Goal: Information Seeking & Learning: Find specific fact

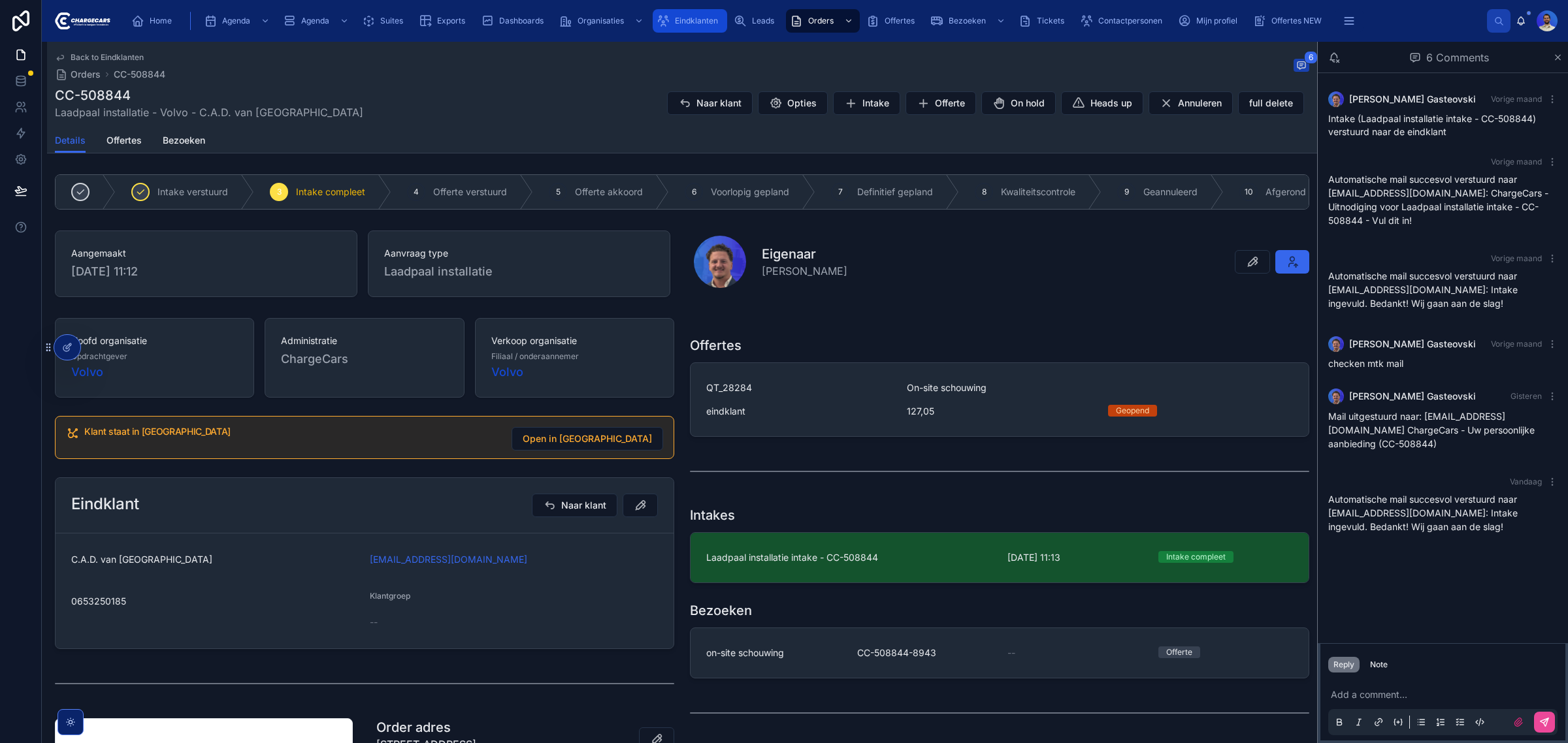
click at [700, 28] on div "Eindklanten" at bounding box center [690, 20] width 67 height 21
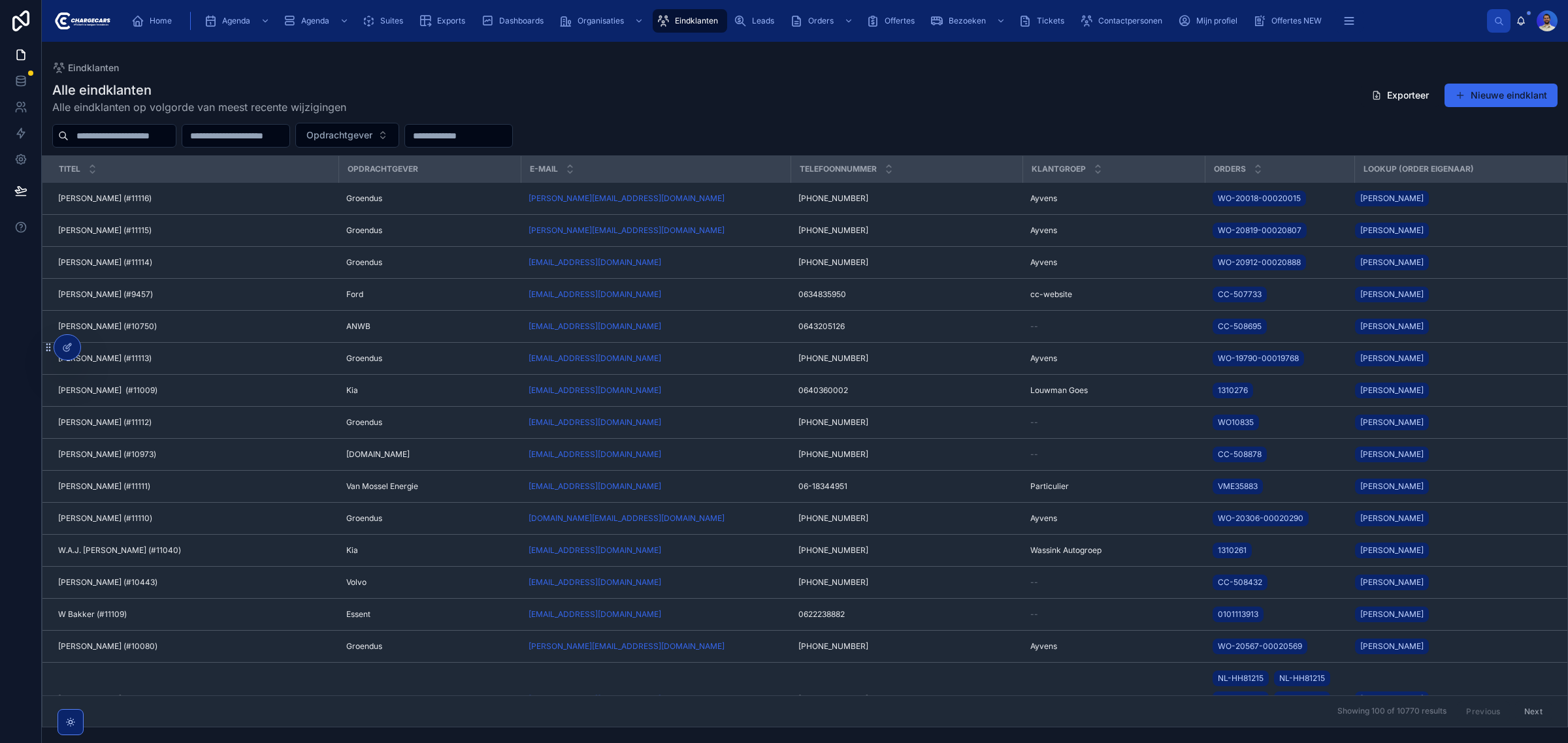
click at [144, 130] on input "text" at bounding box center [122, 136] width 107 height 18
type input "*********"
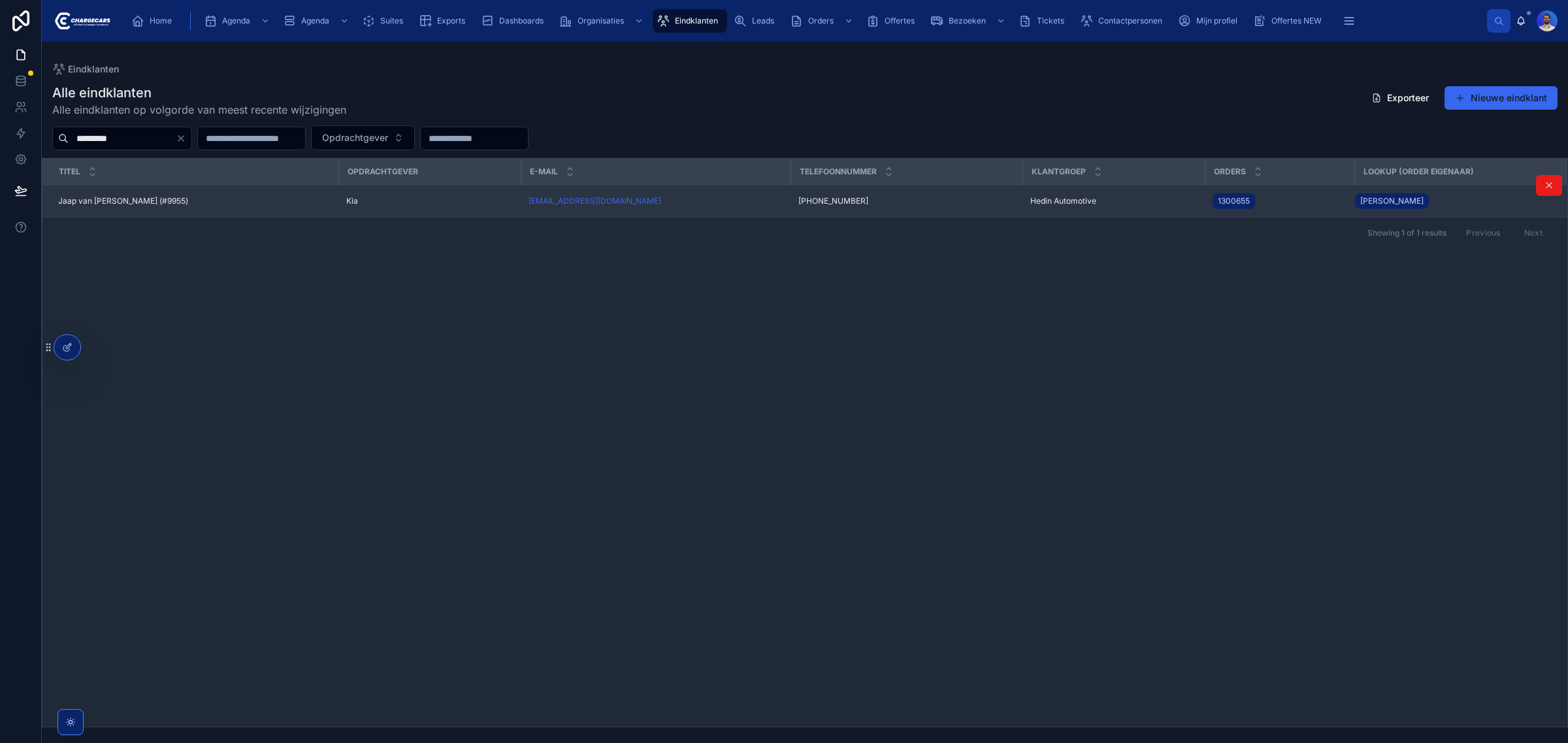
click at [178, 199] on div "Jaap van Dalfsen (#9955) Jaap van Dalfsen (#9955)" at bounding box center [194, 201] width 272 height 10
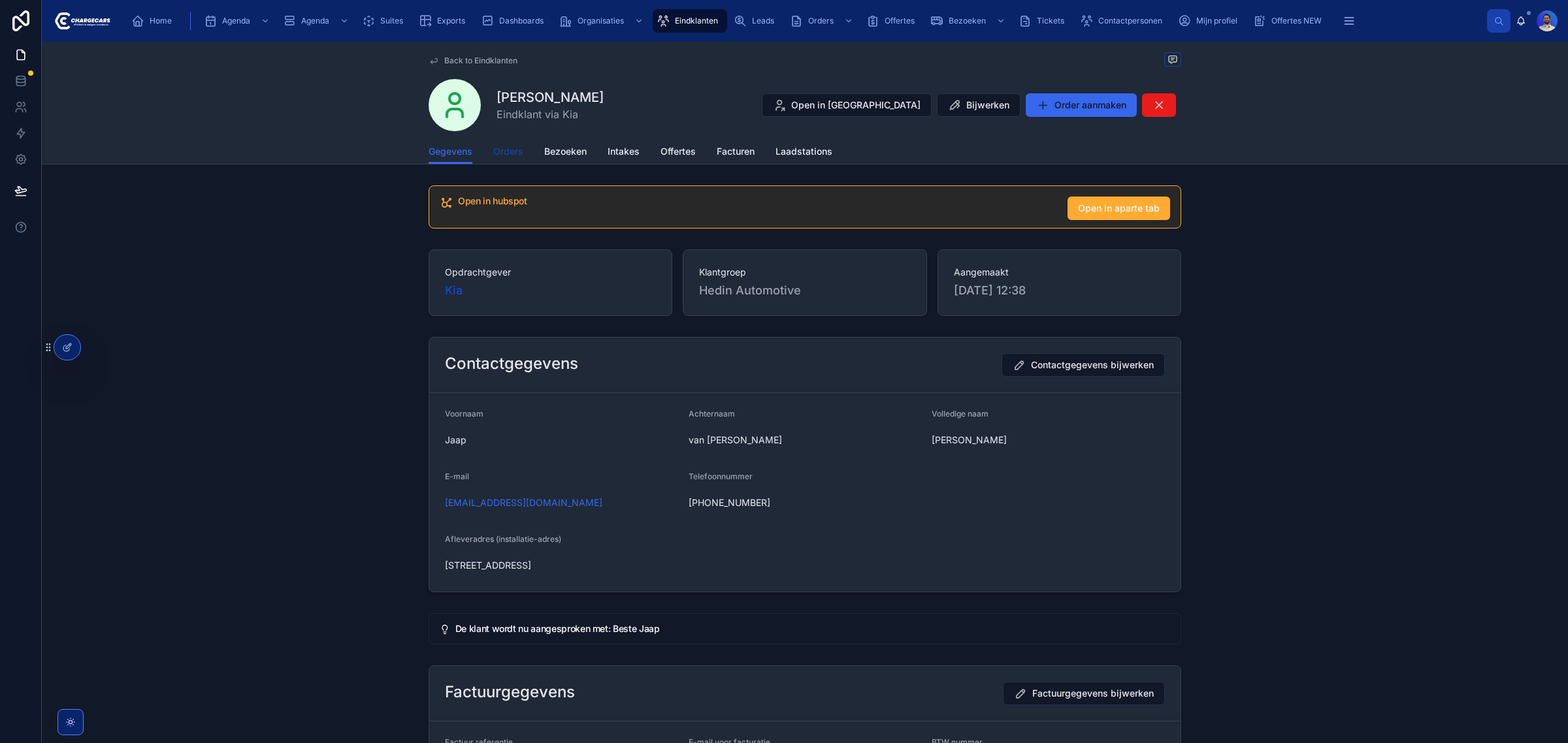
click at [511, 151] on span "Orders" at bounding box center [508, 151] width 30 height 13
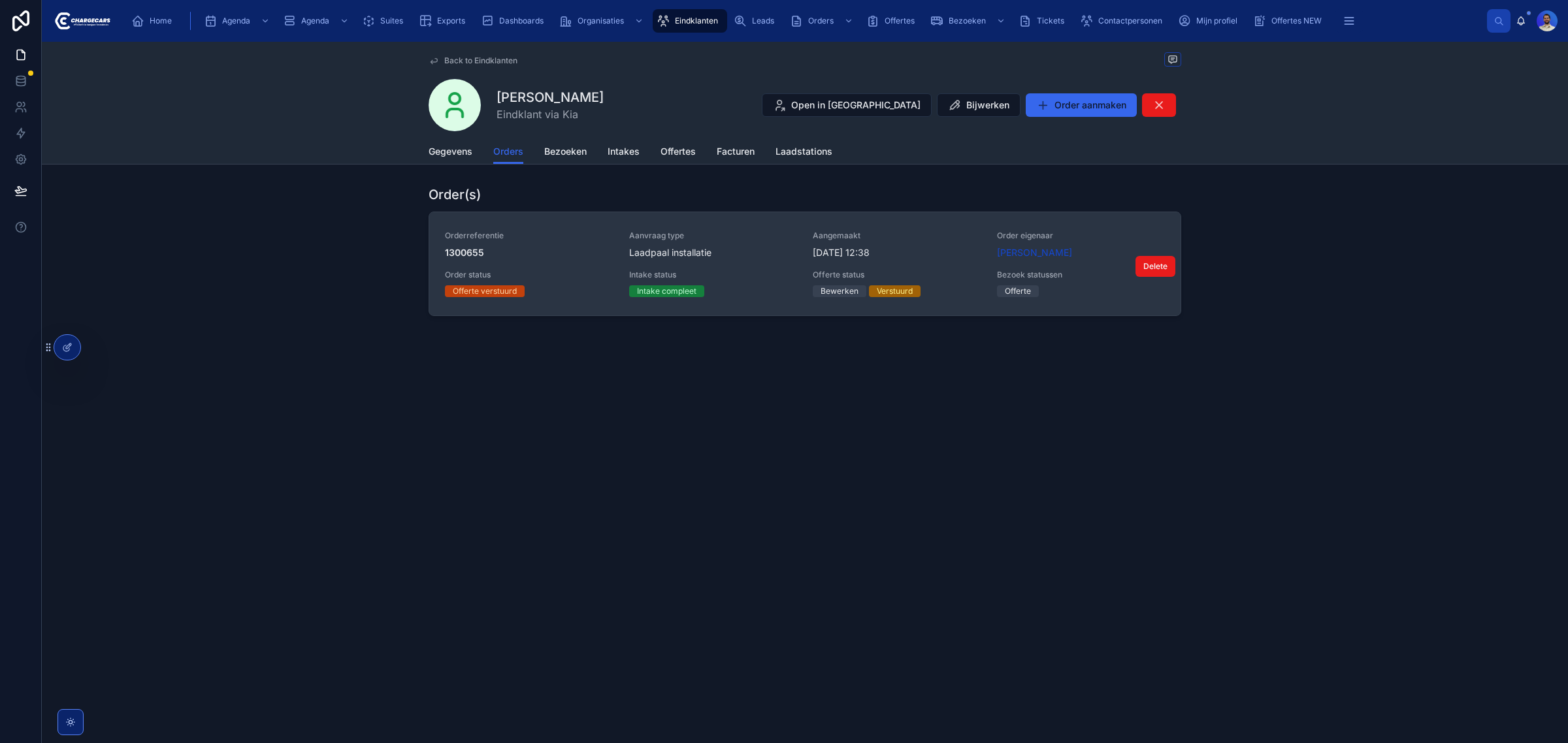
click at [761, 250] on div "Laadpaal installatie" at bounding box center [713, 253] width 168 height 13
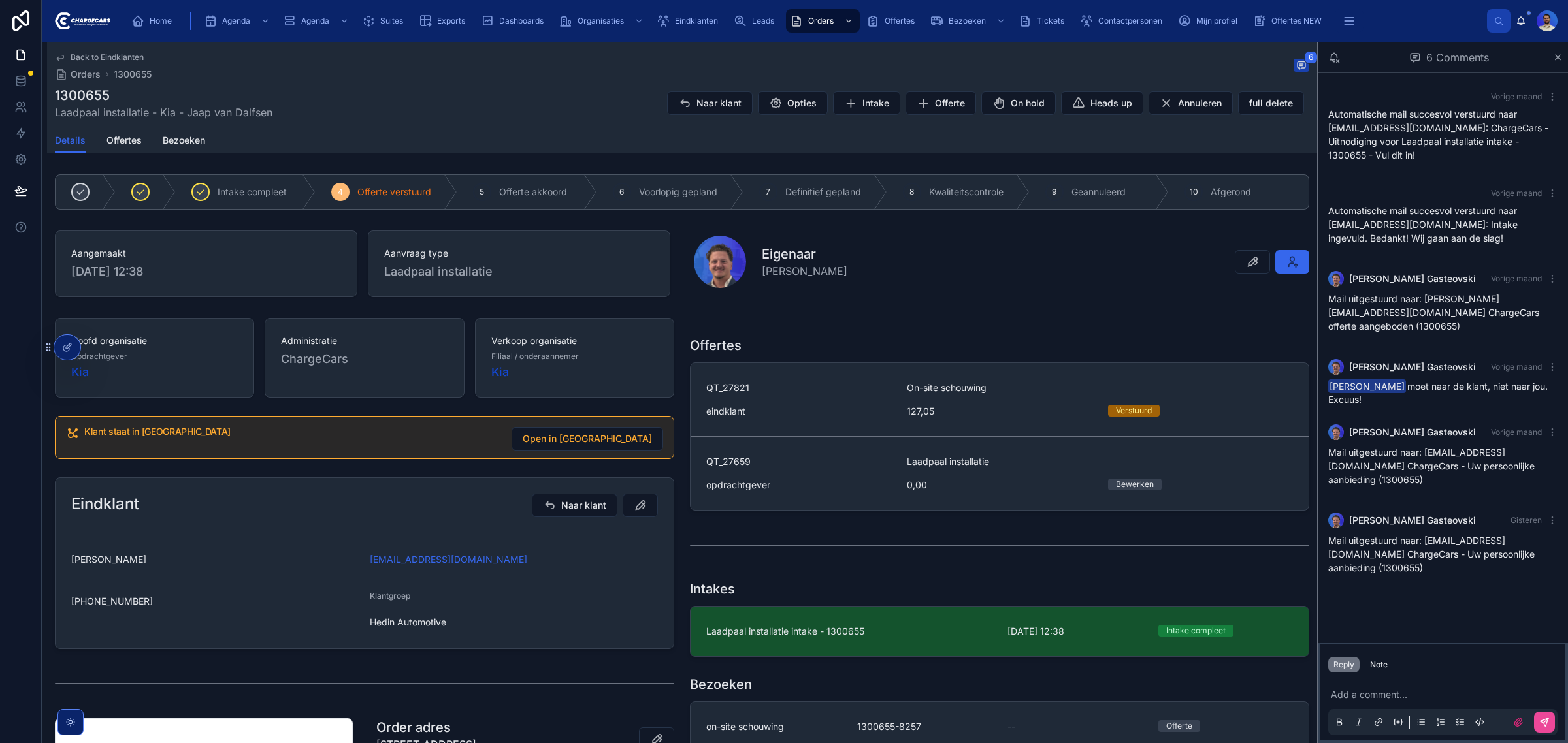
click at [696, 5] on div "Home Agenda Agenda Suites Exports Dashboards Organisaties Eindklanten Leads Ord…" at bounding box center [805, 21] width 1527 height 42
drag, startPoint x: 697, startPoint y: 21, endPoint x: 674, endPoint y: 1, distance: 30.5
click at [696, 21] on span "Eindklanten" at bounding box center [696, 20] width 43 height 10
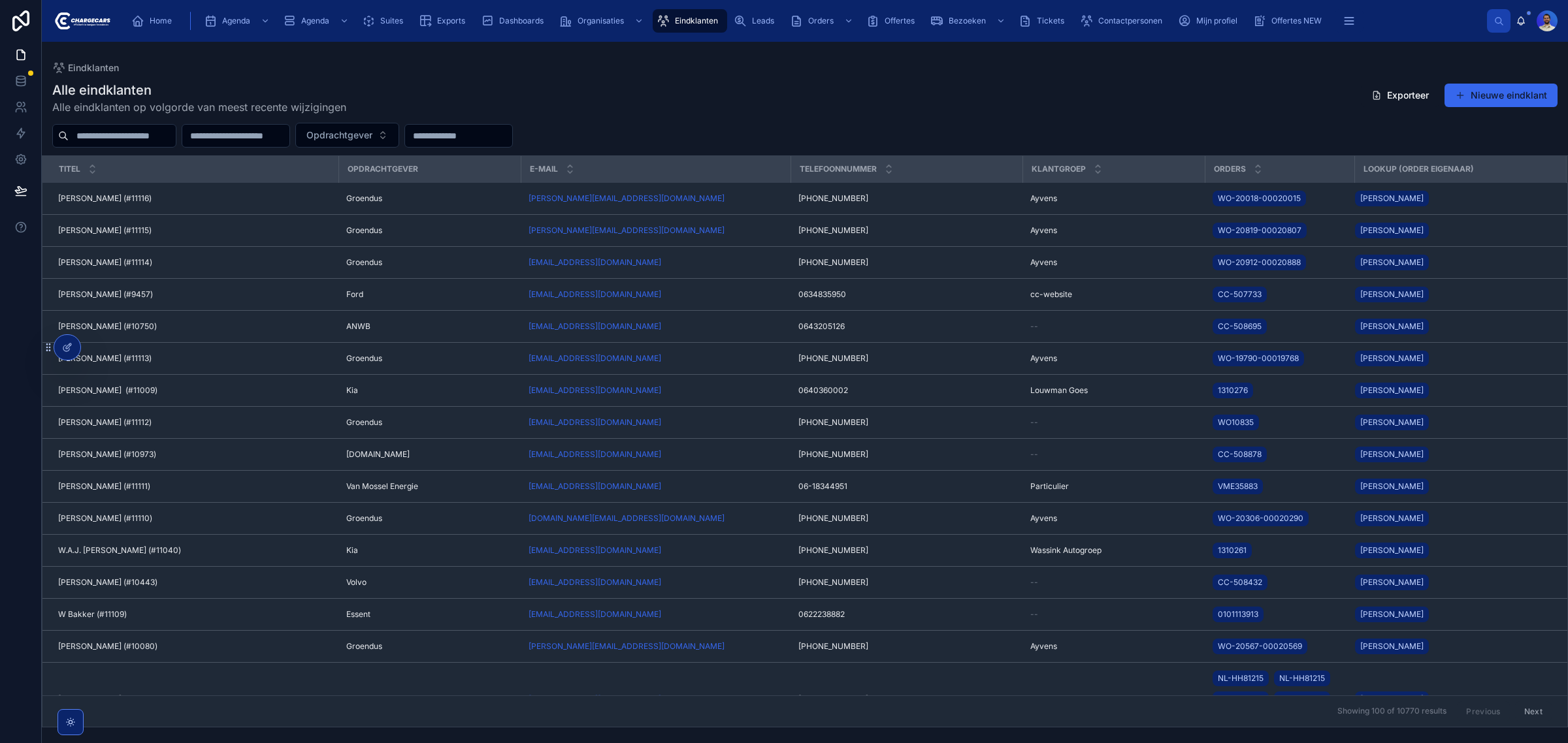
click at [713, 28] on div "Eindklanten" at bounding box center [690, 20] width 67 height 21
click at [105, 132] on input "text" at bounding box center [122, 136] width 107 height 18
type input "**********"
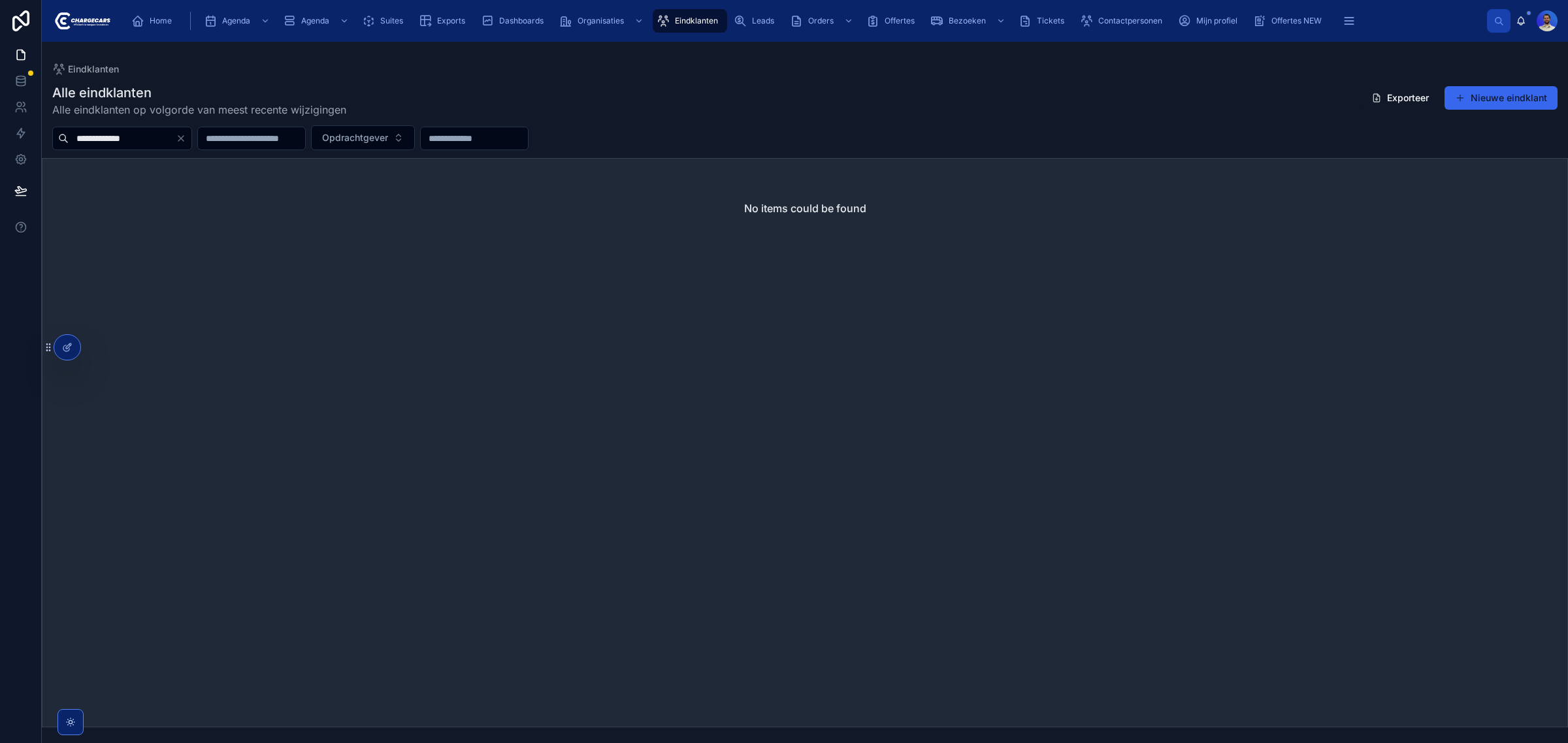
click at [861, 165] on div "No items could be found" at bounding box center [805, 209] width 1525 height 99
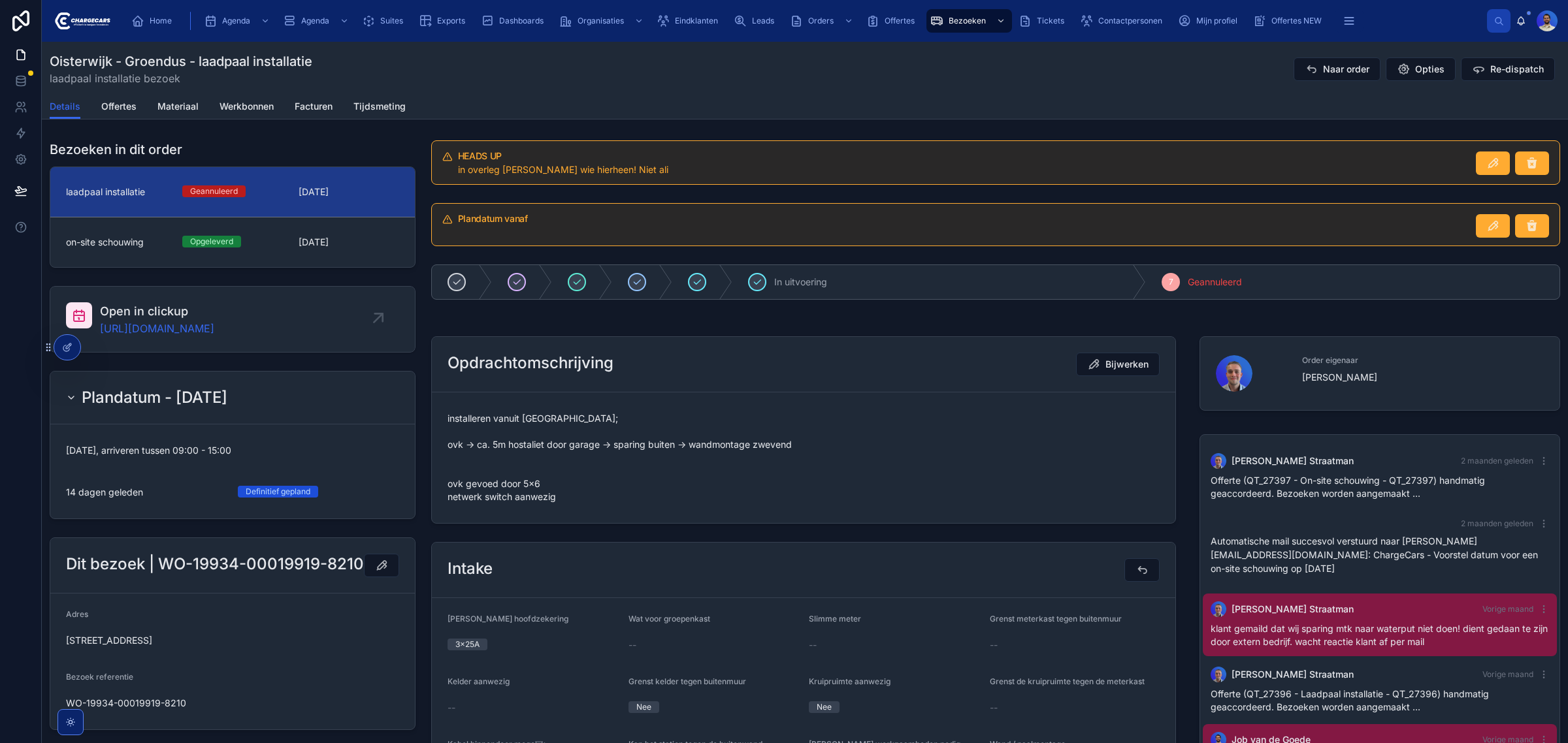
scroll to position [18, 0]
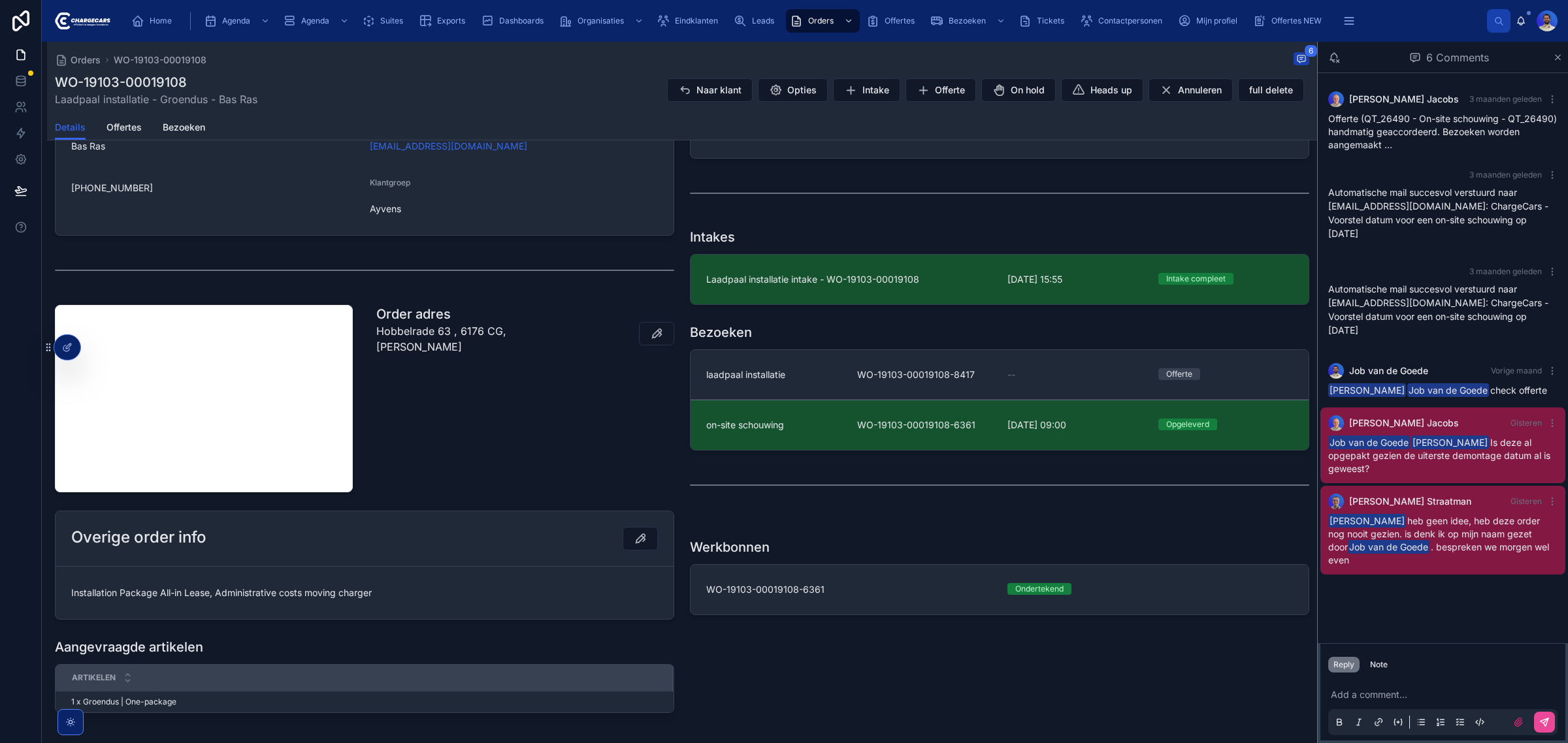
scroll to position [408, 0]
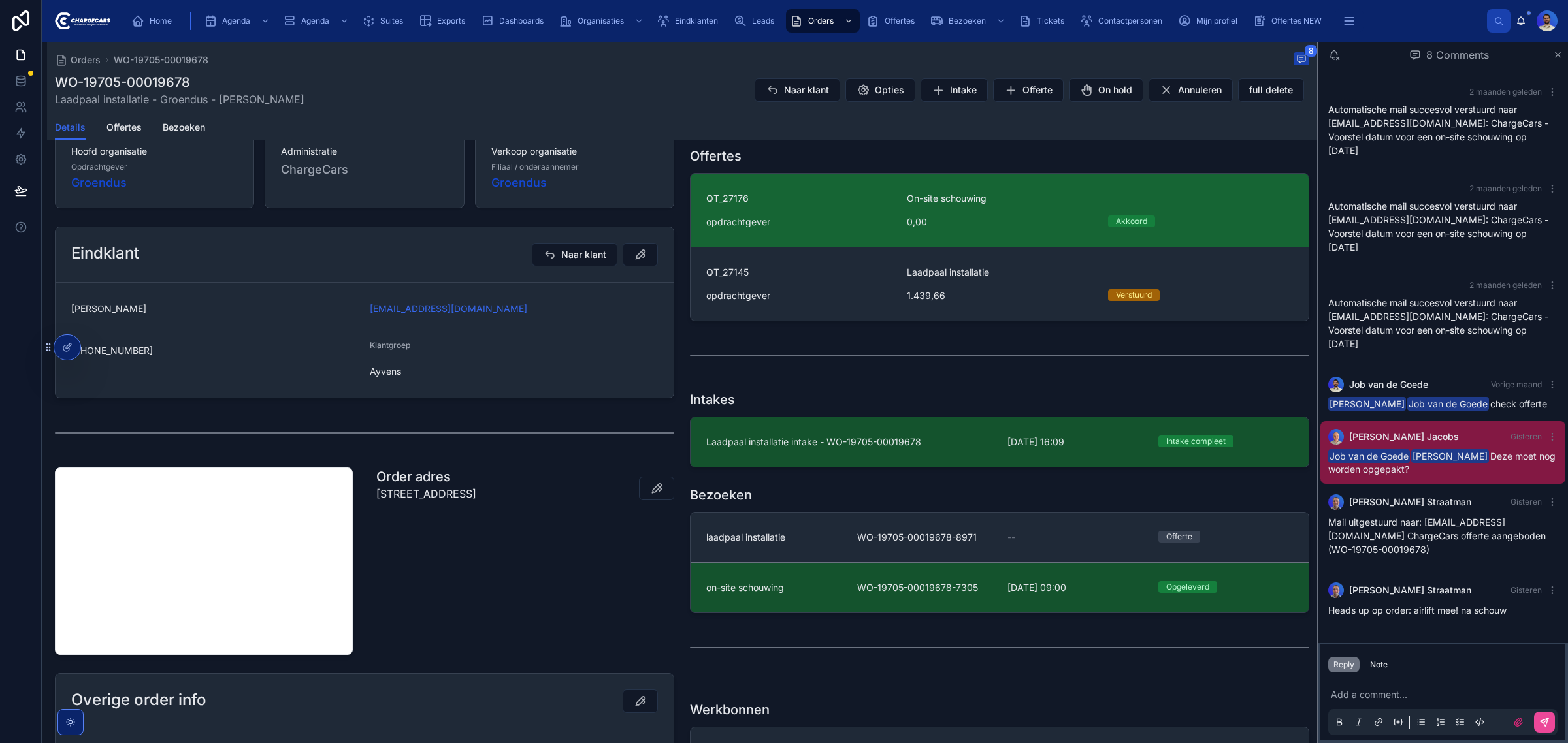
scroll to position [327, 0]
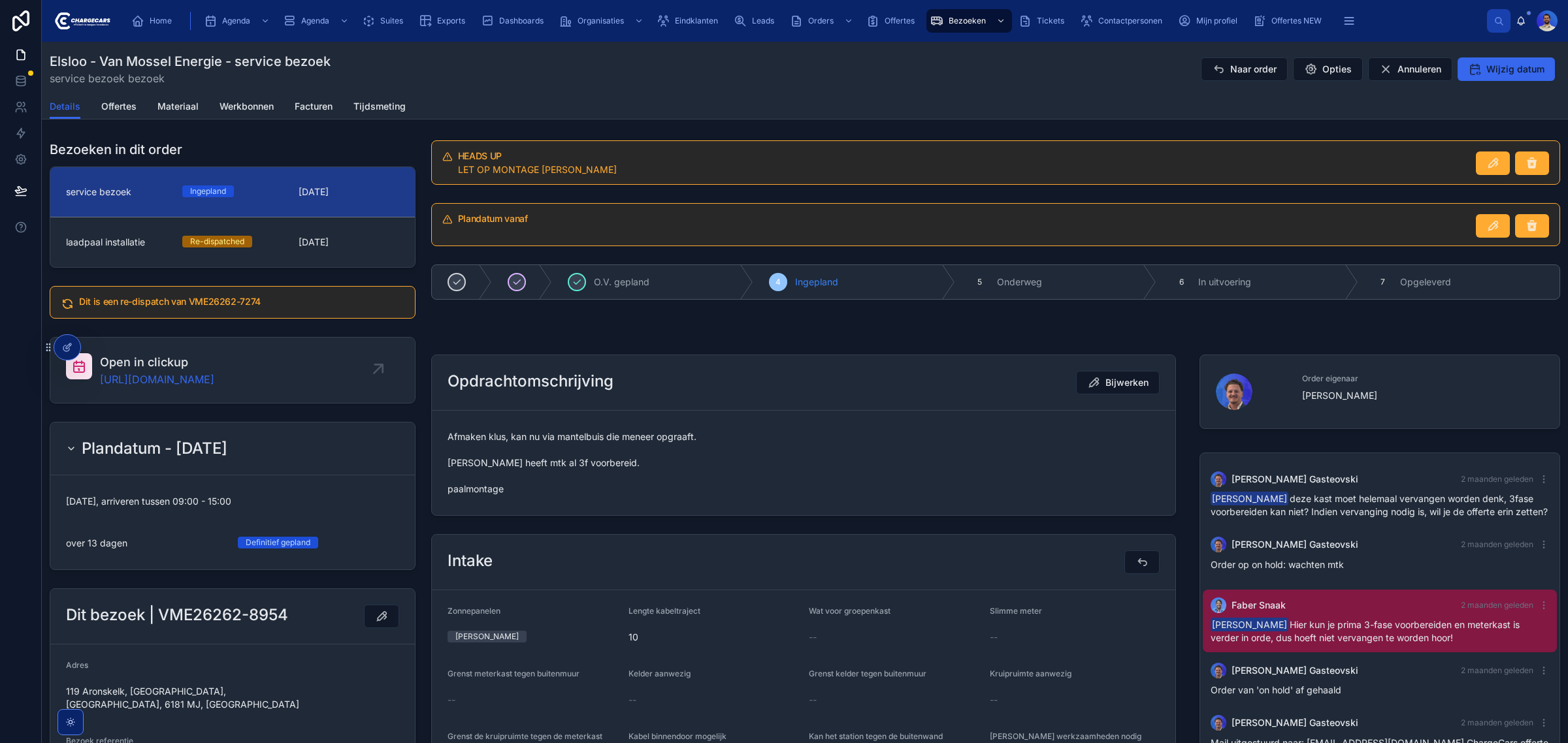
scroll to position [745, 0]
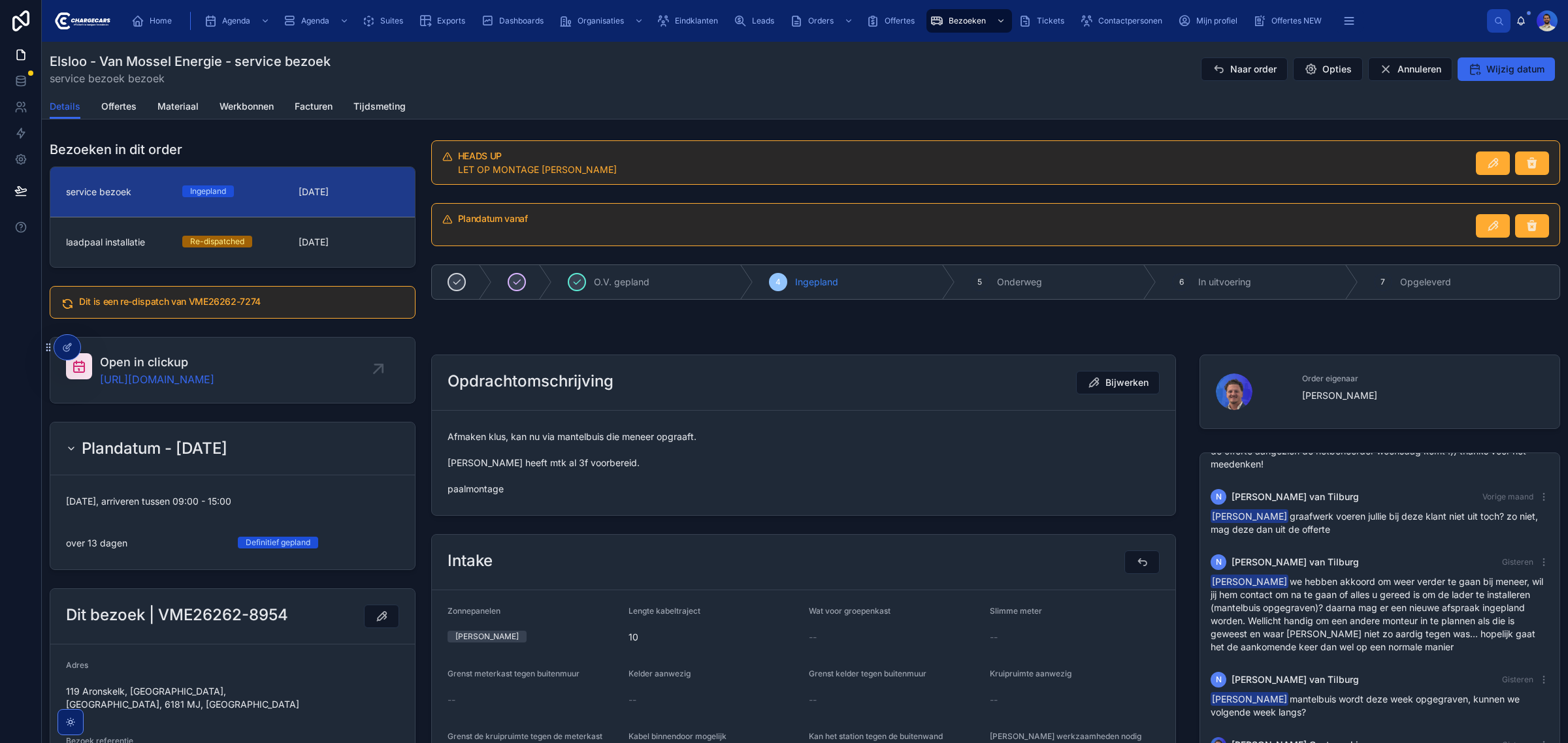
click at [573, 465] on span "Afmaken klus, kan nu via mantelbuis die meneer opgraaft. Joey heeft mtk al 3f v…" at bounding box center [804, 463] width 712 height 65
click at [464, 495] on span "Afmaken klus, kan nu via mantelbuis die meneer opgraaft. Joey heeft mtk al 3f v…" at bounding box center [804, 463] width 712 height 65
click at [692, 492] on span "Afmaken klus, kan nu via mantelbuis die meneer opgraaft. Joey heeft mtk al 3f v…" at bounding box center [804, 463] width 712 height 65
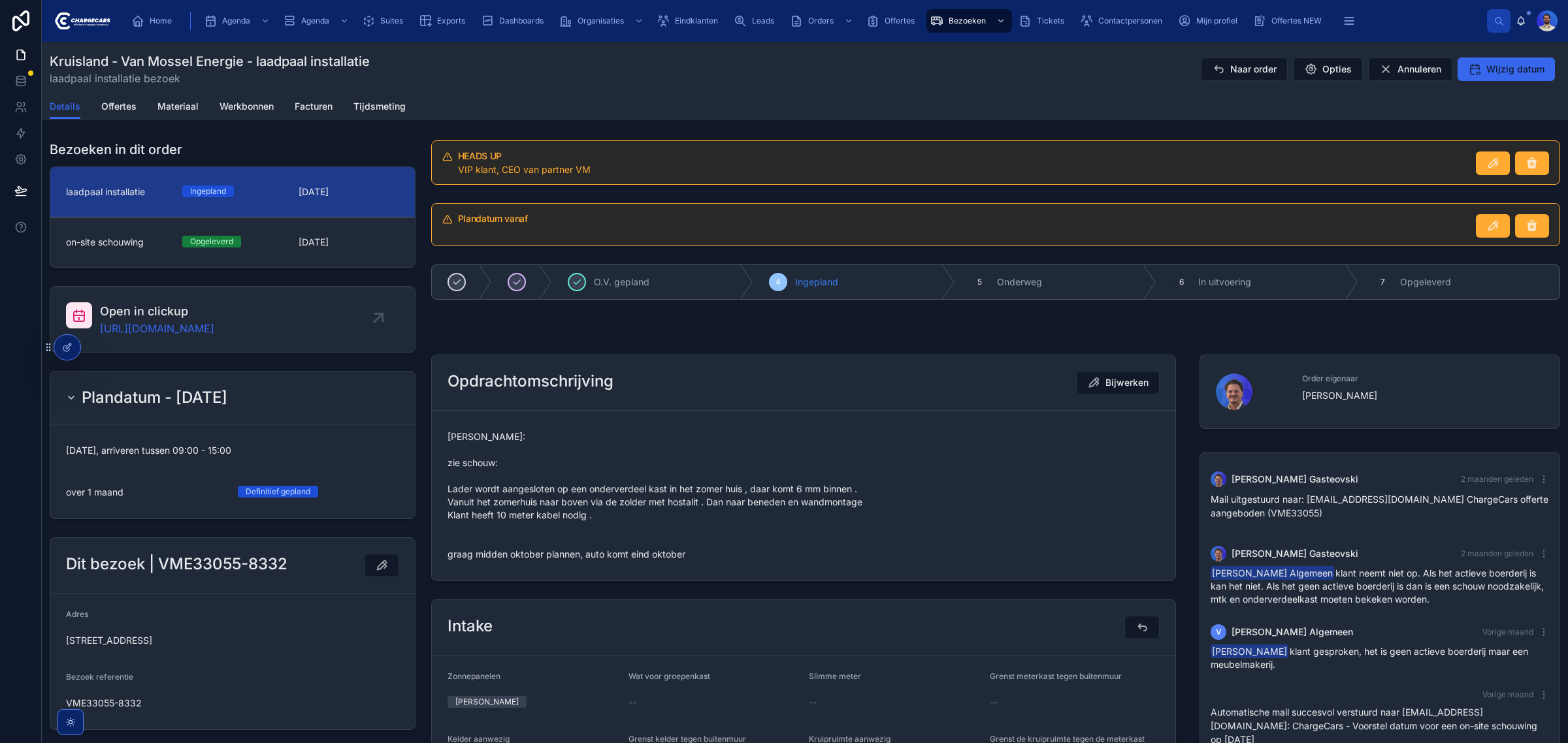
scroll to position [786, 0]
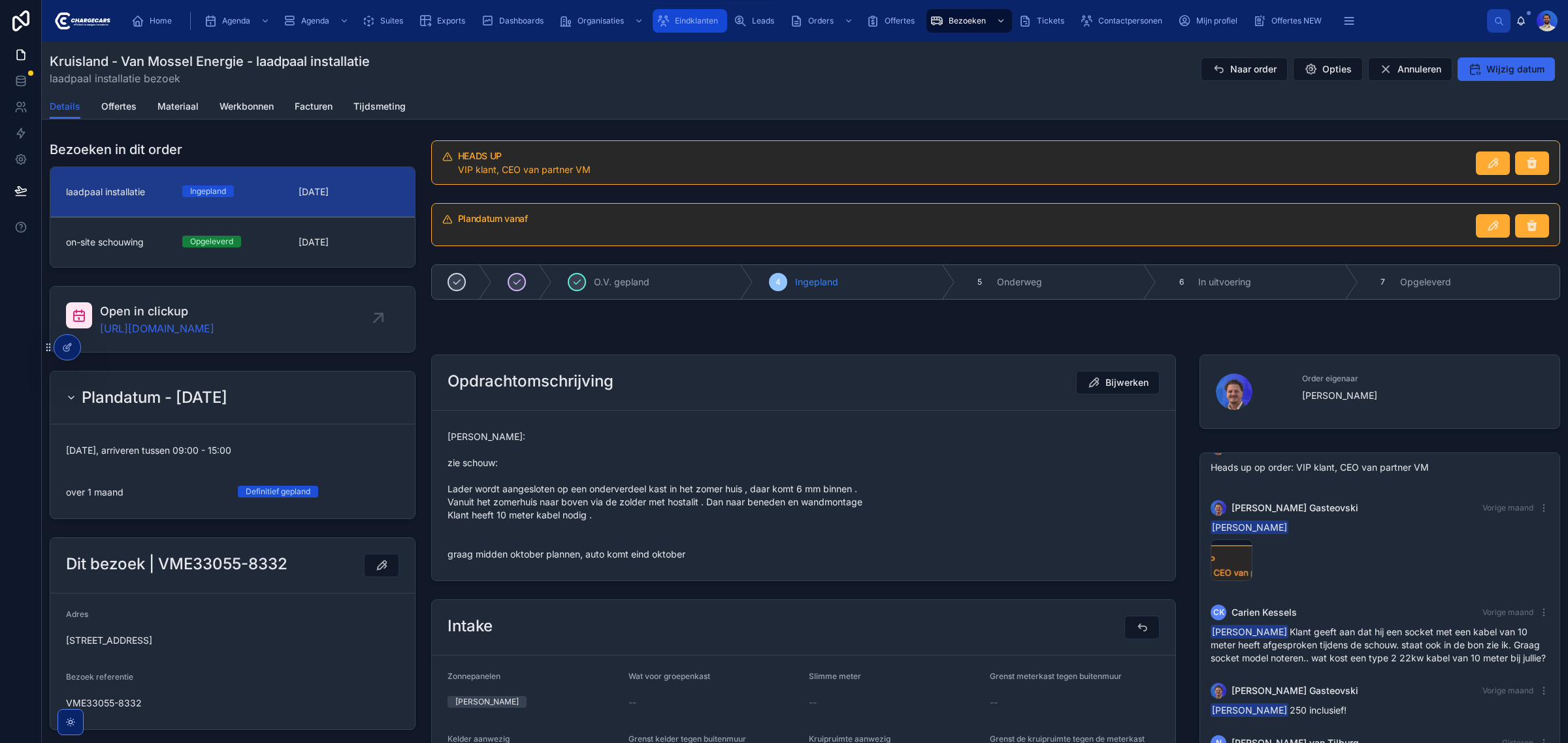
click at [670, 20] on icon "scrollable content" at bounding box center [663, 20] width 13 height 13
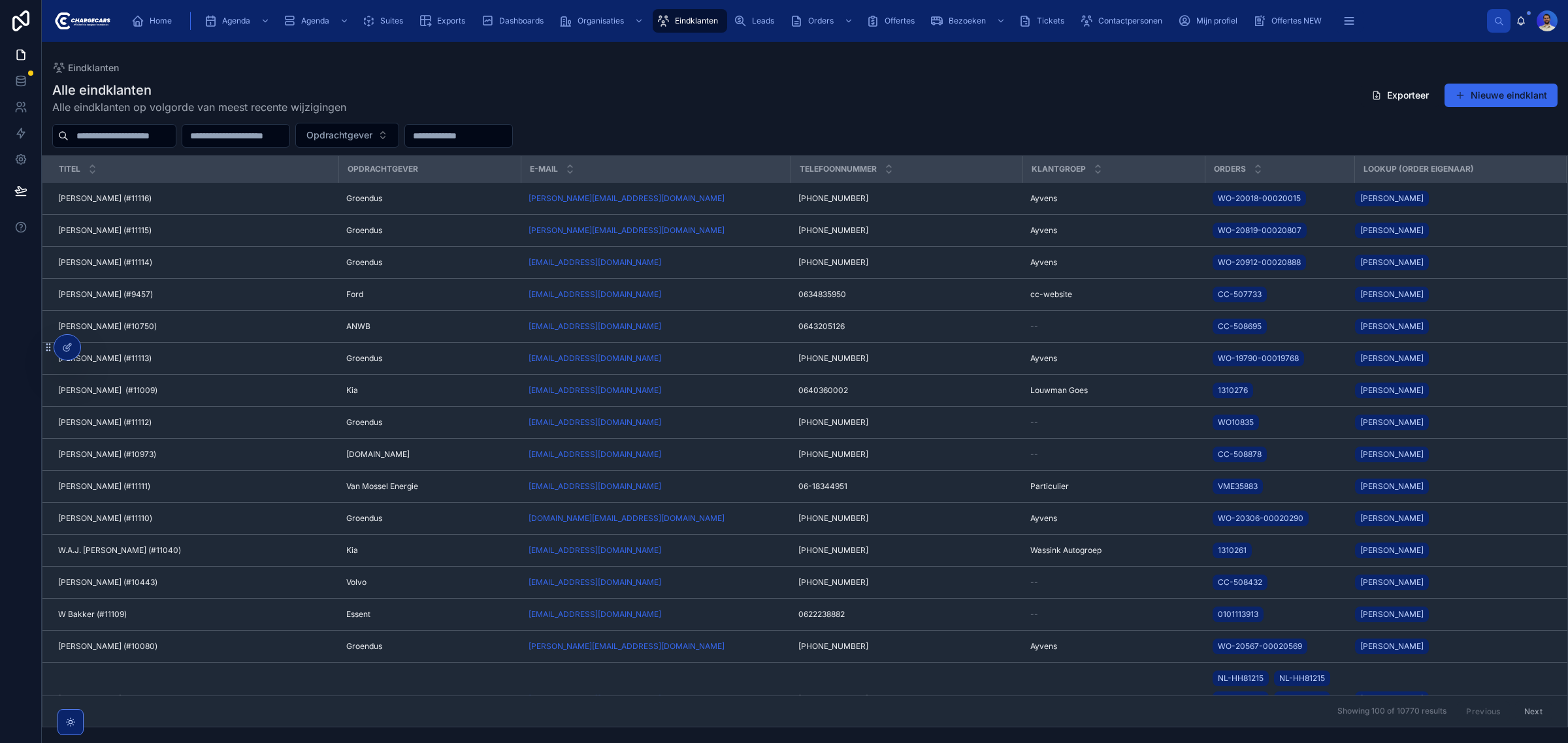
click at [157, 130] on input "text" at bounding box center [122, 136] width 107 height 18
type input "*****"
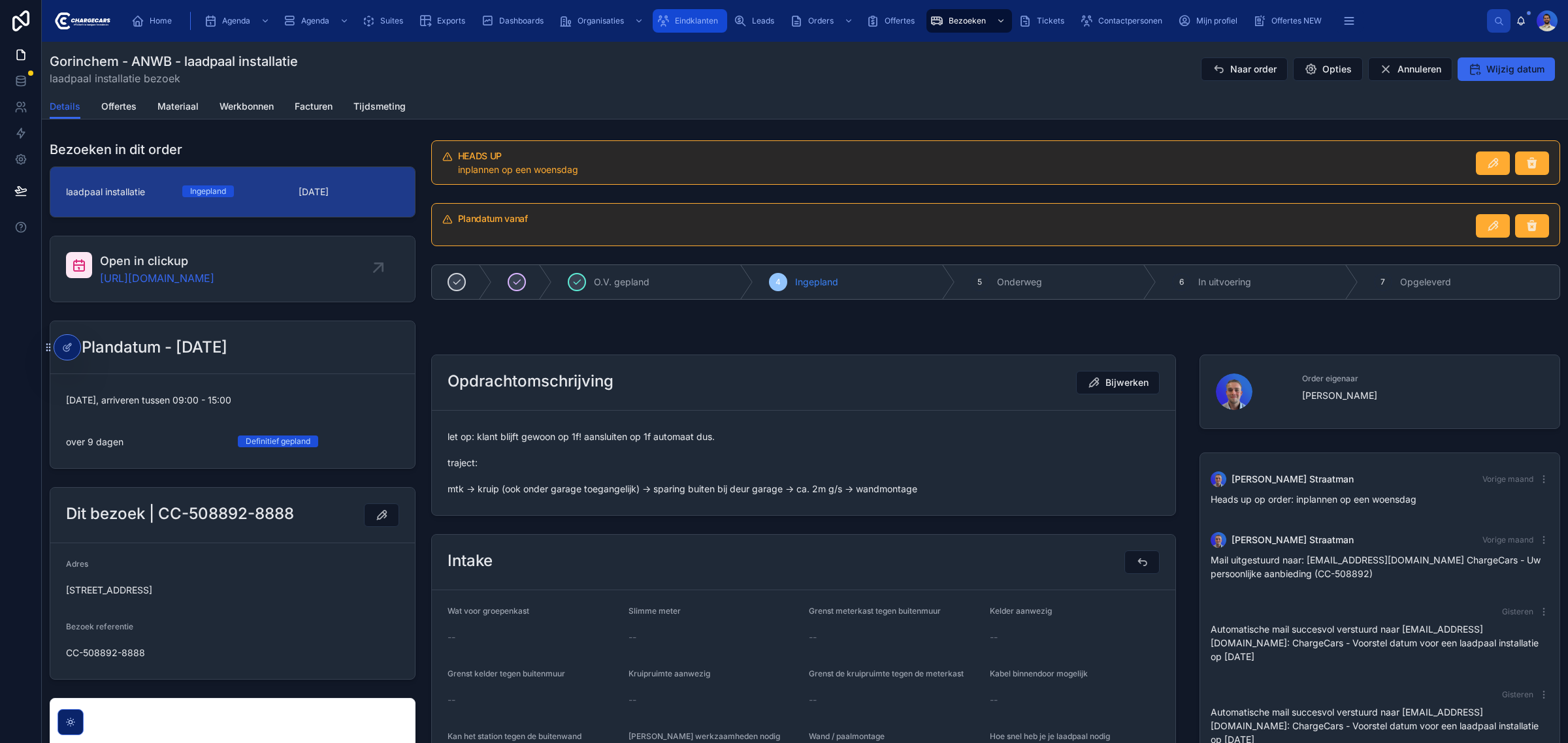
drag, startPoint x: 678, startPoint y: 20, endPoint x: 698, endPoint y: 3, distance: 26.2
click at [678, 20] on span "Eindklanten" at bounding box center [696, 20] width 43 height 10
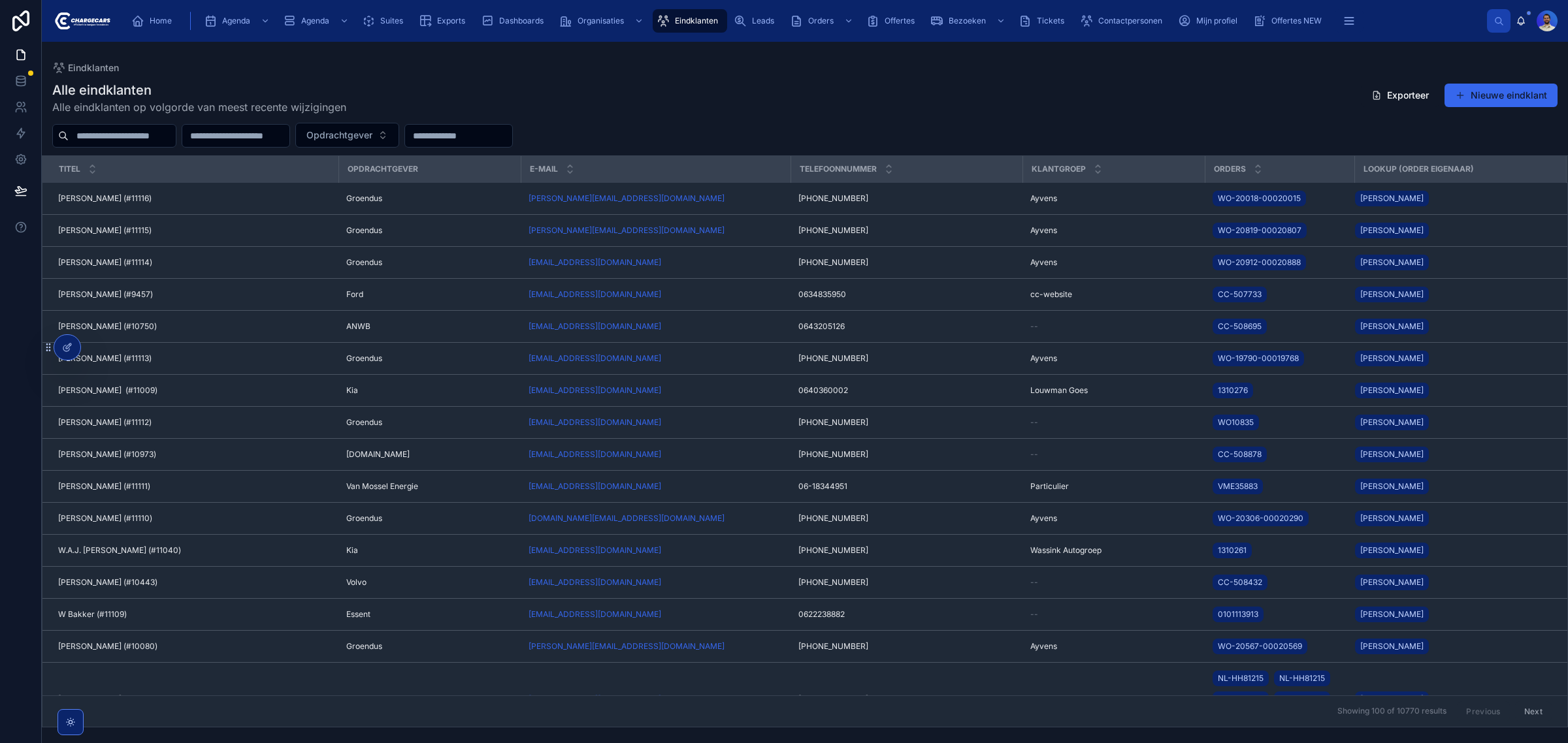
click at [131, 134] on input "text" at bounding box center [122, 136] width 107 height 18
type input "*****"
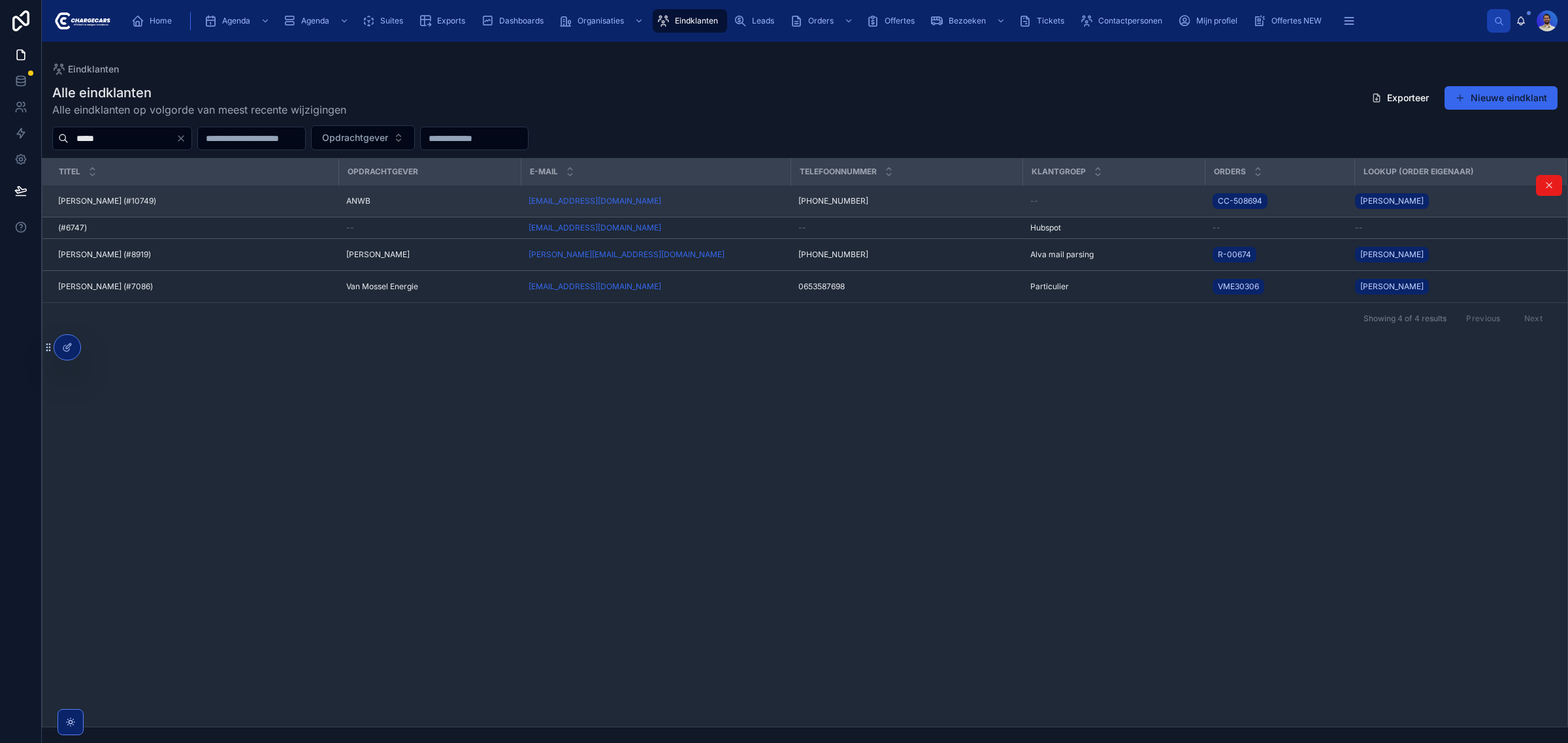
click at [107, 202] on span "Richard Van der Gulik (#10749)" at bounding box center [107, 201] width 98 height 10
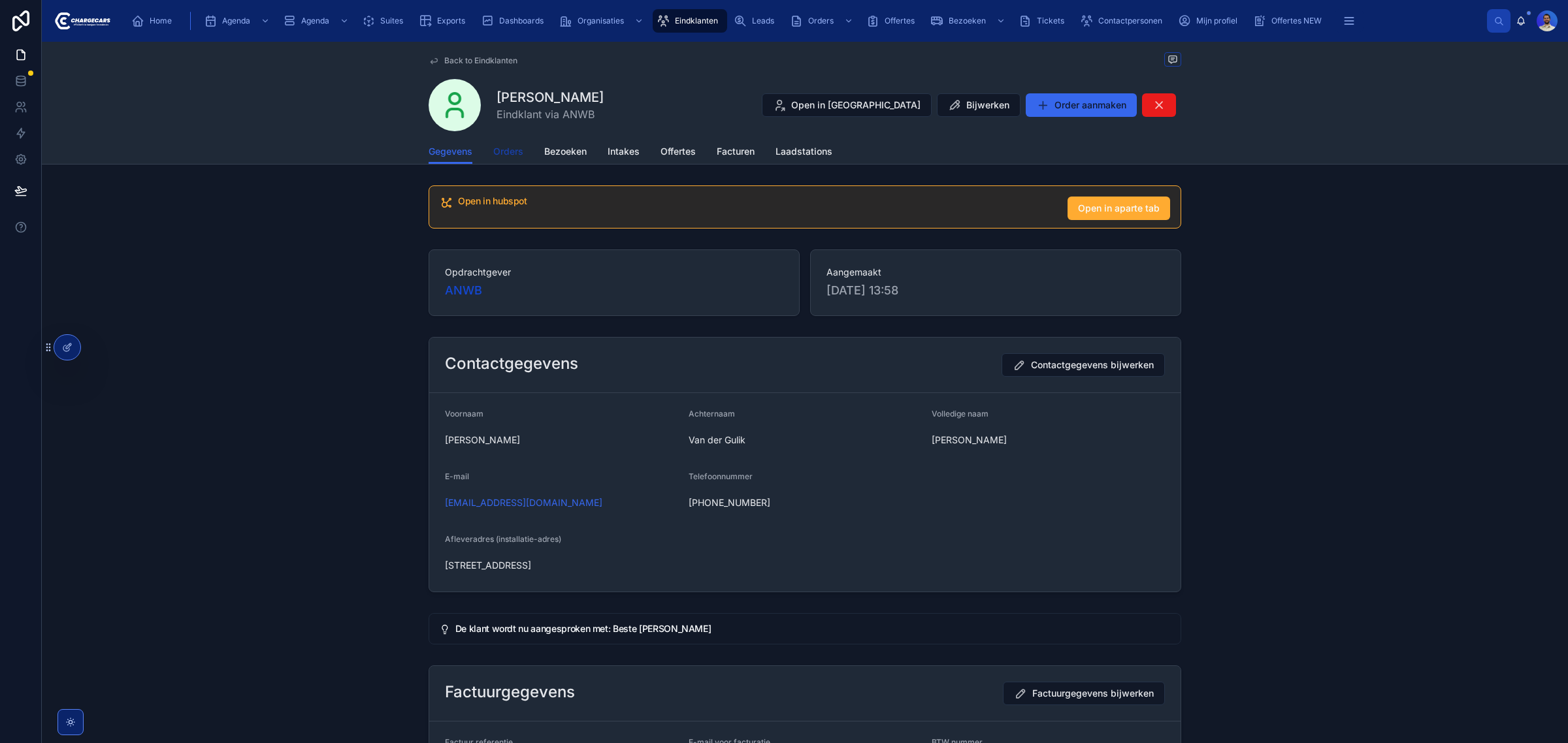
click at [488, 158] on div "Gegevens Orders Bezoeken Intakes Offertes Facturen Laadstations" at bounding box center [805, 151] width 753 height 25
click at [504, 158] on span "Orders" at bounding box center [508, 151] width 30 height 13
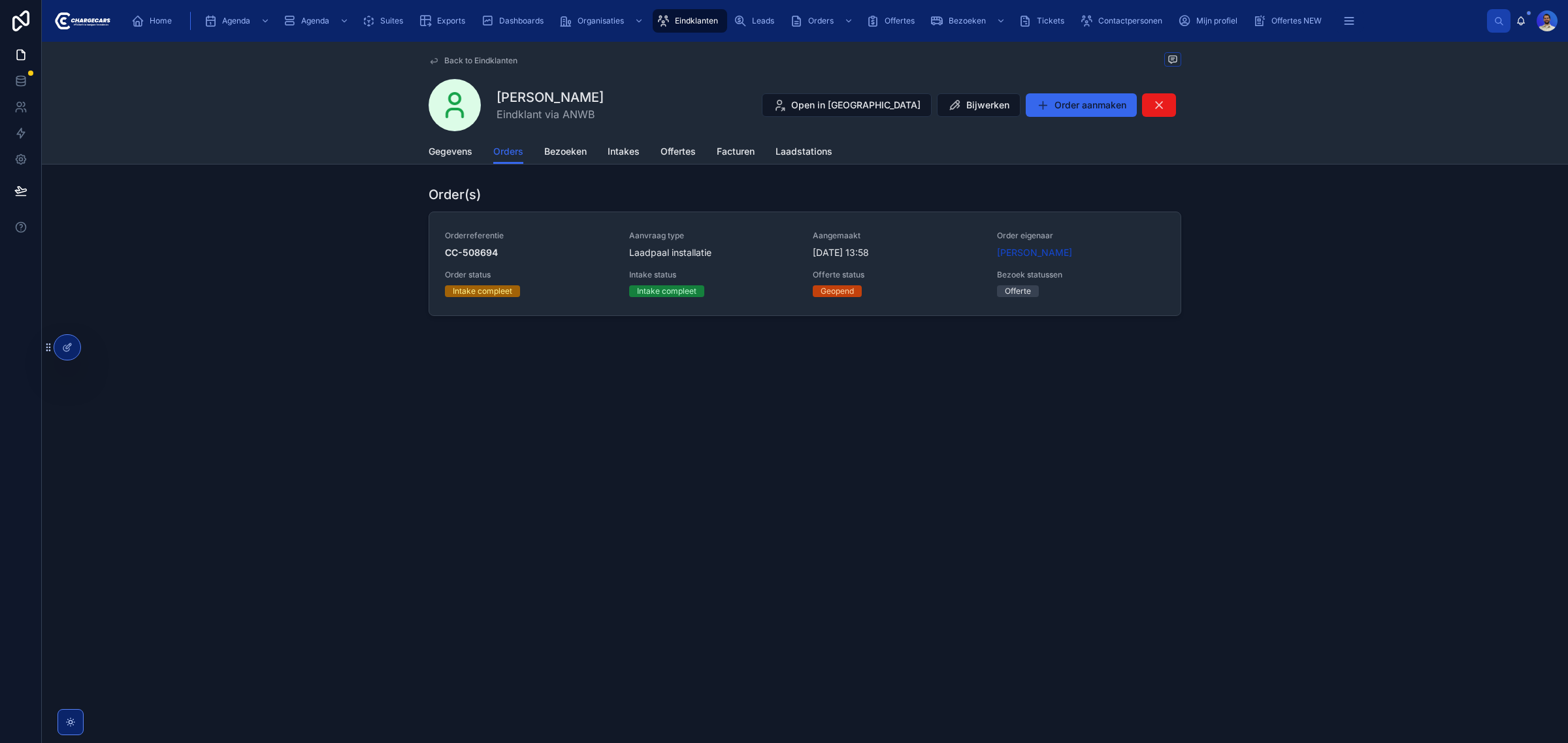
click at [675, 25] on span "Eindklanten" at bounding box center [696, 20] width 43 height 10
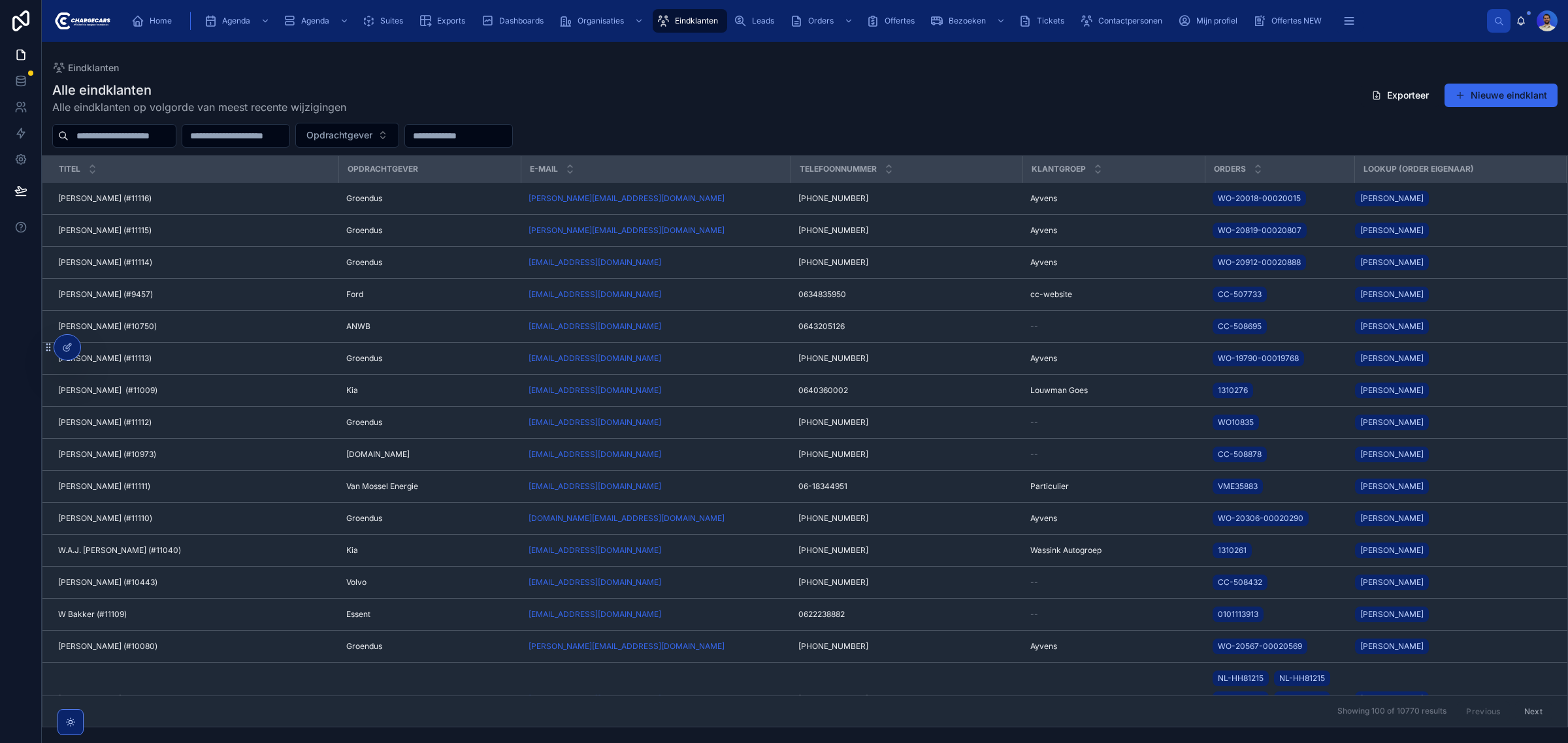
click at [160, 141] on input "text" at bounding box center [122, 136] width 107 height 18
type input "****"
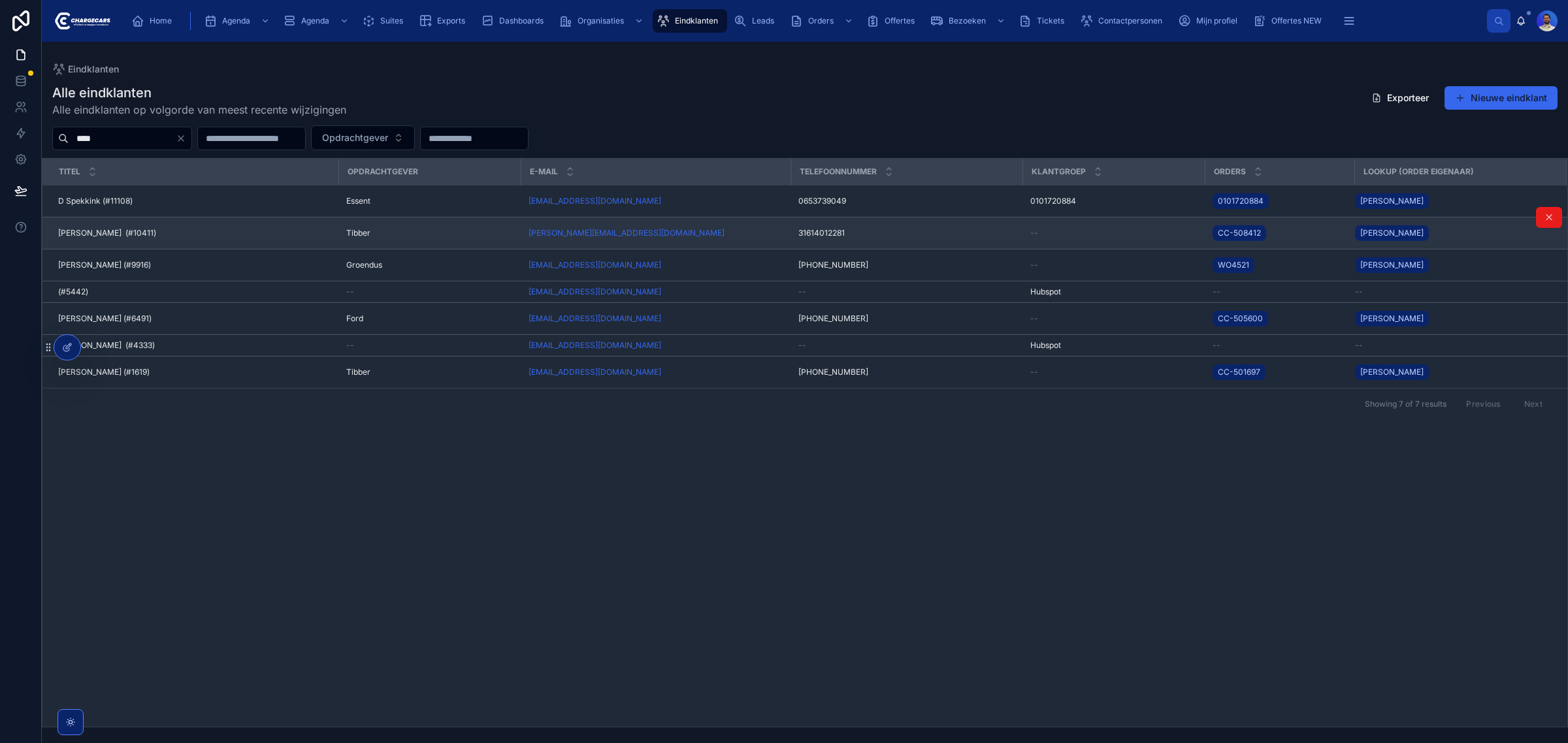
click at [195, 232] on div "John van der spek (#10411) John van der spek (#10411)" at bounding box center [194, 233] width 272 height 10
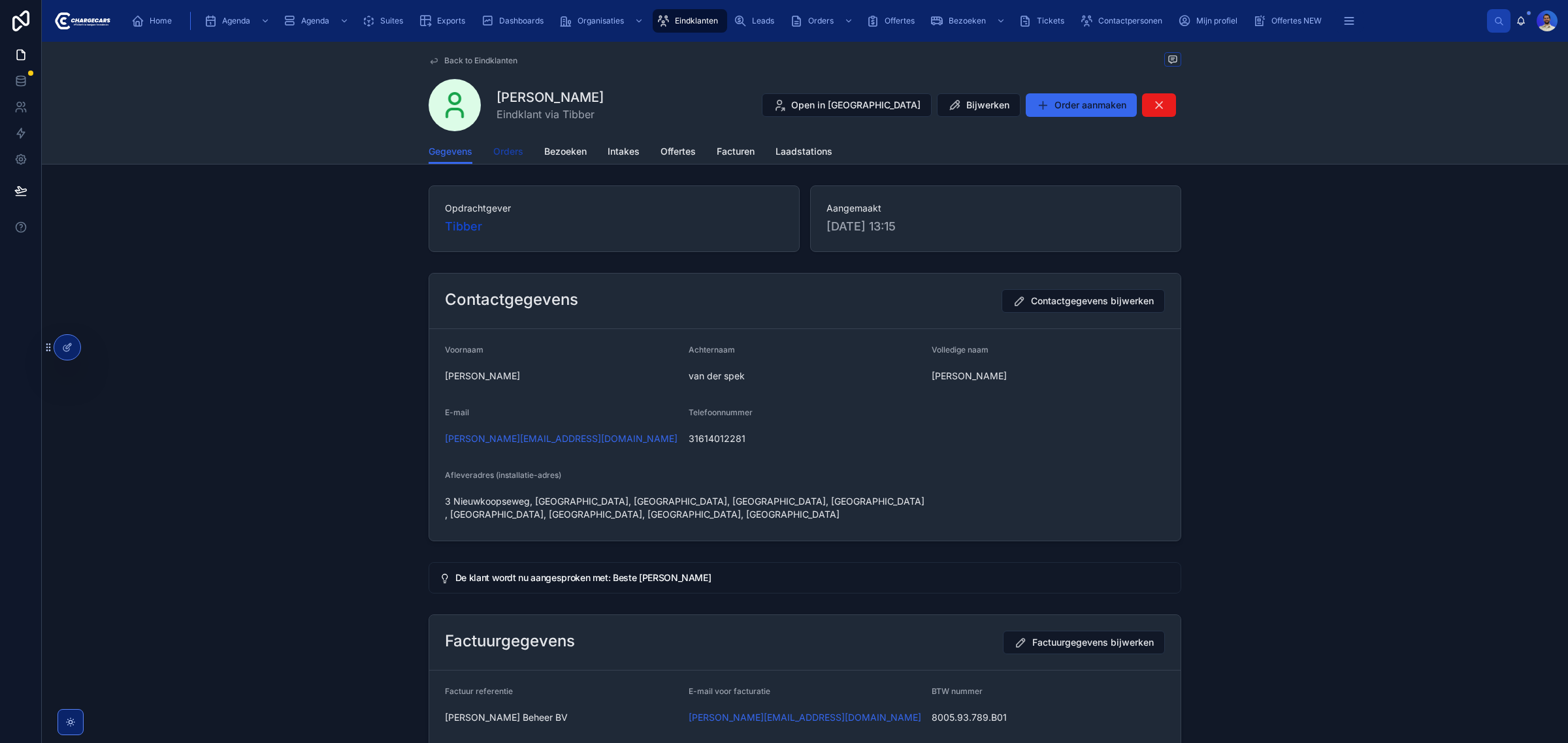
click at [497, 158] on span "Orders" at bounding box center [508, 151] width 30 height 13
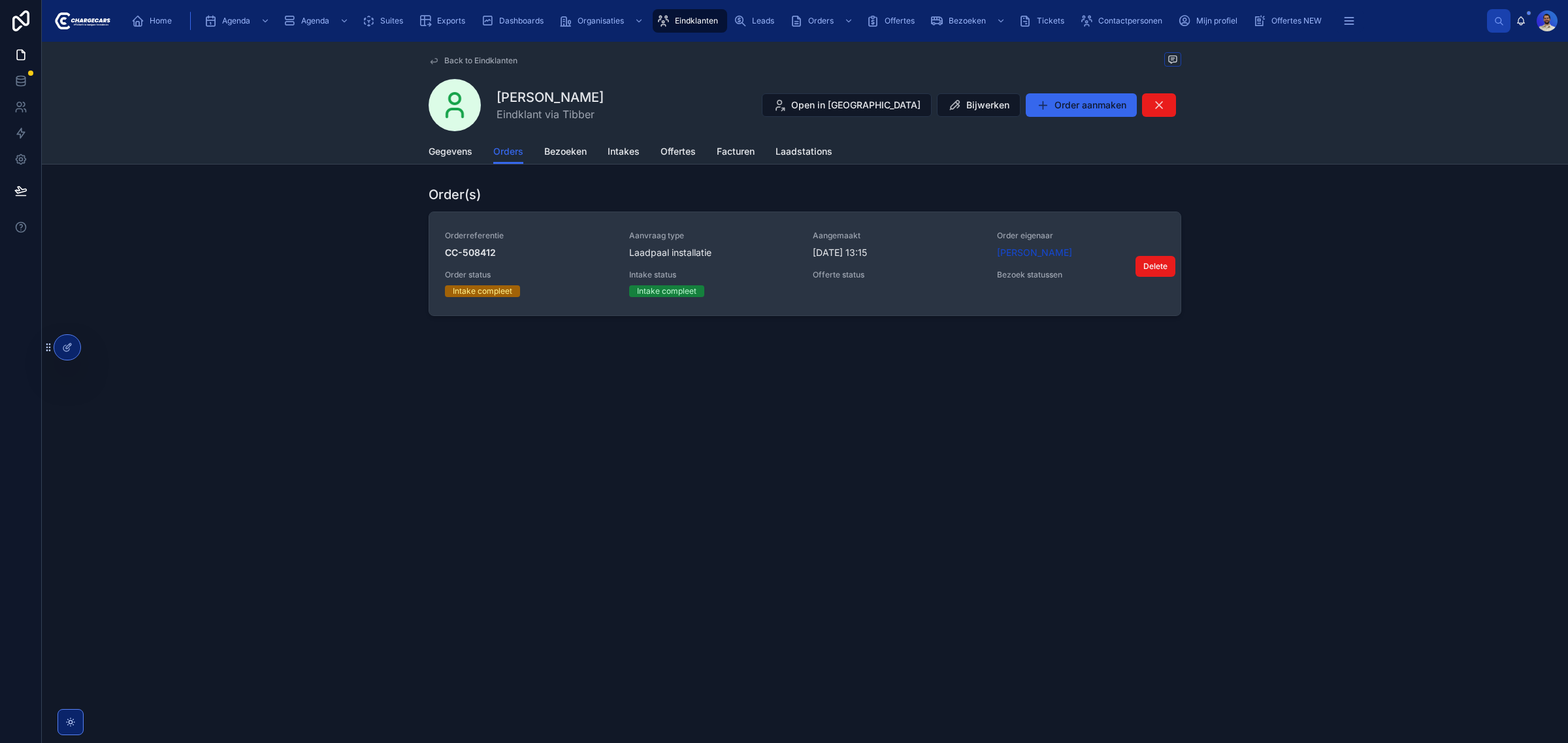
click at [900, 271] on span "Offerte status" at bounding box center [897, 274] width 168 height 10
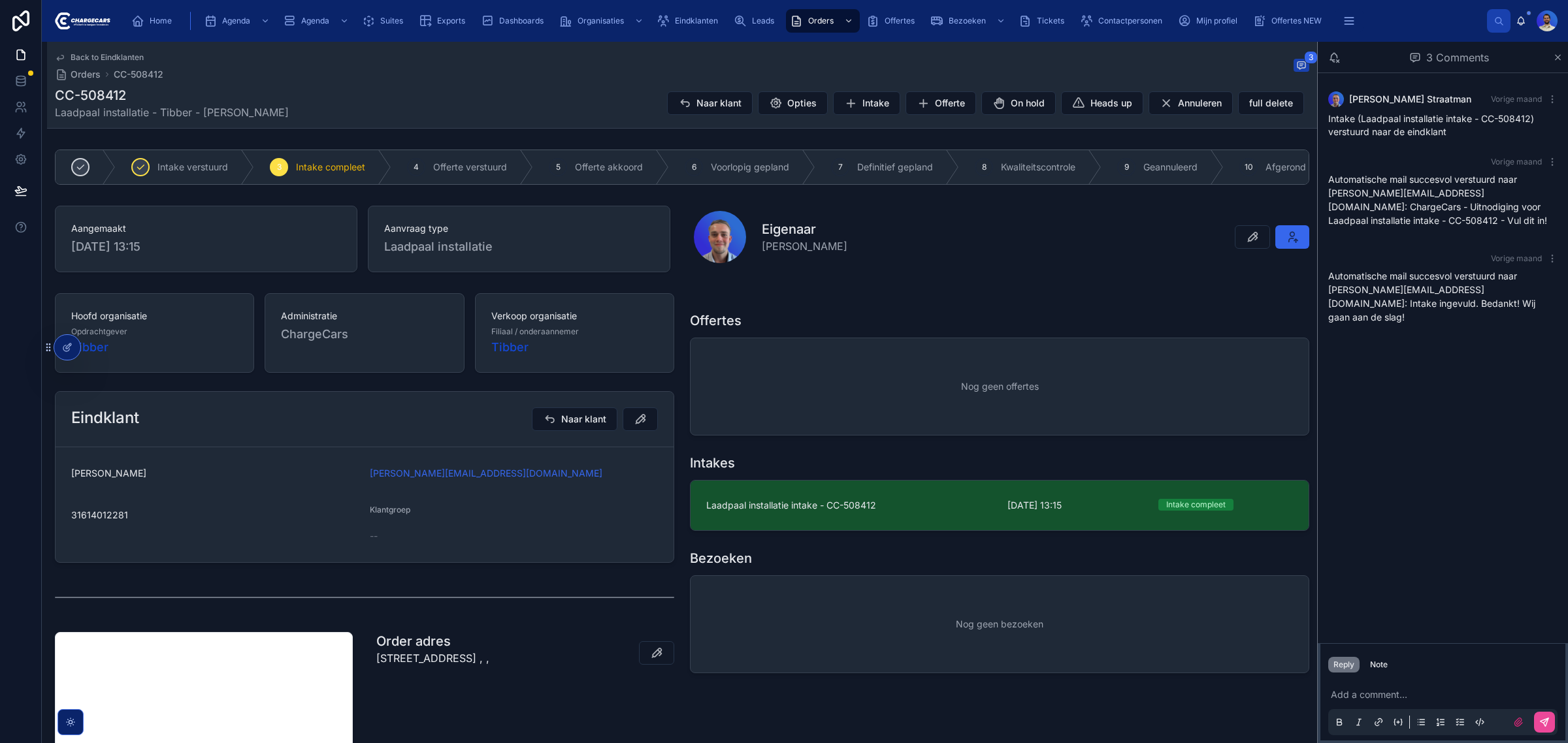
click at [1379, 686] on div "Add a comment..." at bounding box center [1443, 708] width 230 height 55
click at [1373, 686] on div "Add a comment..." at bounding box center [1443, 708] width 230 height 55
click at [1373, 693] on p at bounding box center [1446, 695] width 230 height 13
click at [1387, 676] on div "Add a comment..." at bounding box center [1443, 708] width 245 height 65
click at [1375, 665] on div "Note" at bounding box center [1379, 664] width 18 height 10
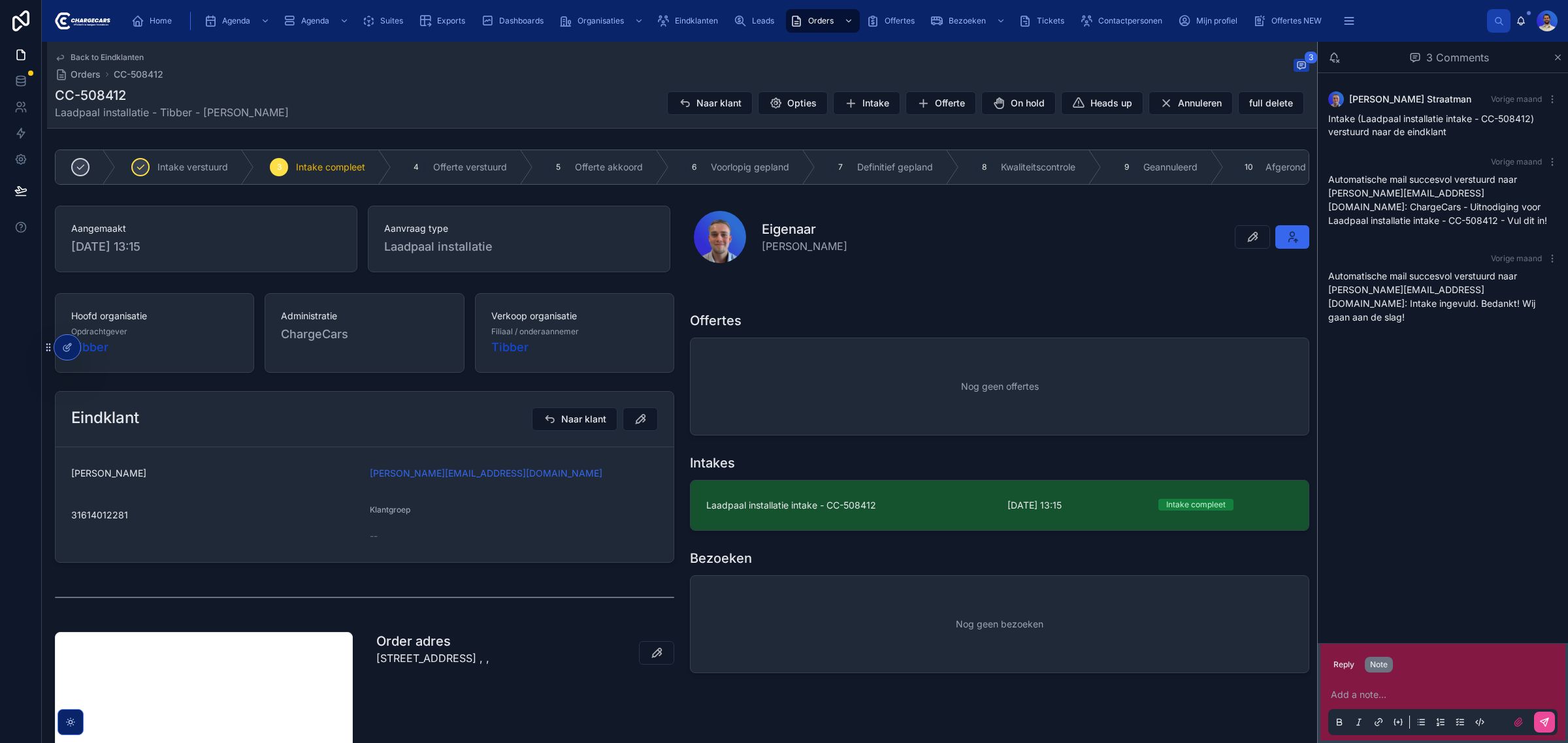
click at [1359, 689] on div "Add a note..." at bounding box center [1443, 708] width 230 height 55
click at [1357, 693] on p at bounding box center [1446, 695] width 230 height 13
click at [1548, 729] on button at bounding box center [1544, 722] width 21 height 21
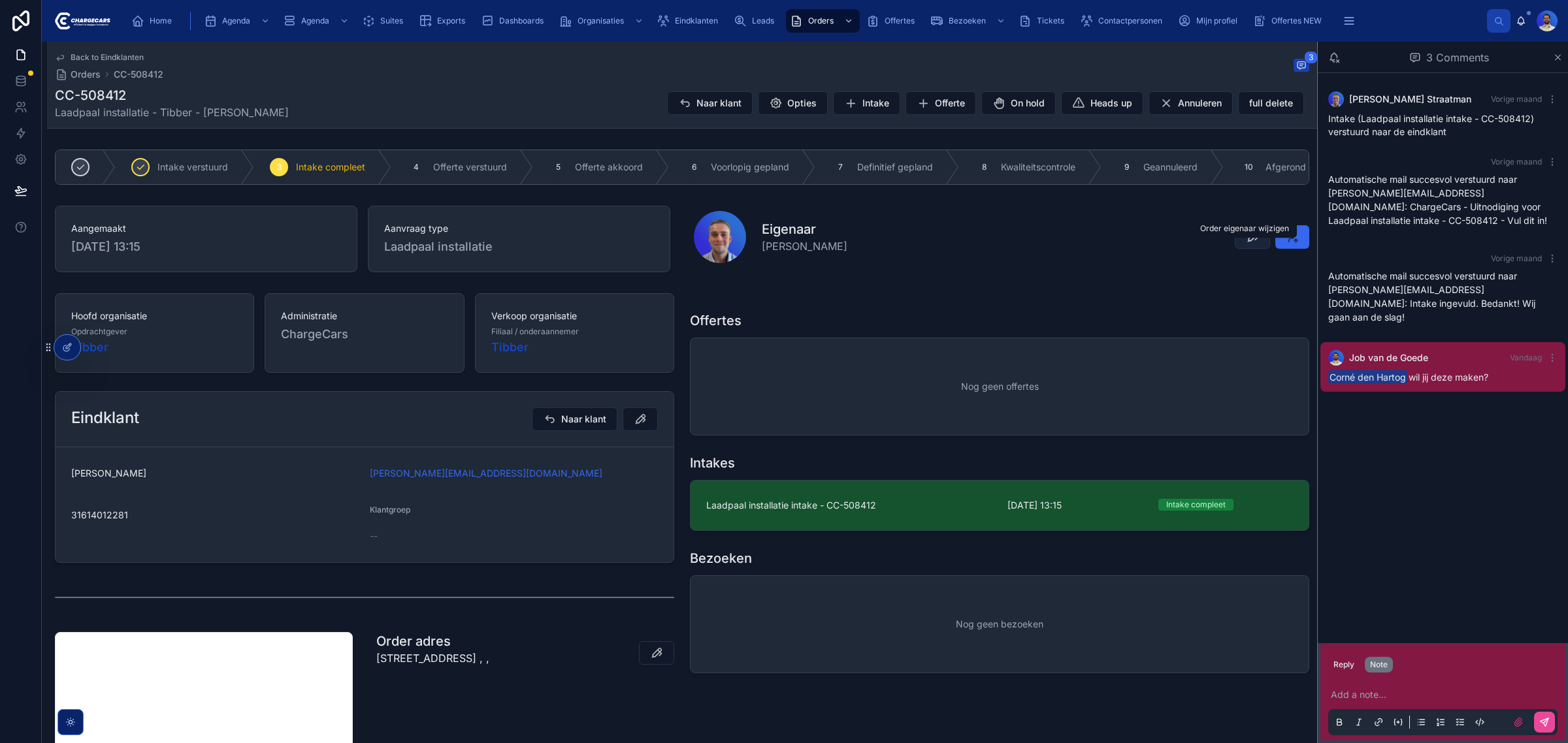
click at [1246, 244] on icon at bounding box center [1252, 236] width 13 height 13
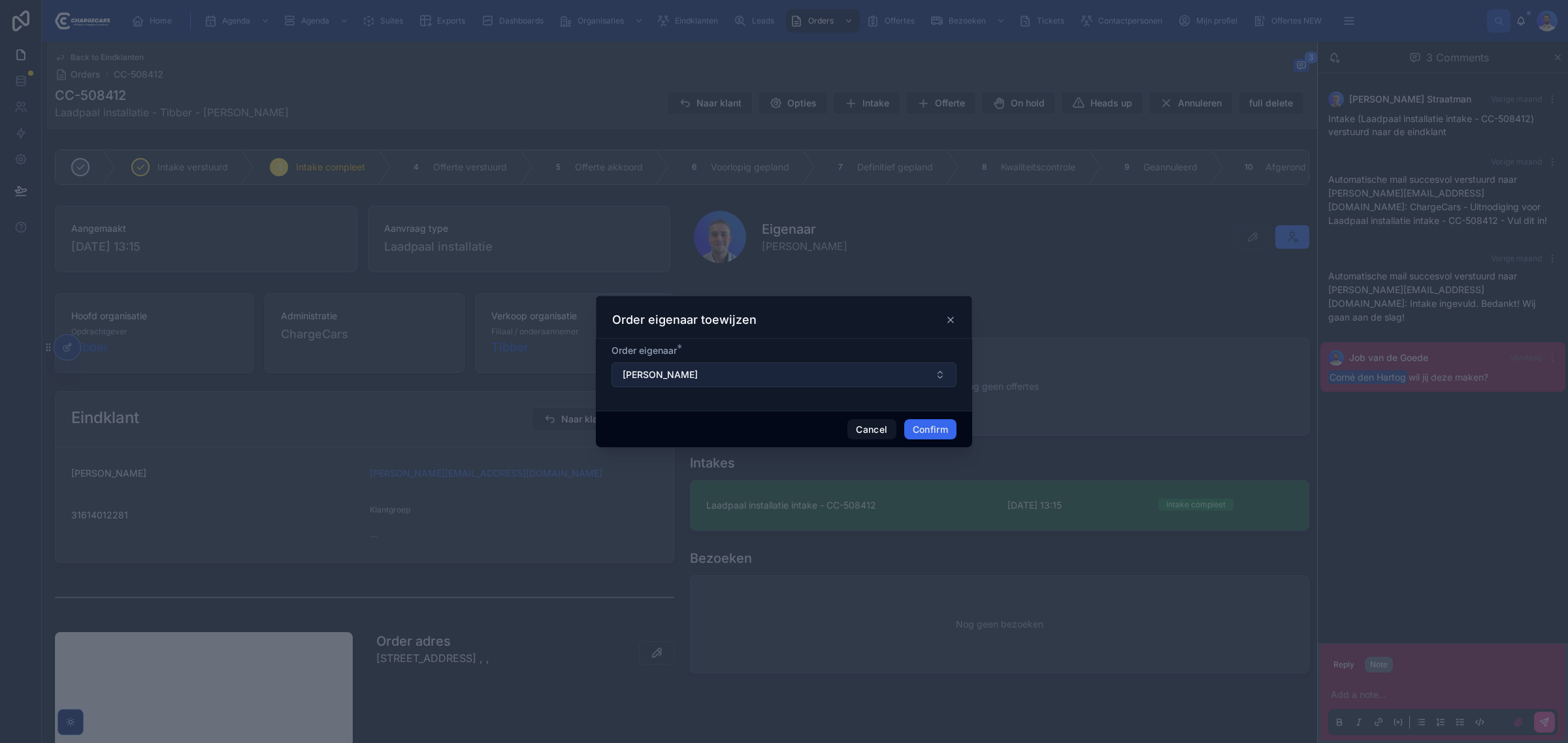
click at [706, 378] on button "Lars Straatman" at bounding box center [784, 375] width 345 height 25
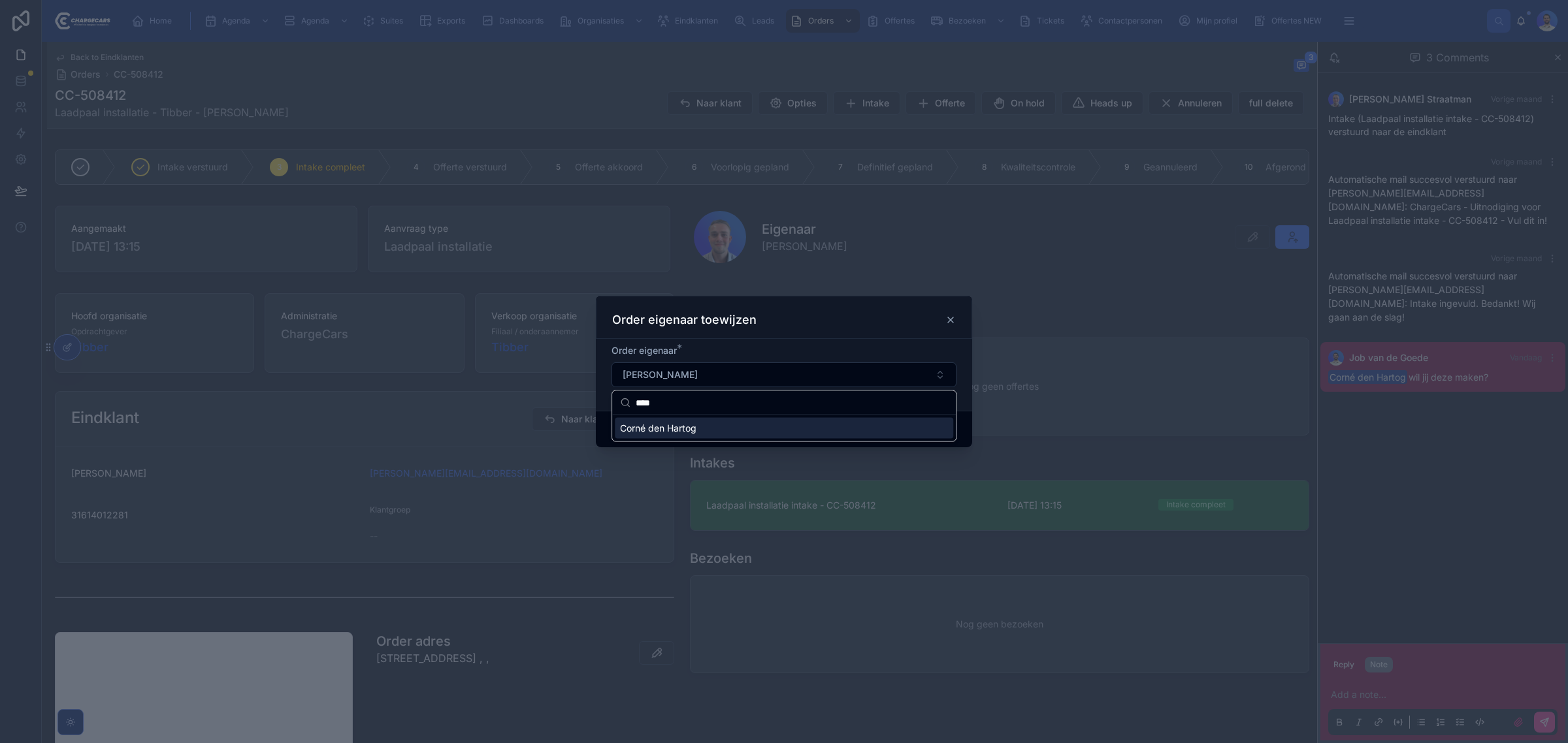
type input "****"
click at [651, 418] on div "Corné den Hartog" at bounding box center [784, 428] width 338 height 21
click at [657, 426] on div "Cancel Confirm" at bounding box center [784, 429] width 376 height 37
click at [906, 429] on button "Confirm" at bounding box center [930, 429] width 52 height 21
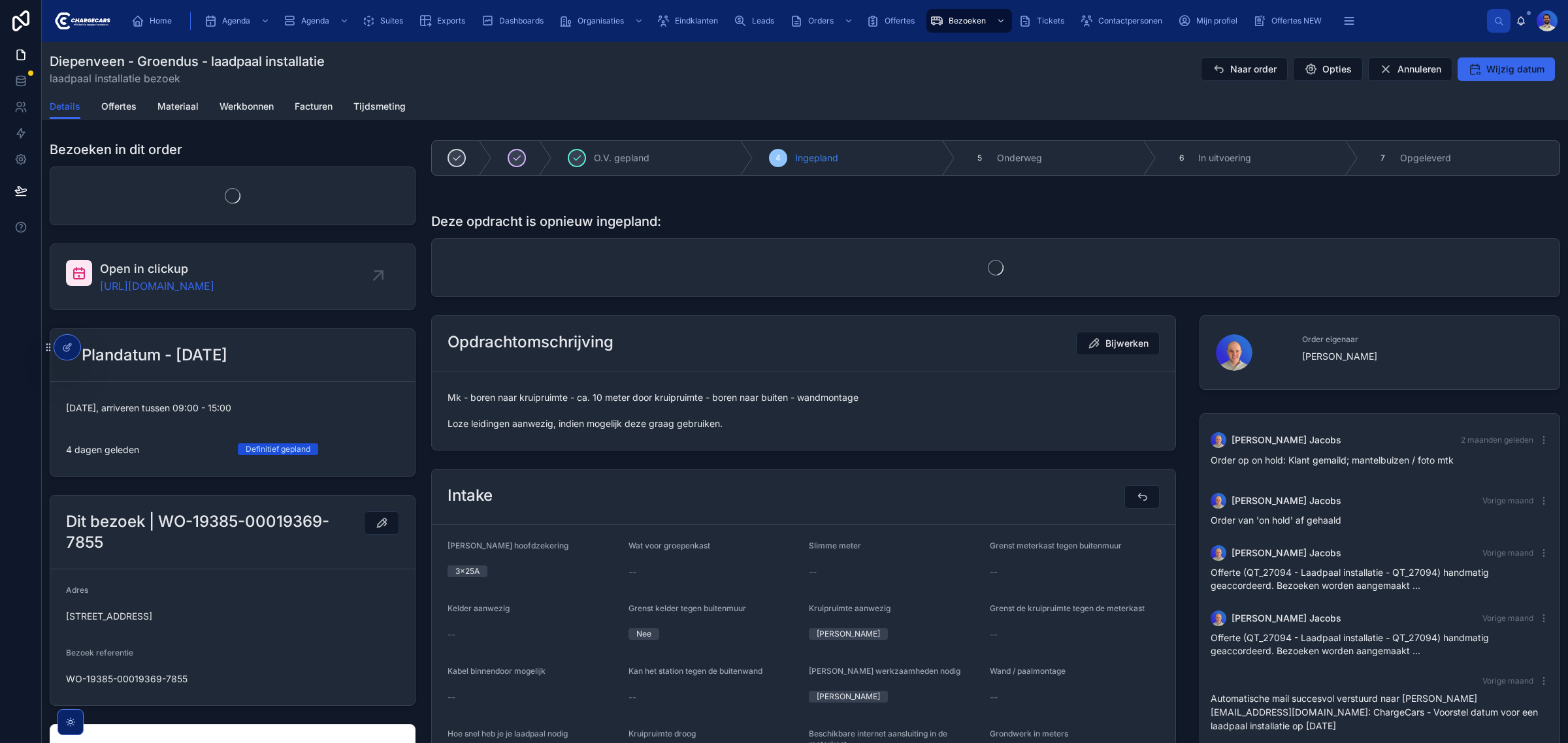
scroll to position [13, 0]
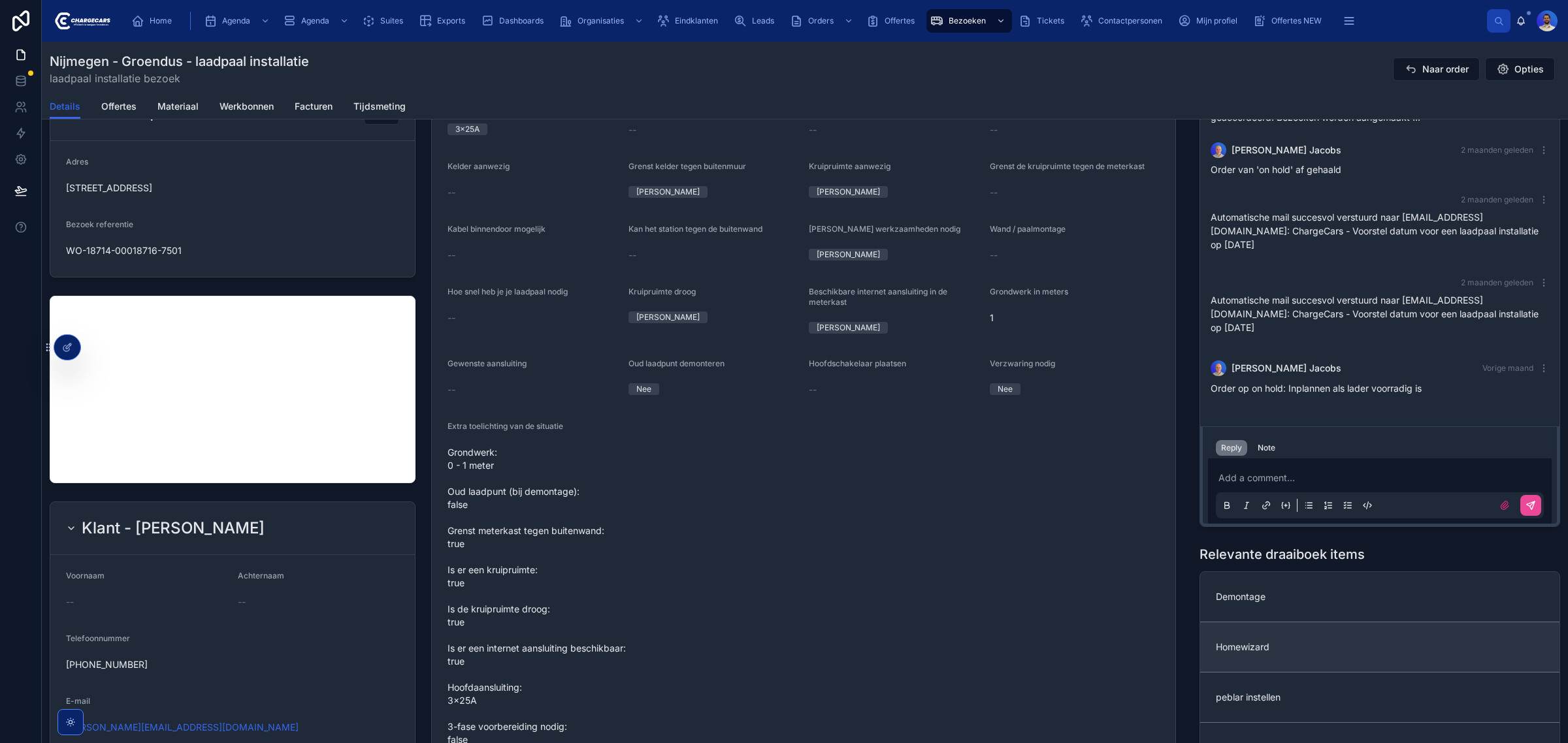
scroll to position [571, 0]
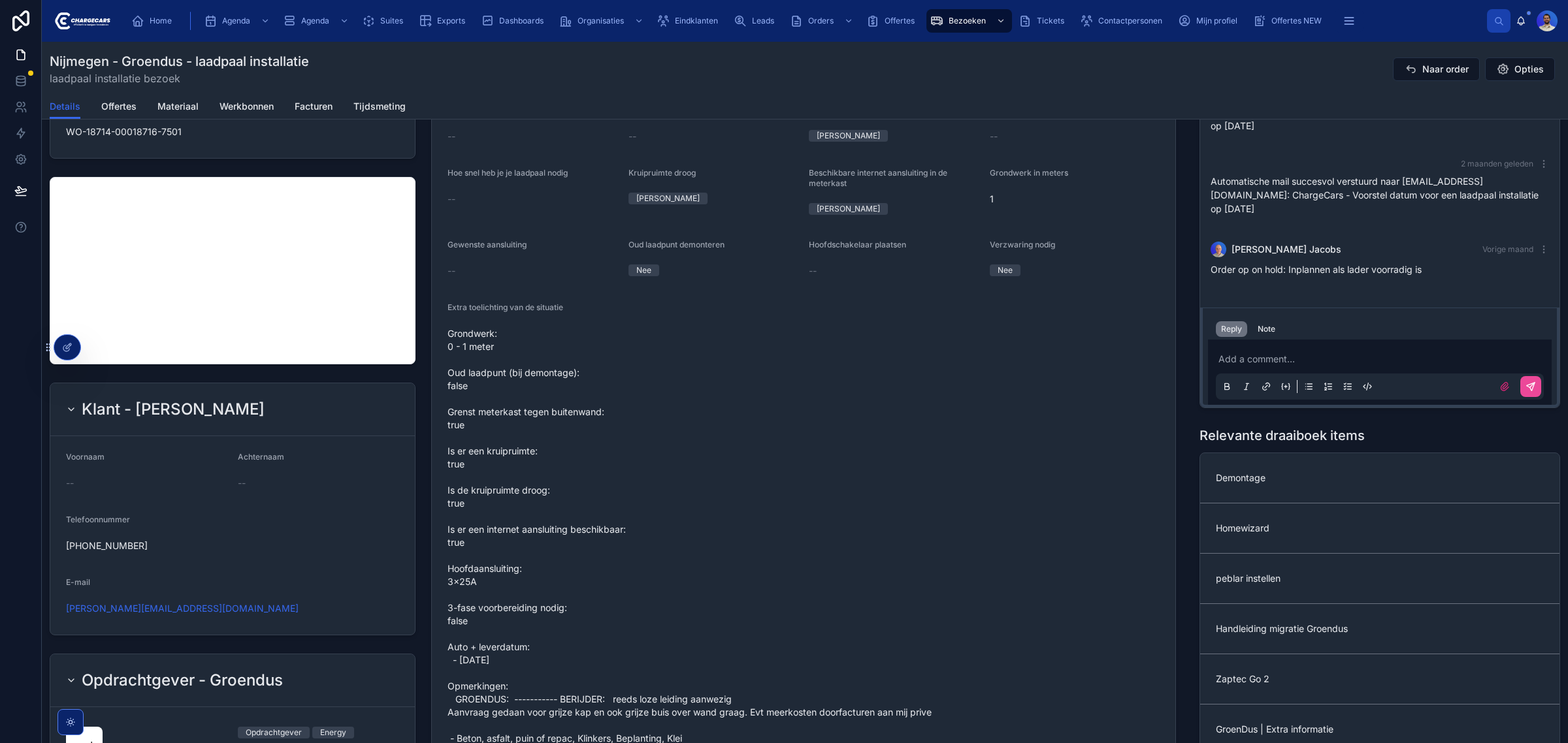
click at [1230, 354] on p at bounding box center [1383, 359] width 328 height 13
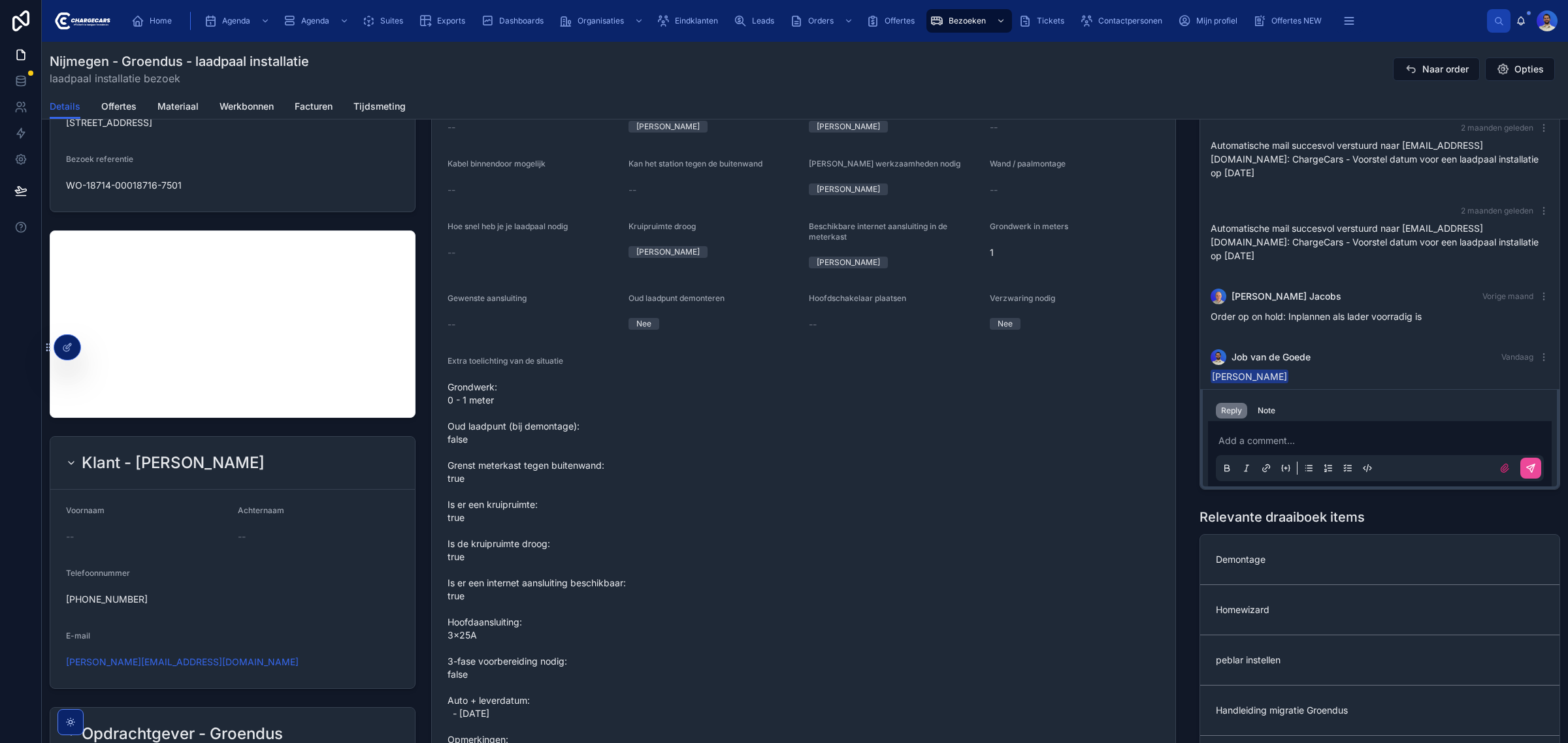
scroll to position [18, 0]
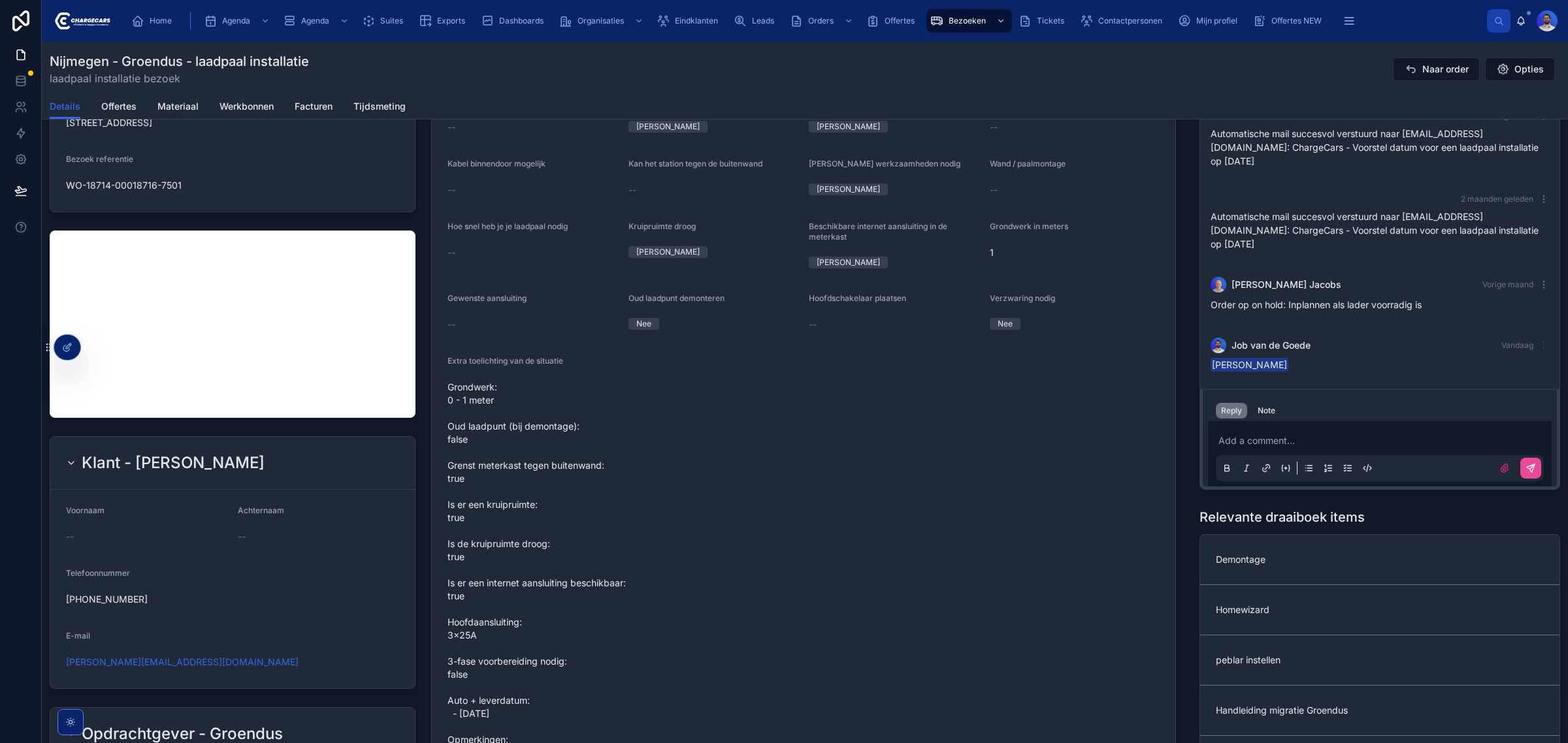
click at [1539, 348] on icon at bounding box center [1544, 345] width 10 height 10
click at [1514, 316] on span "Delete comment" at bounding box center [1526, 321] width 61 height 10
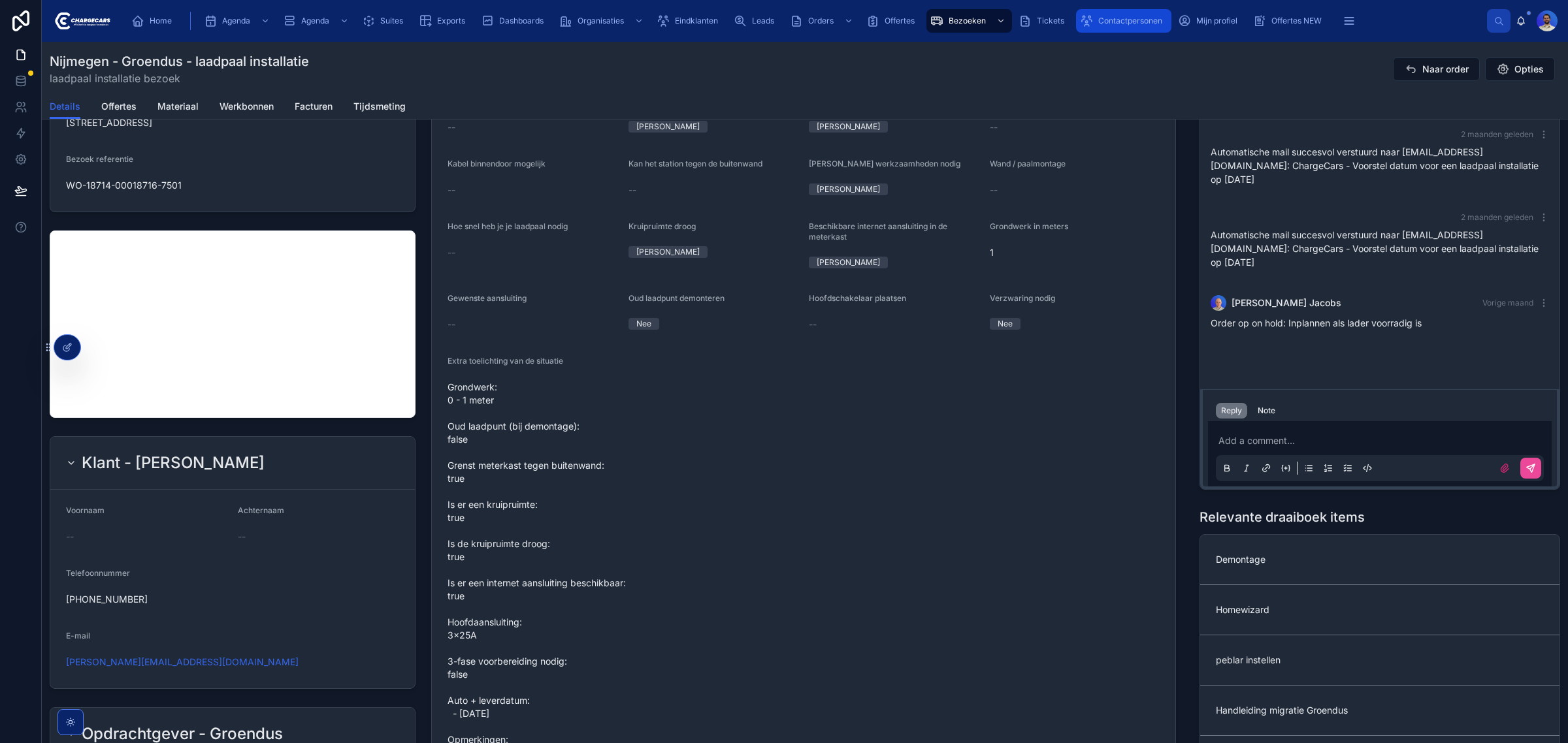
scroll to position [0, 0]
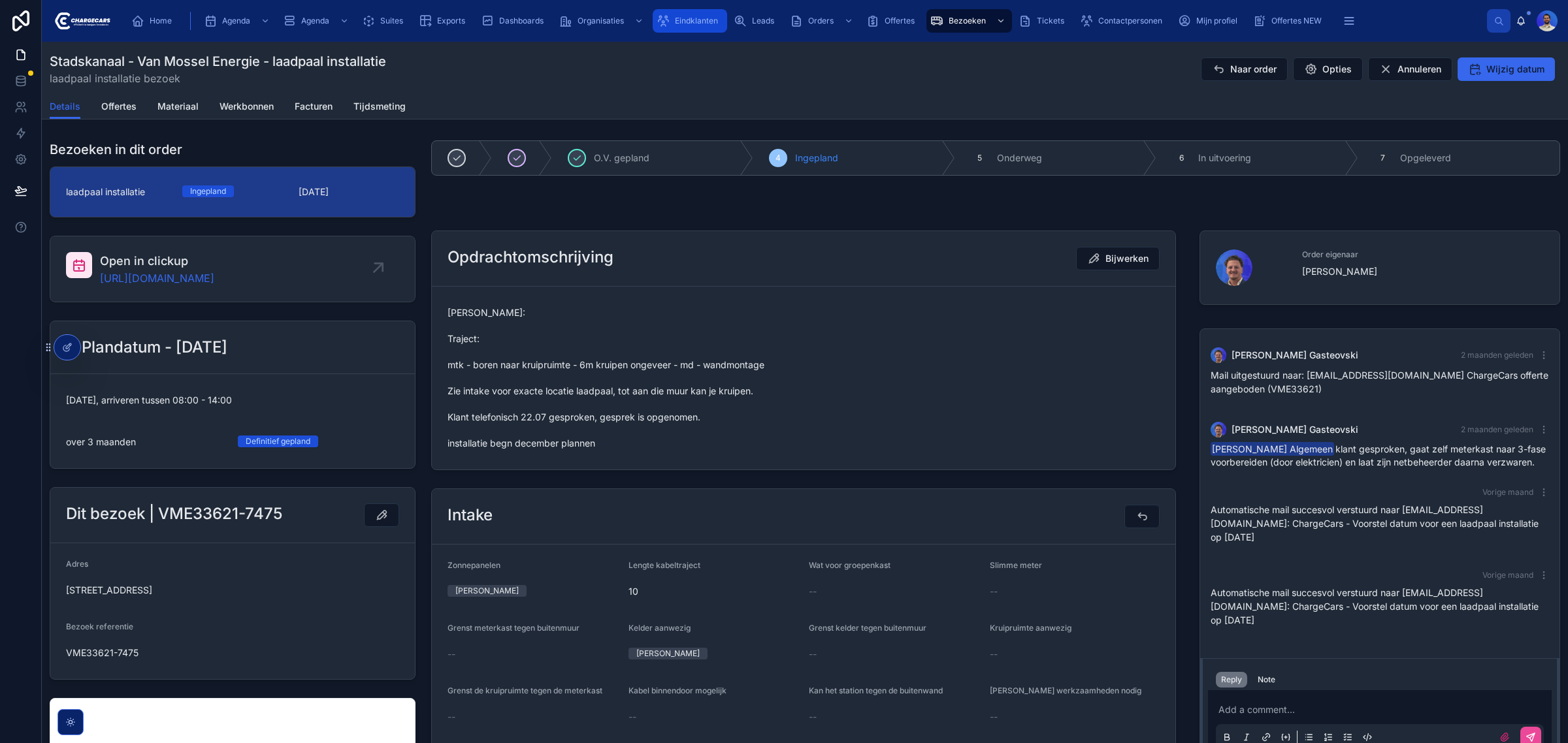
click at [685, 20] on span "Eindklanten" at bounding box center [696, 20] width 43 height 10
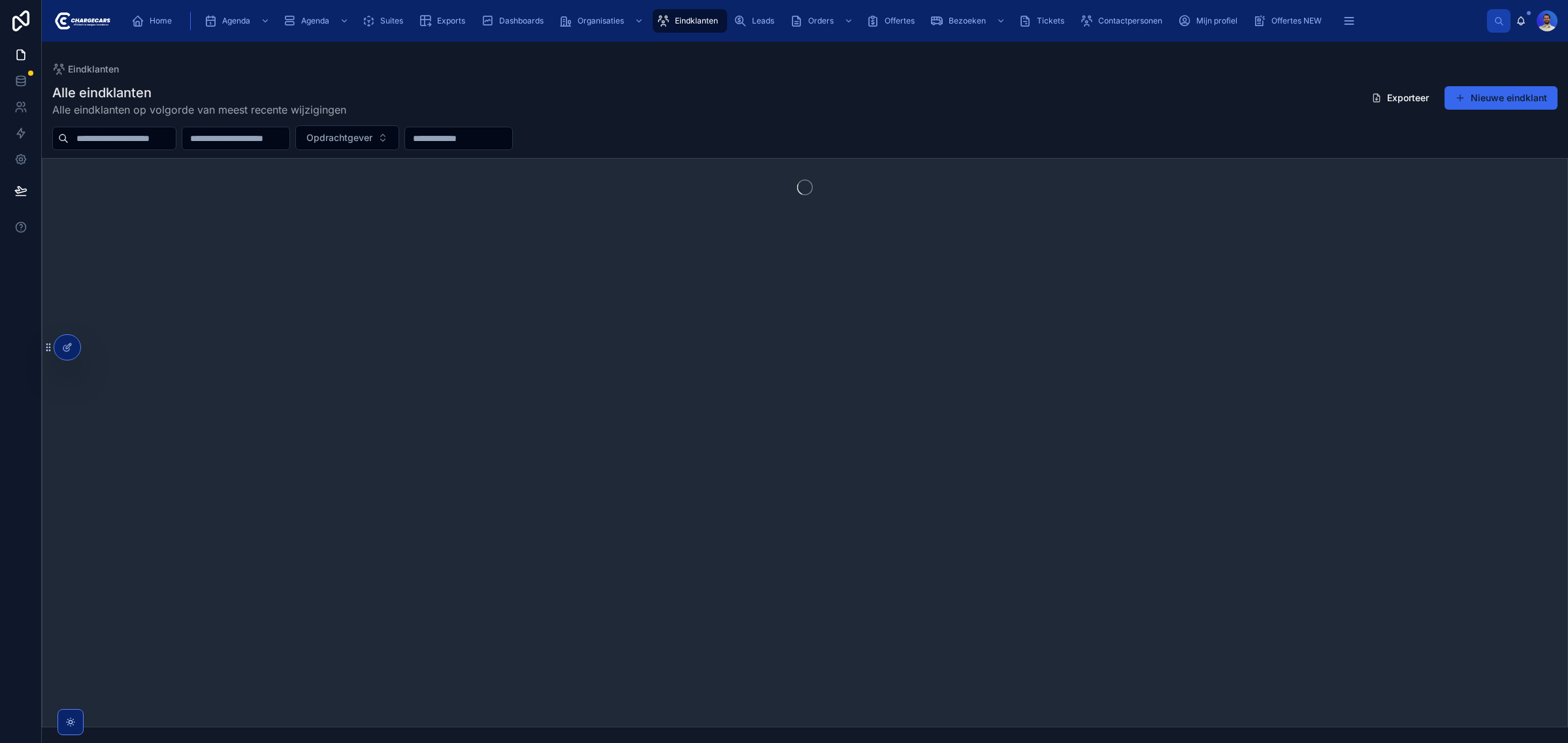
click at [126, 147] on div at bounding box center [114, 139] width 124 height 24
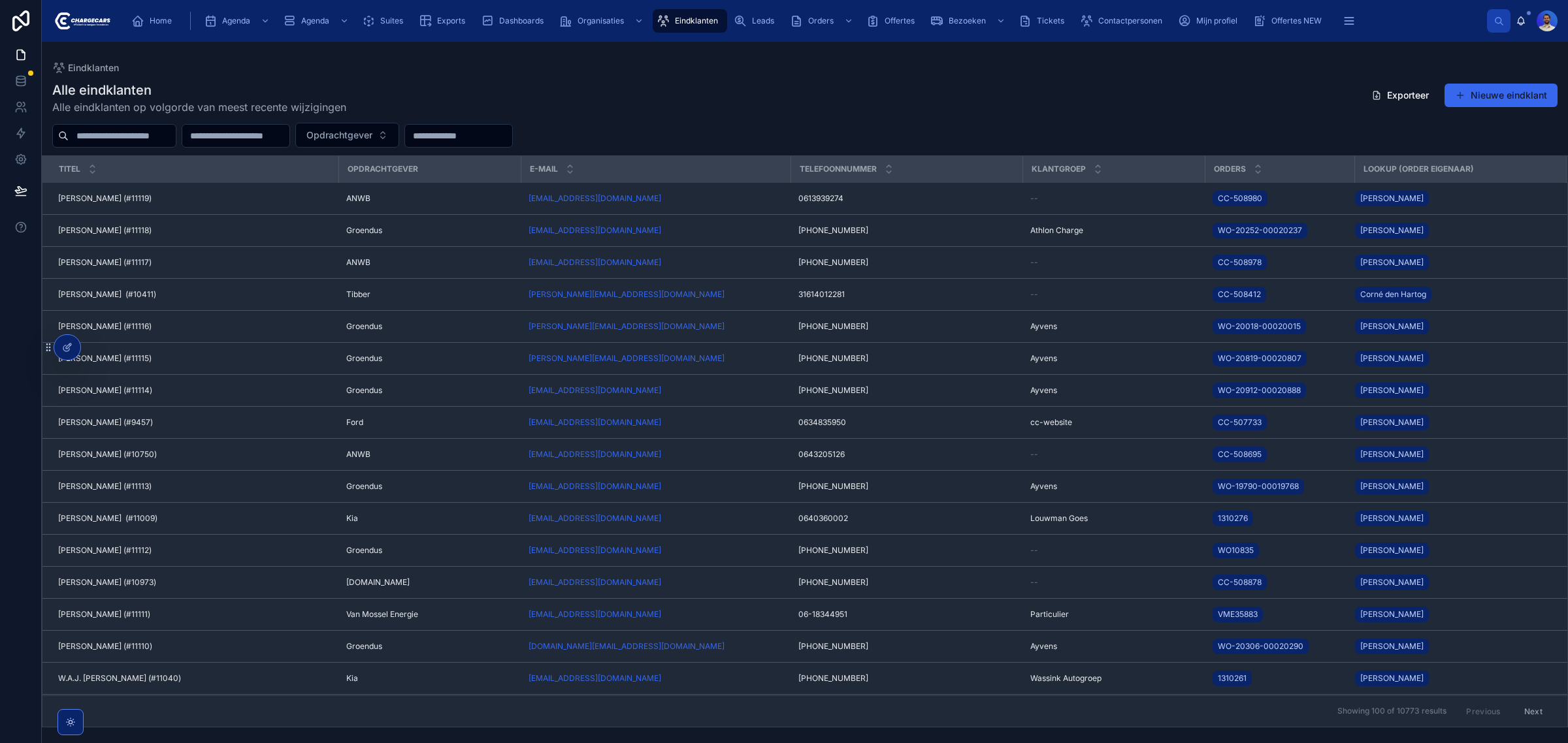
click at [118, 135] on input "text" at bounding box center [122, 136] width 107 height 18
type input "****"
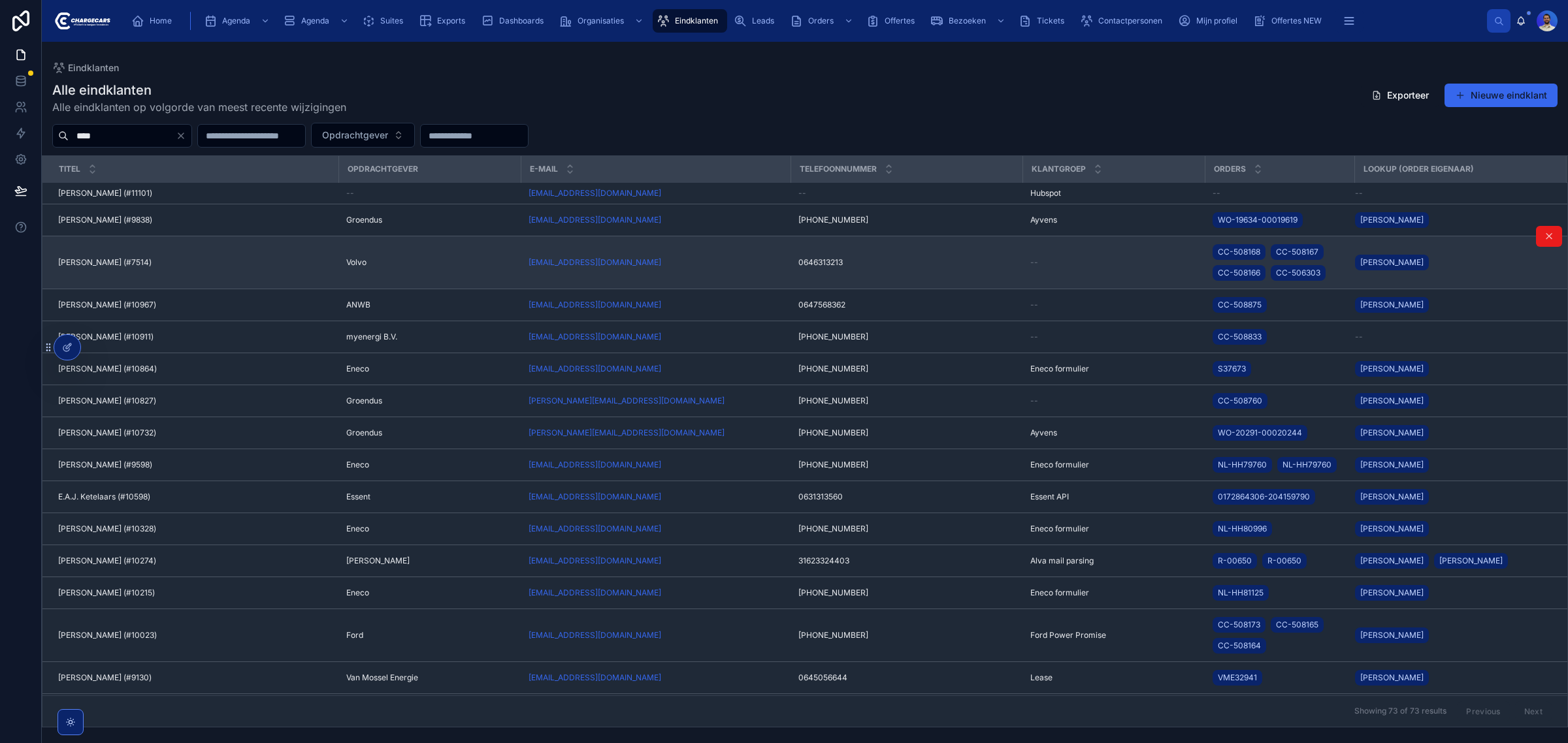
click at [143, 259] on span "Teun van de Laar (#7514)" at bounding box center [105, 262] width 94 height 10
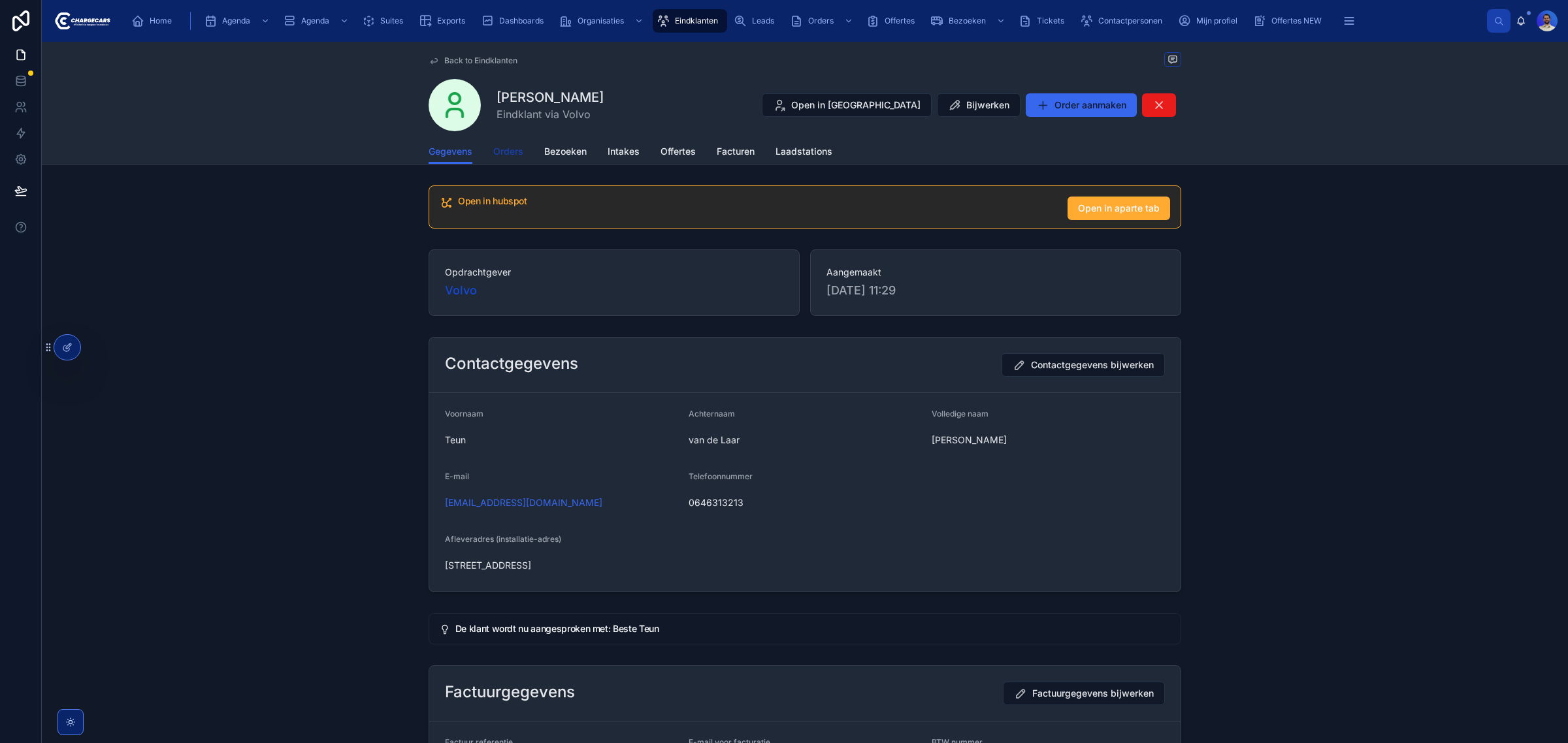
click at [508, 162] on link "Orders" at bounding box center [508, 153] width 30 height 26
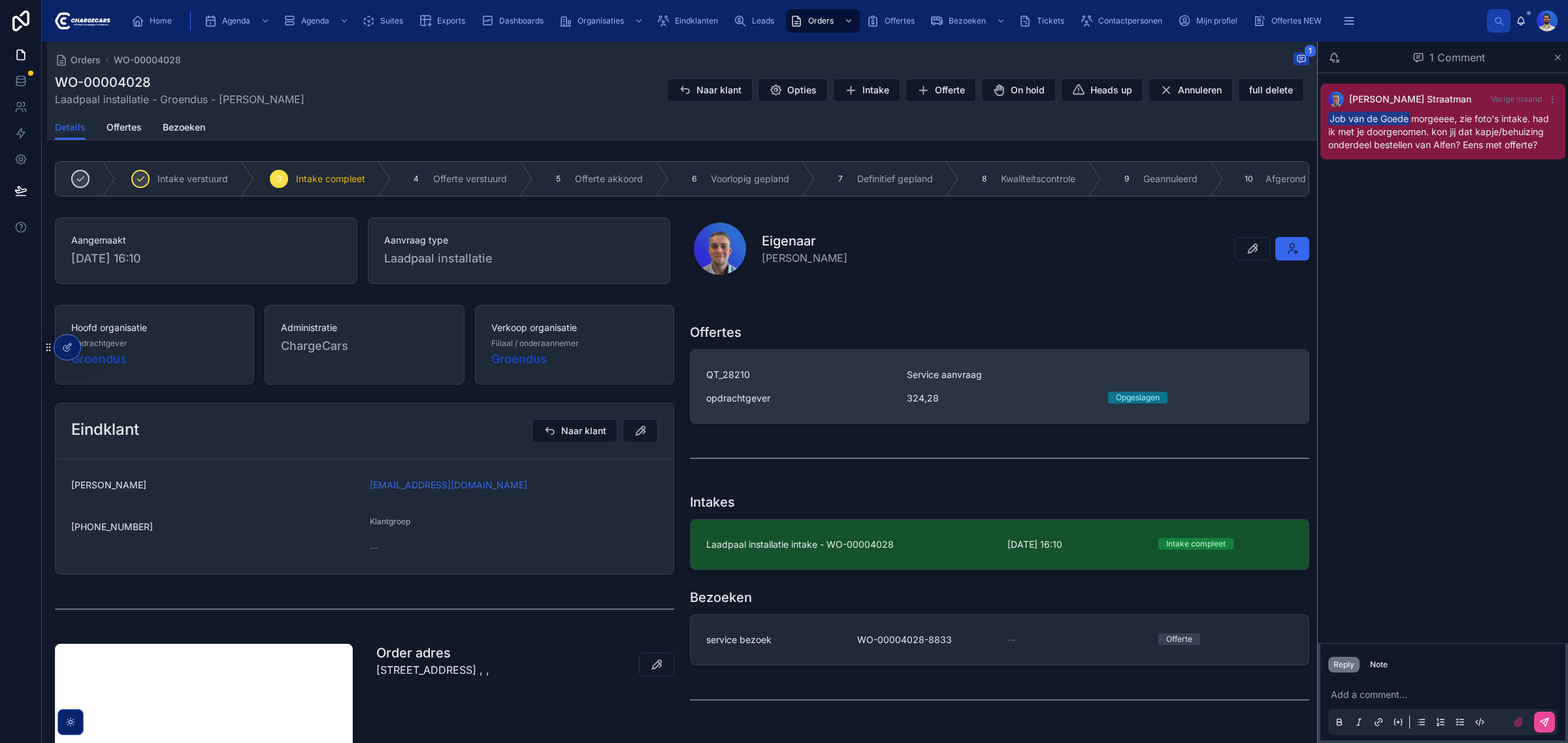
click at [971, 394] on div "QT_28210 Service aanvraag [STREET_ADDRESS]" at bounding box center [1000, 386] width 587 height 37
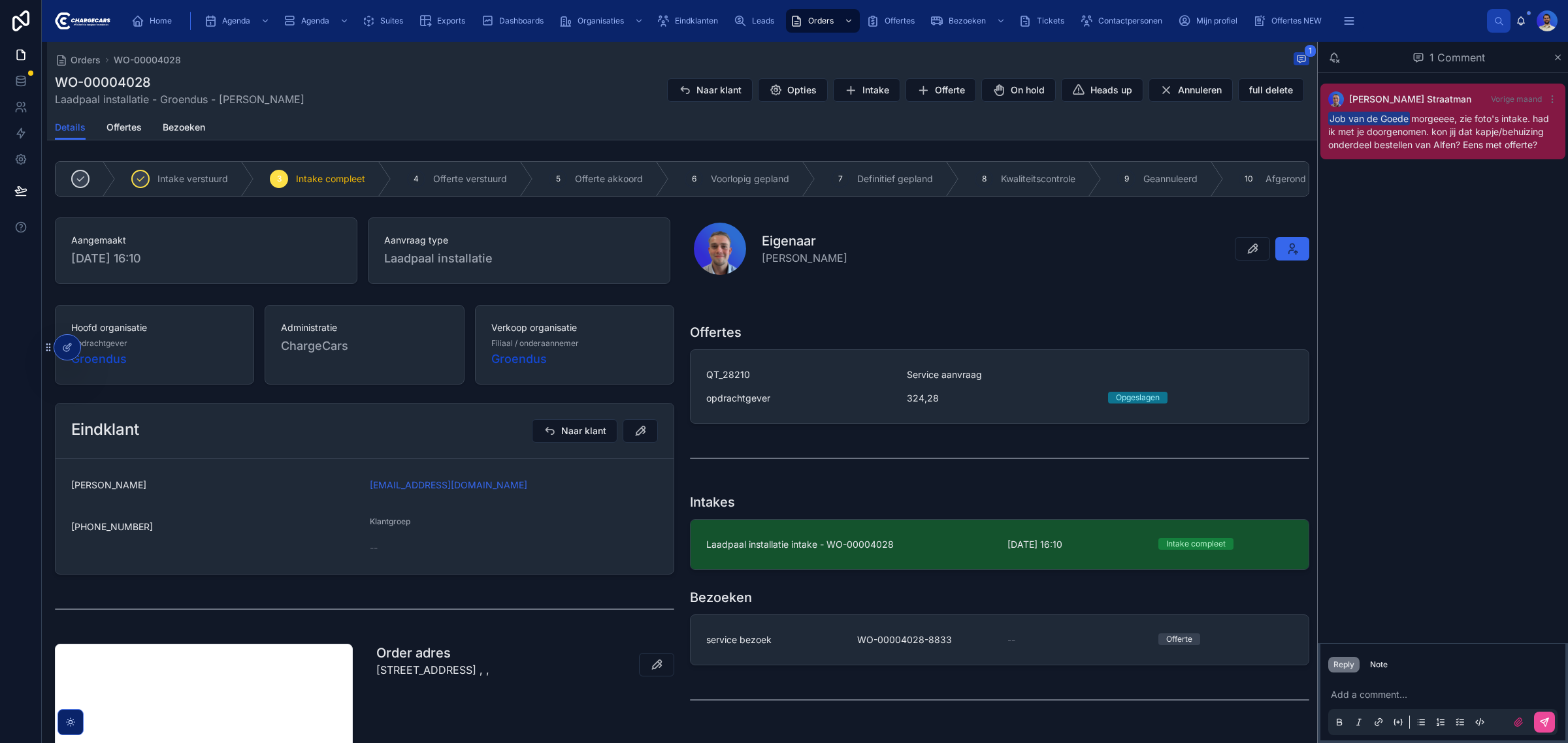
click at [1387, 681] on div "Add a comment..." at bounding box center [1443, 708] width 230 height 55
click at [1383, 699] on p at bounding box center [1446, 695] width 230 height 13
click at [1383, 699] on p at bounding box center [1446, 695] width 230 height 13
click at [1096, 90] on span "Heads up" at bounding box center [1111, 90] width 42 height 13
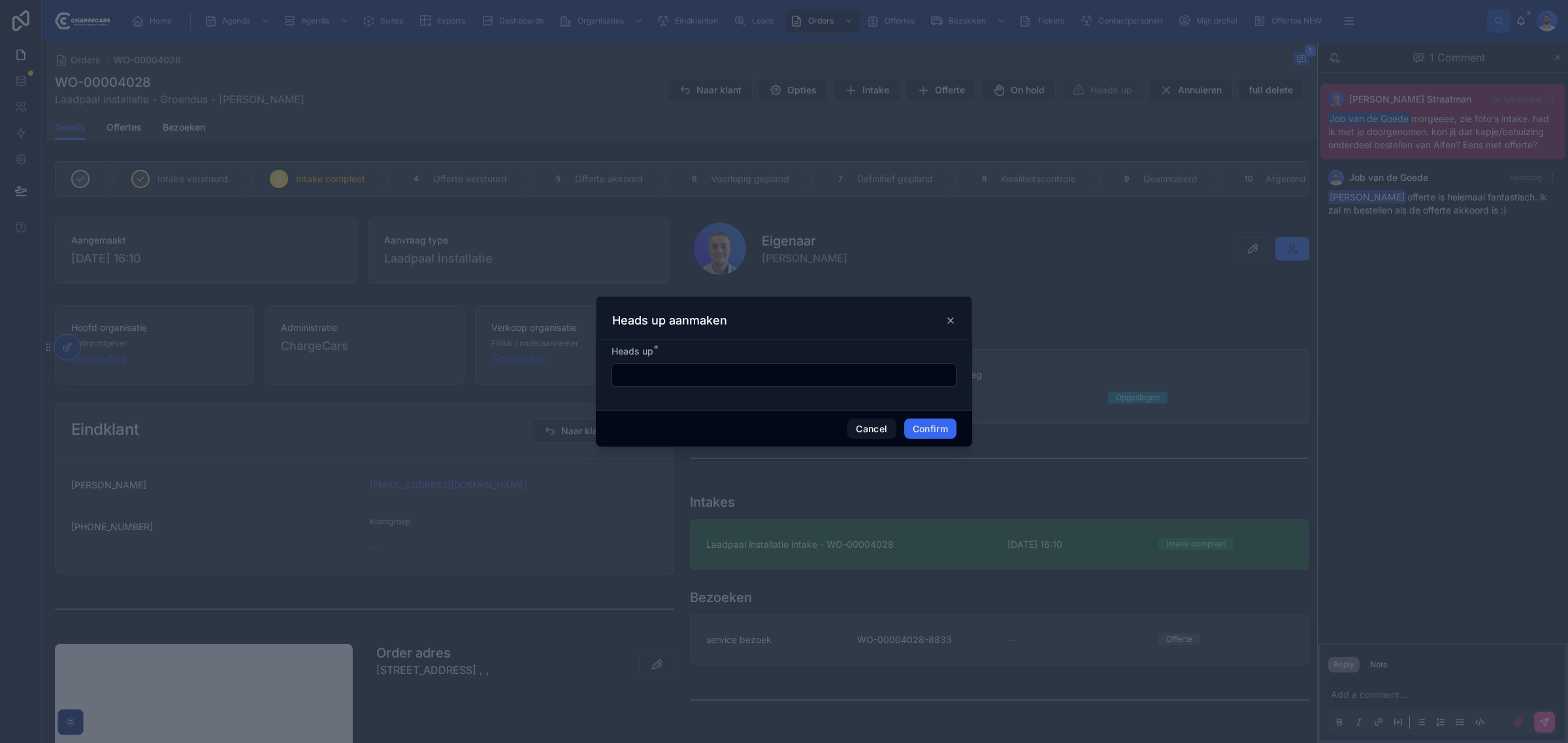
click at [663, 380] on input "text" at bounding box center [784, 375] width 344 height 18
click at [663, 380] on input "**********" at bounding box center [784, 375] width 344 height 18
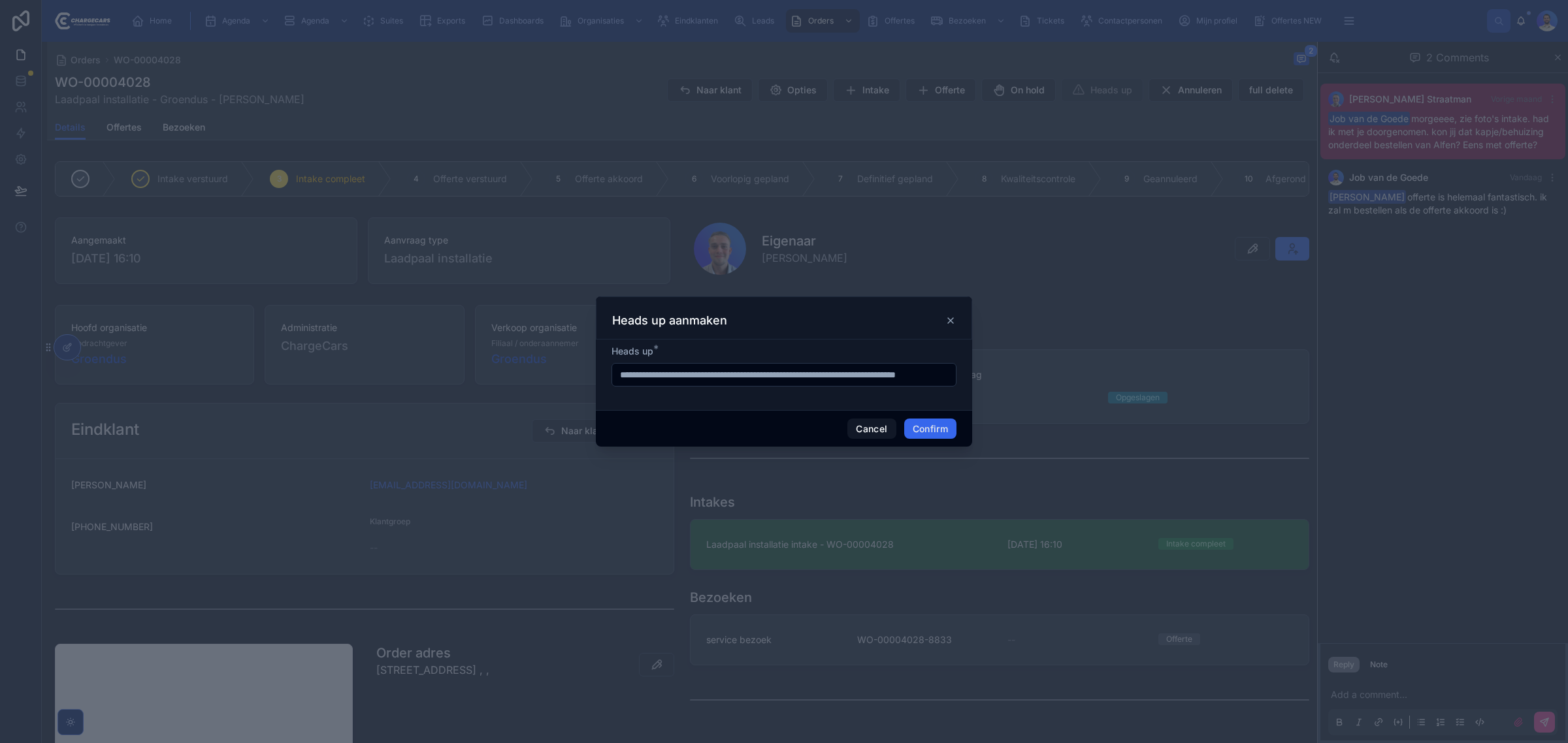
type input "**********"
click at [947, 454] on div at bounding box center [784, 372] width 1568 height 743
click at [929, 435] on button "Confirm" at bounding box center [930, 429] width 52 height 21
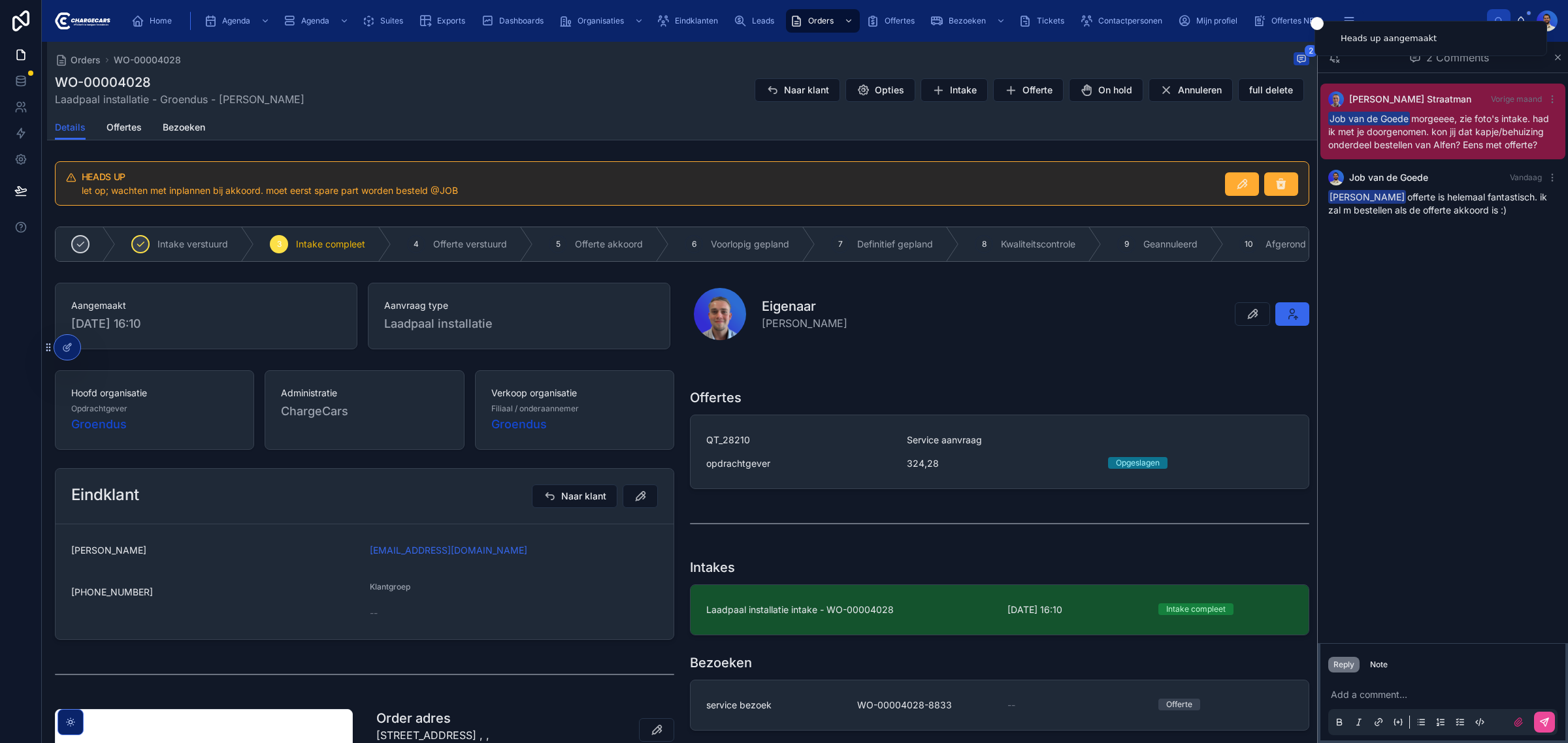
click at [1371, 678] on div "Add a comment..." at bounding box center [1443, 708] width 245 height 65
click at [1376, 664] on div "Note" at bounding box center [1379, 664] width 18 height 10
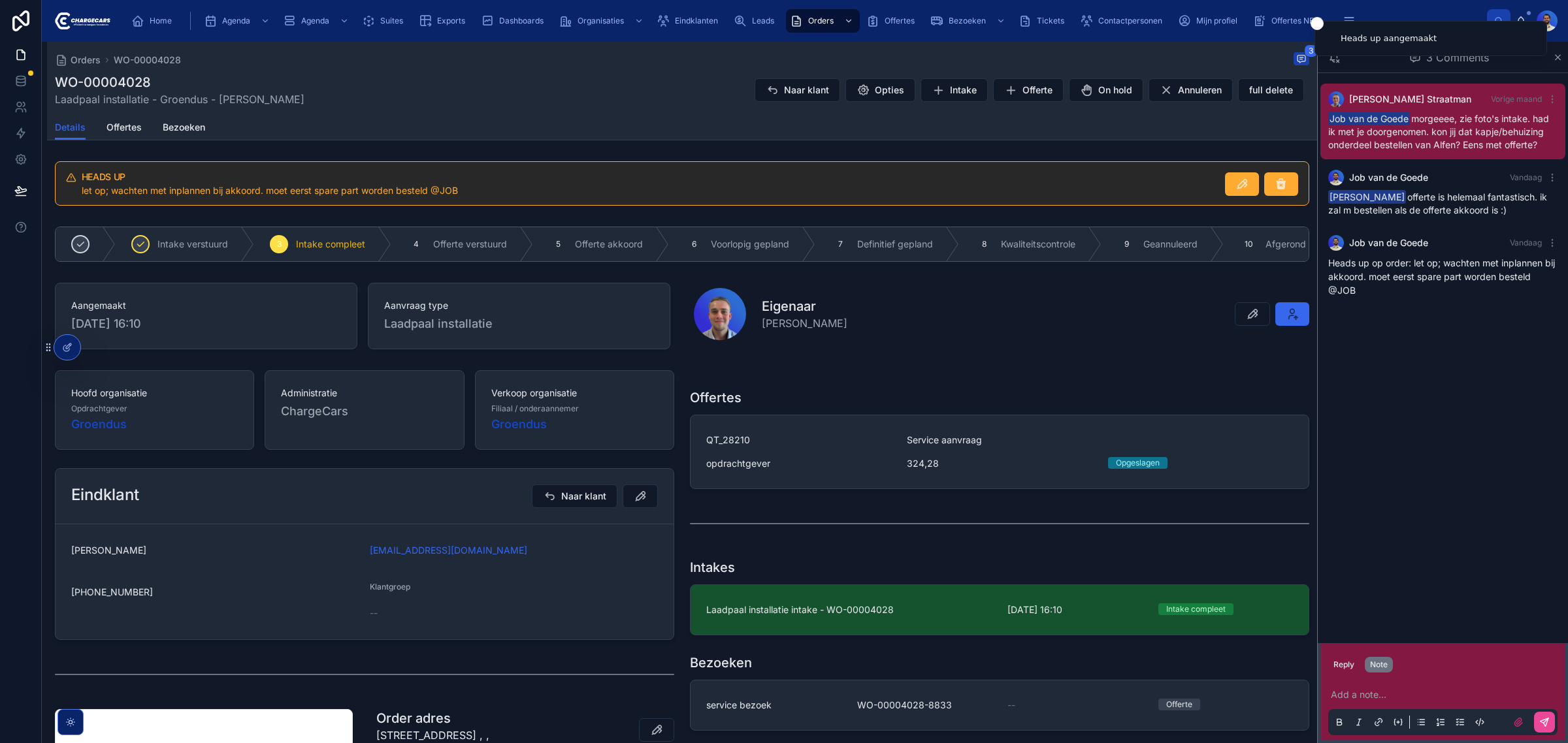
click at [1383, 701] on p at bounding box center [1446, 695] width 230 height 13
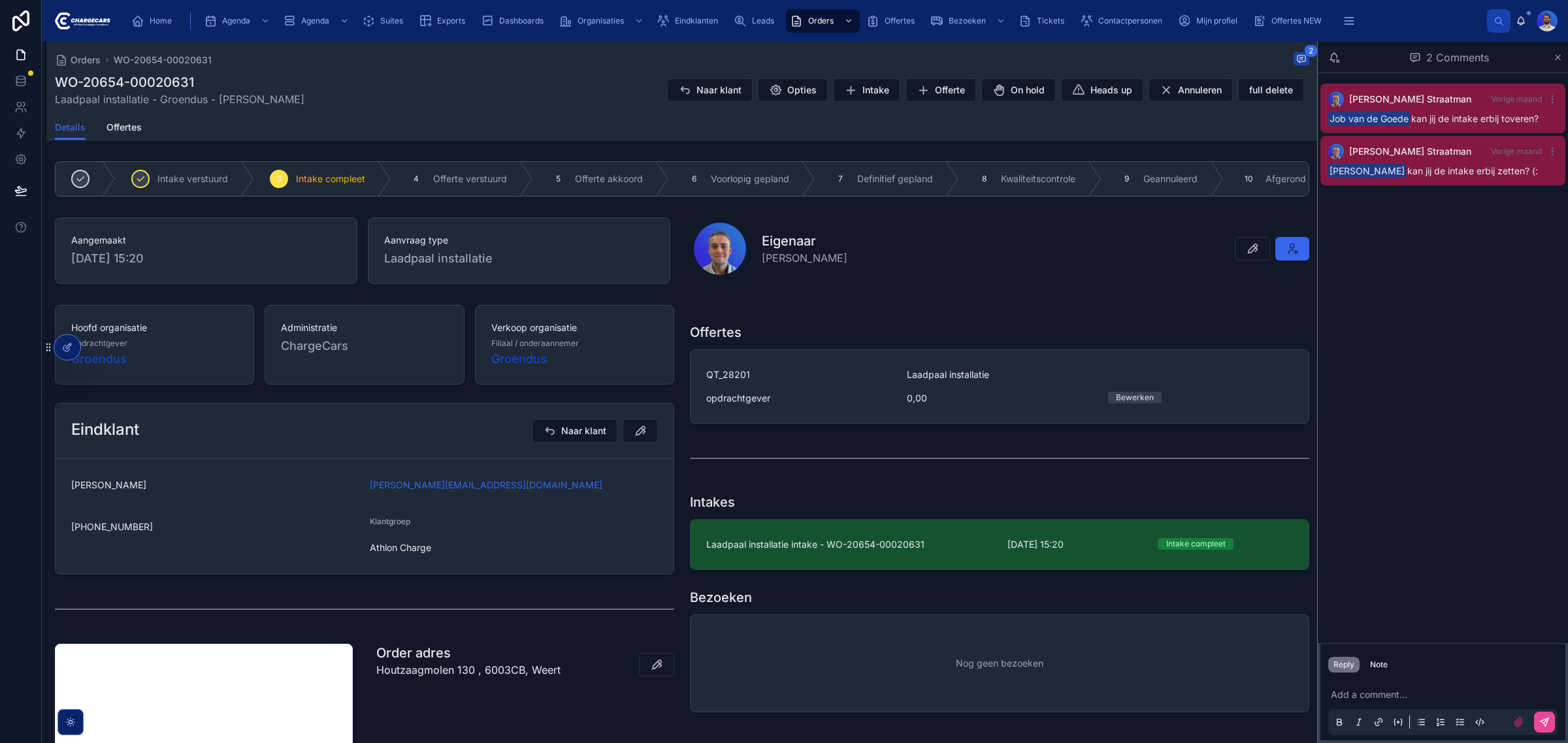
click at [1361, 651] on div "Reply Note Add a comment..." at bounding box center [1443, 693] width 250 height 100
click at [1375, 664] on div "Note" at bounding box center [1379, 664] width 18 height 10
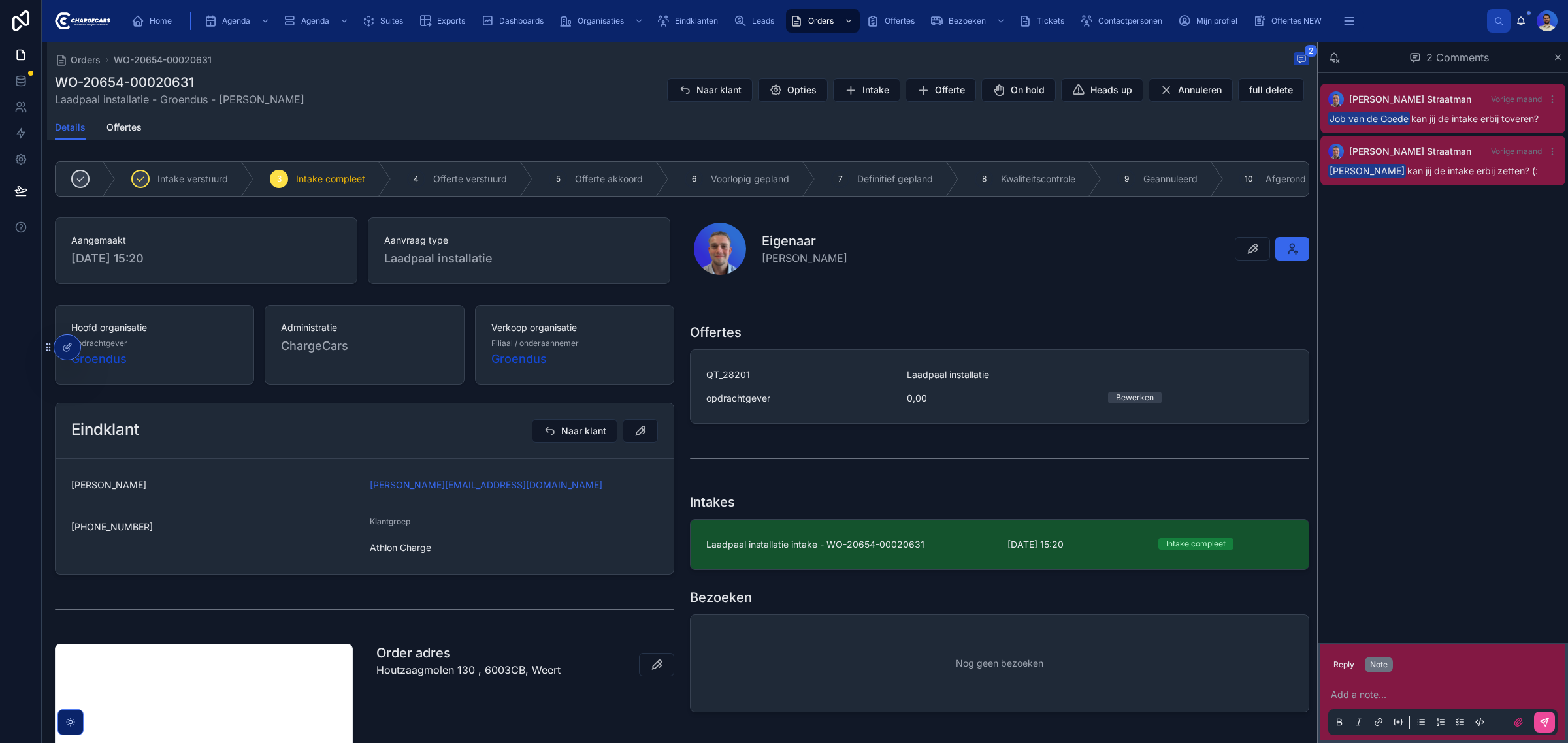
click at [1370, 691] on p at bounding box center [1446, 695] width 230 height 13
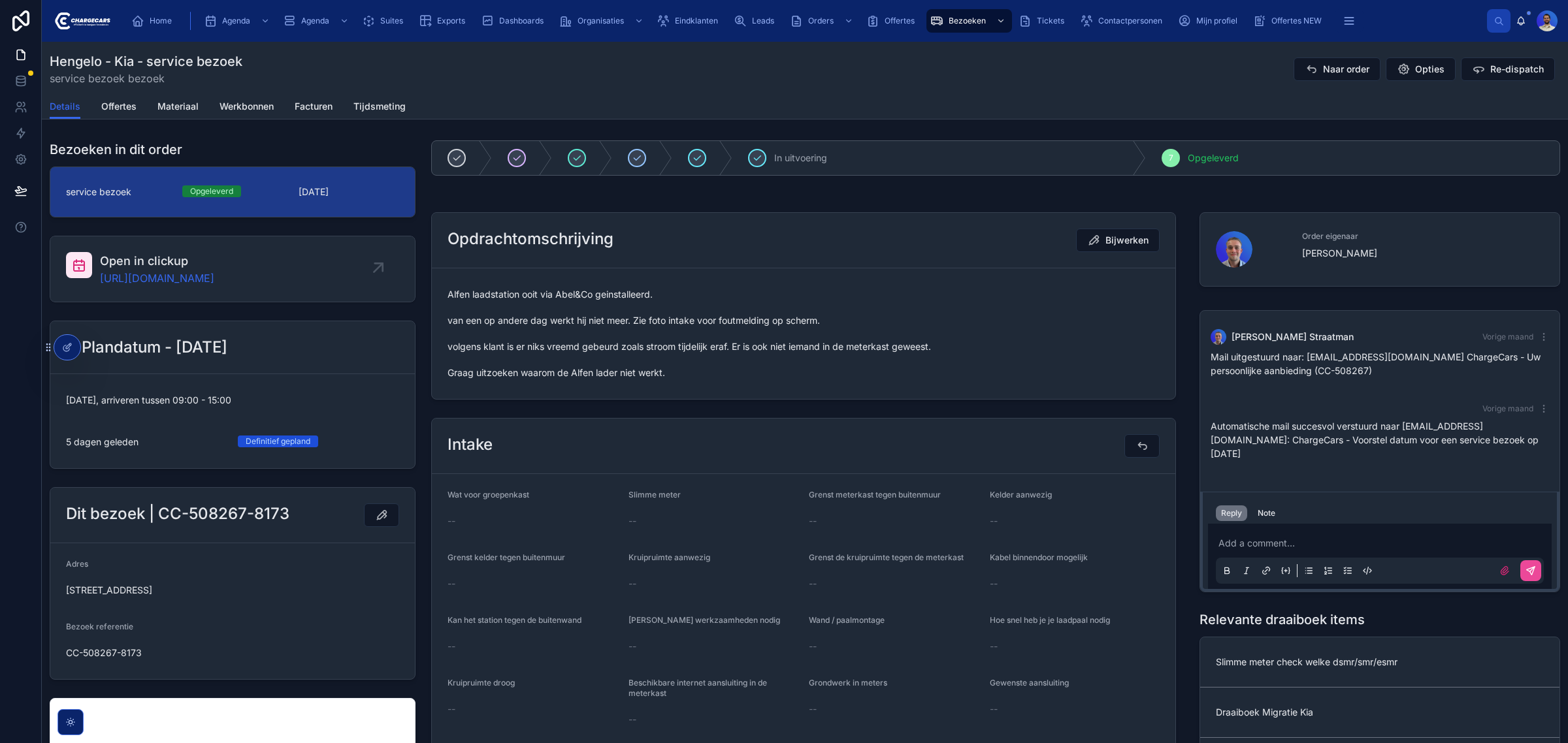
click at [502, 348] on span "Alfen laadstation ooit via Abel&Co geinstalleerd. van een op andere dag werkt h…" at bounding box center [804, 333] width 712 height 92
click at [520, 380] on span "Alfen laadstation ooit via Abel&Co geinstalleerd. van een op andere dag werkt h…" at bounding box center [804, 333] width 712 height 92
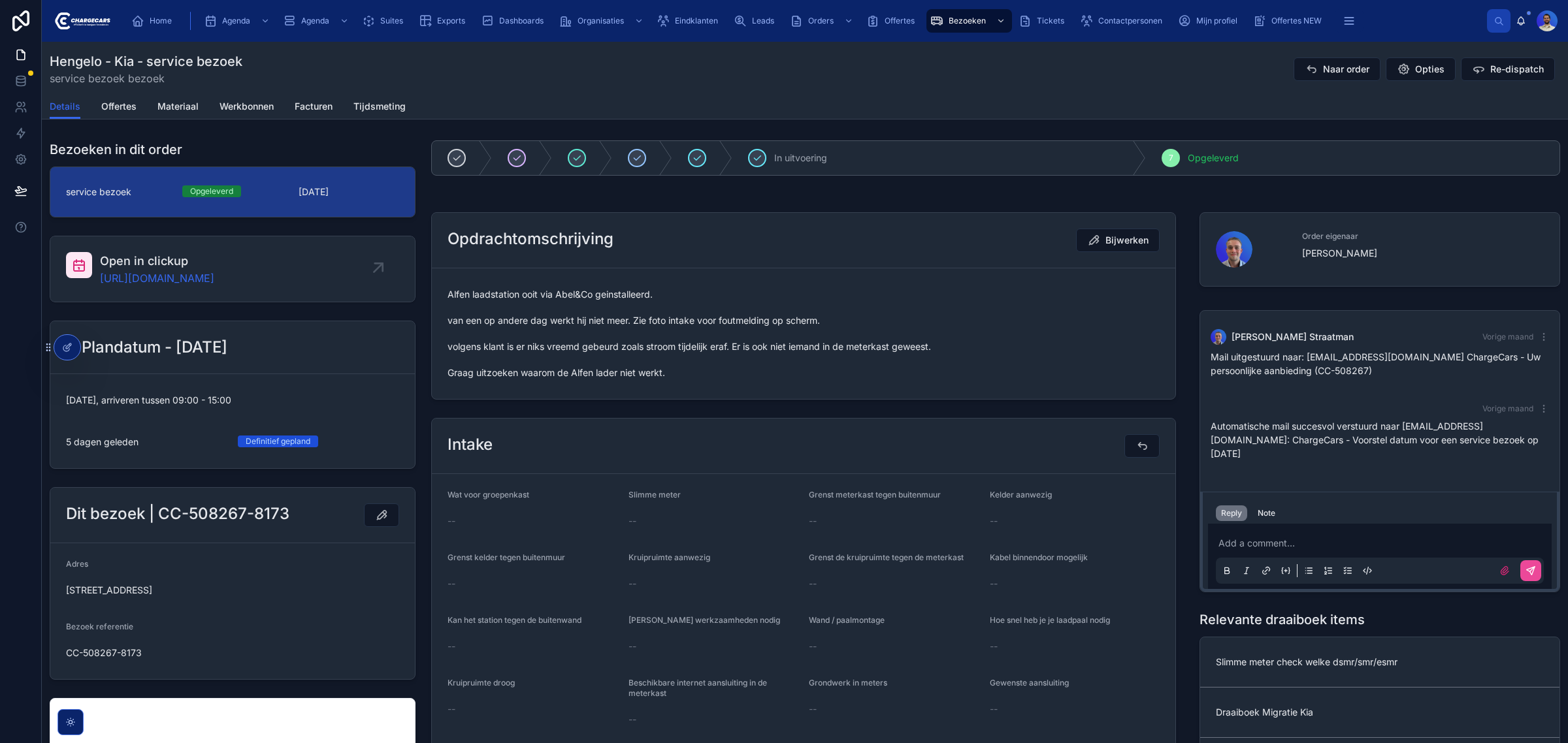
click at [520, 380] on span "Alfen laadstation ooit via Abel&Co geinstalleerd. van een op andere dag werkt h…" at bounding box center [804, 333] width 712 height 92
click at [1262, 508] on div "Note" at bounding box center [1266, 513] width 18 height 10
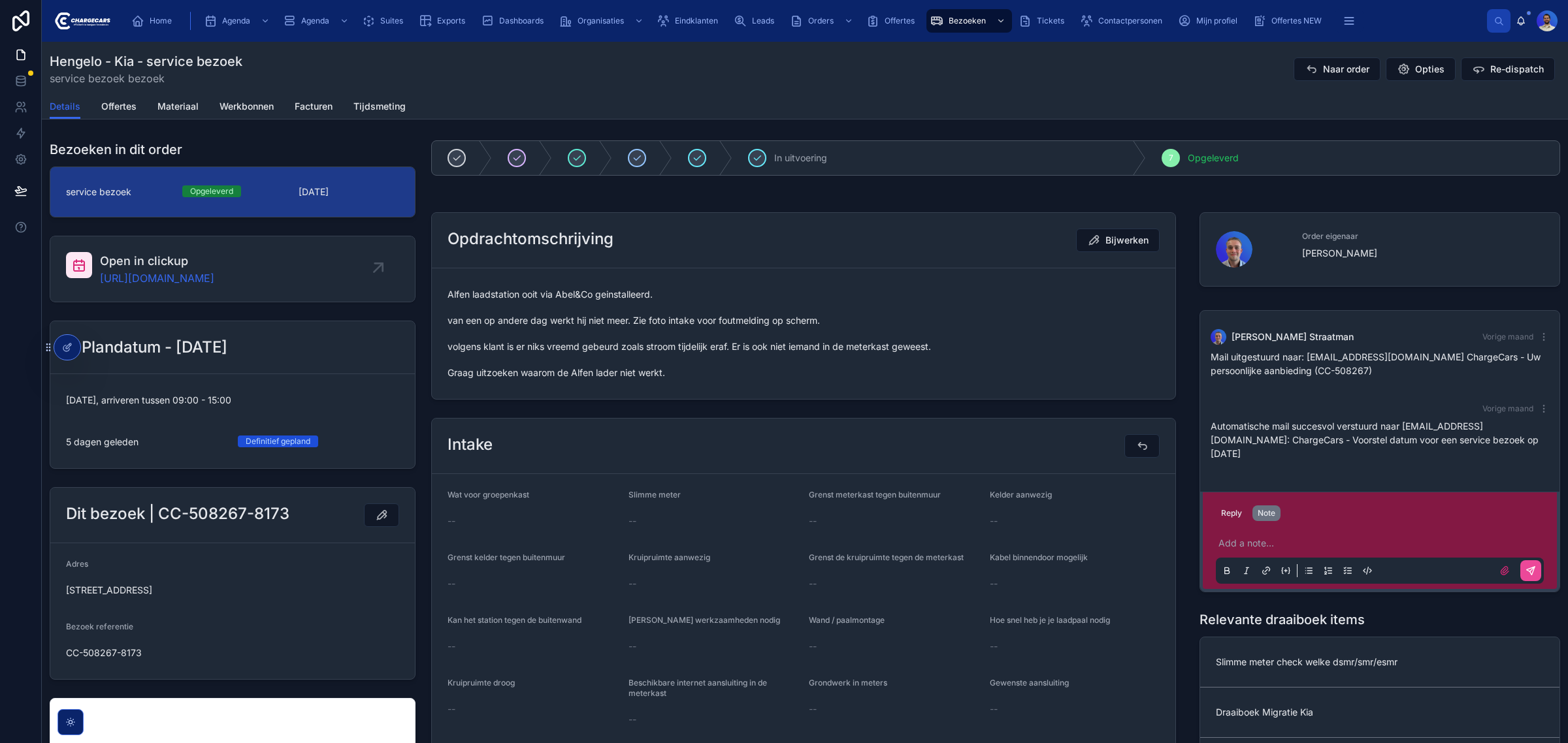
click at [1245, 540] on div "Add a note..." at bounding box center [1380, 556] width 328 height 55
click at [1250, 537] on p at bounding box center [1383, 543] width 328 height 13
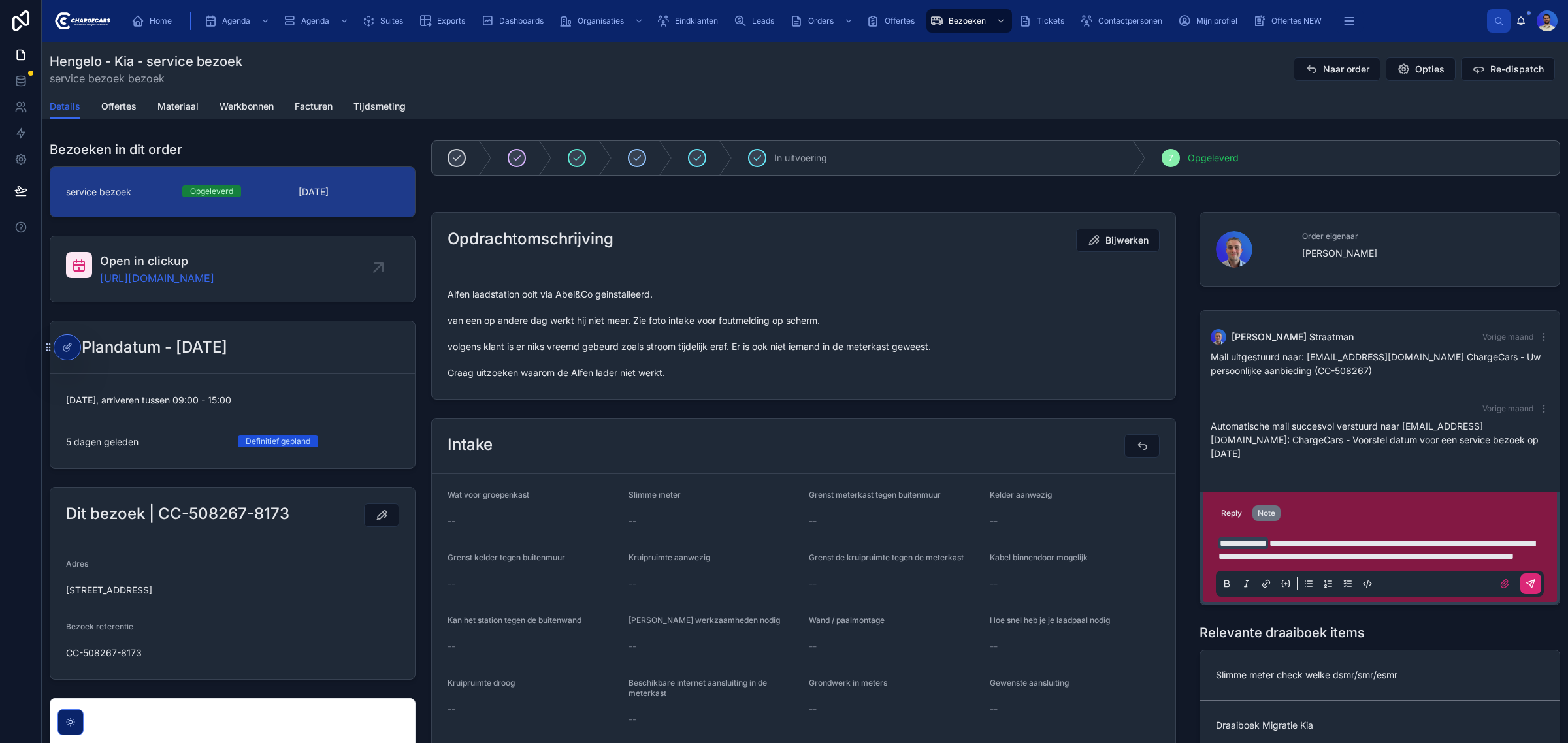
click at [1524, 575] on button at bounding box center [1531, 583] width 21 height 21
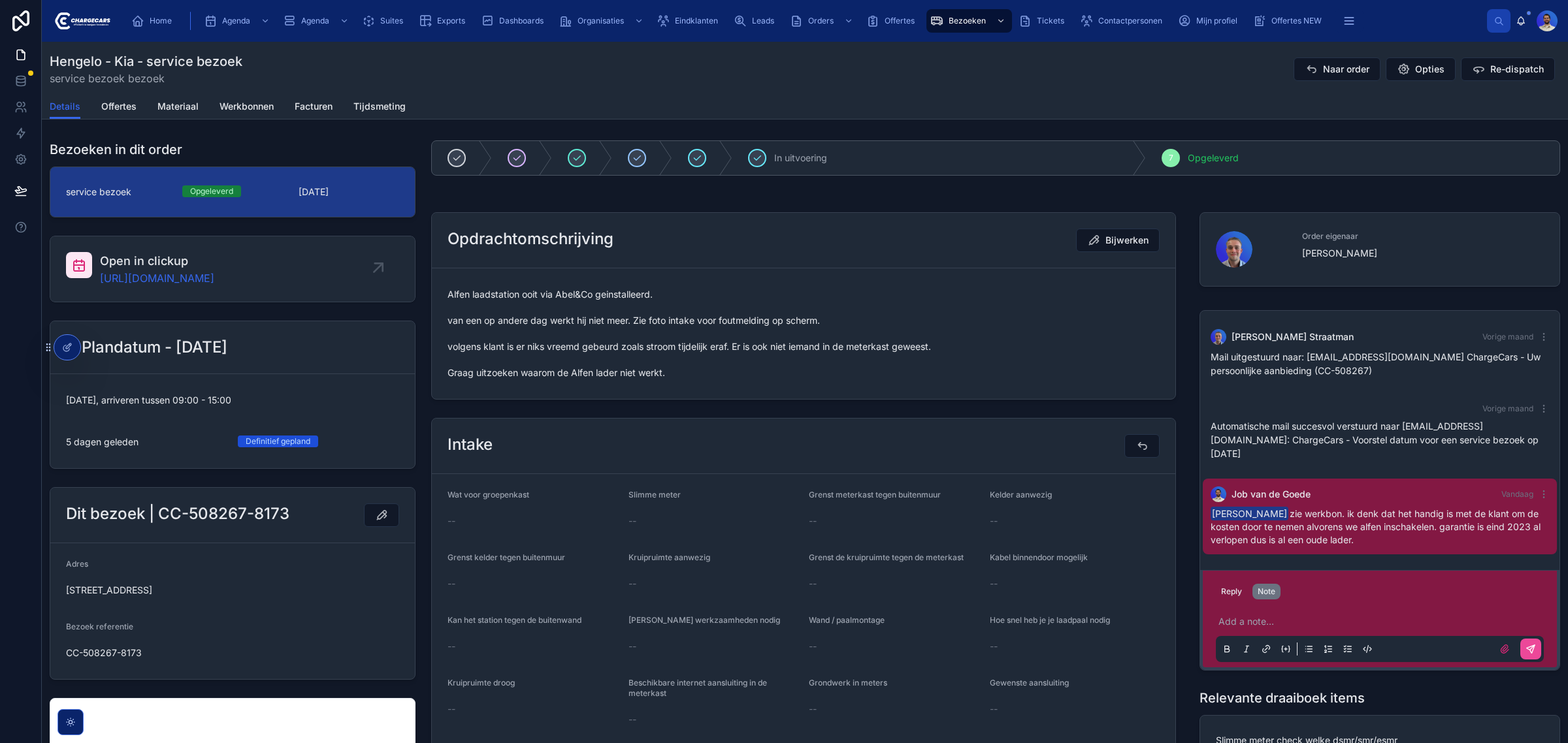
click at [139, 111] on div "Details Offertes Materiaal Werkbonnen Facturen Tijdsmeting" at bounding box center [804, 106] width 1510 height 25
click at [116, 100] on span "Offertes" at bounding box center [119, 106] width 35 height 13
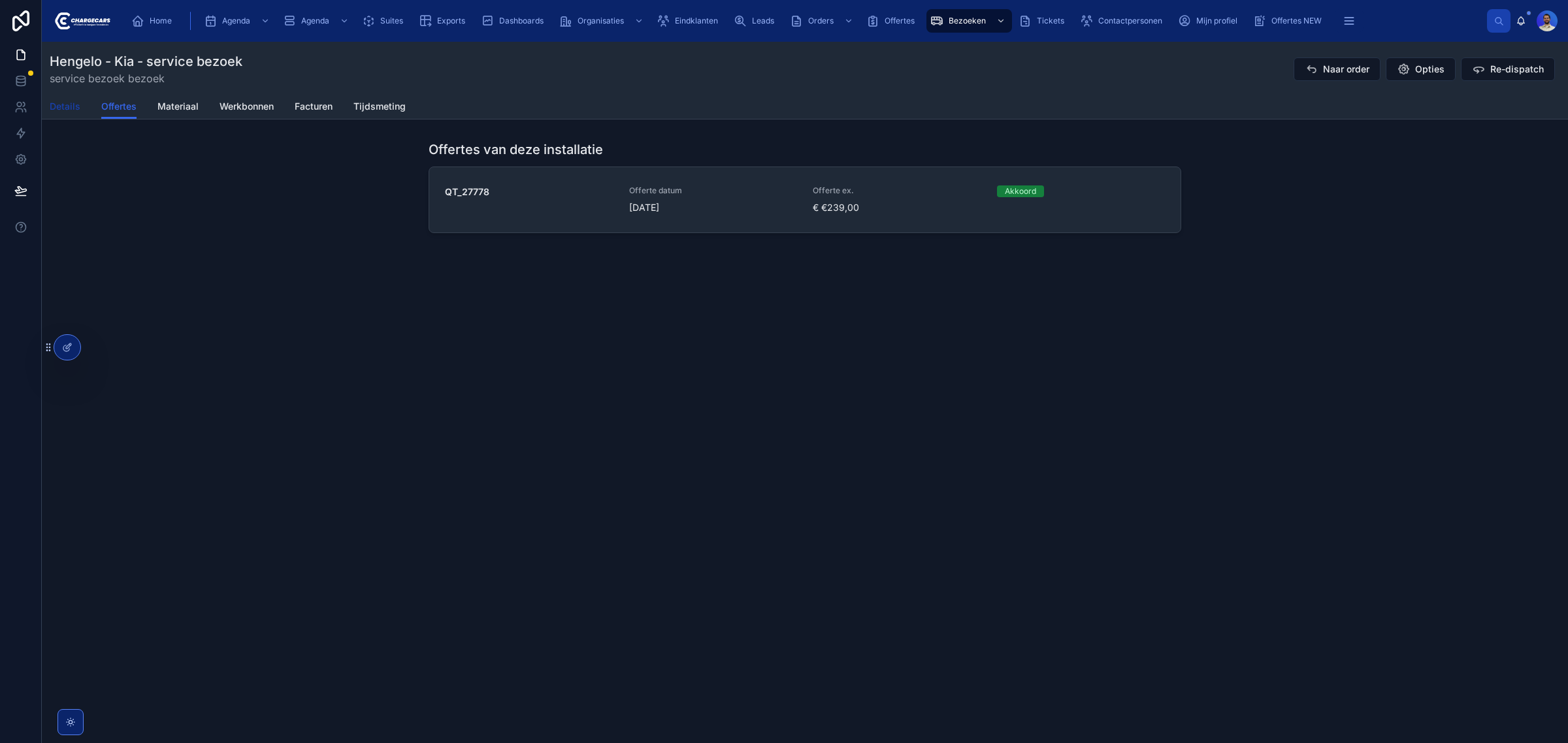
click at [70, 105] on span "Details" at bounding box center [65, 106] width 31 height 13
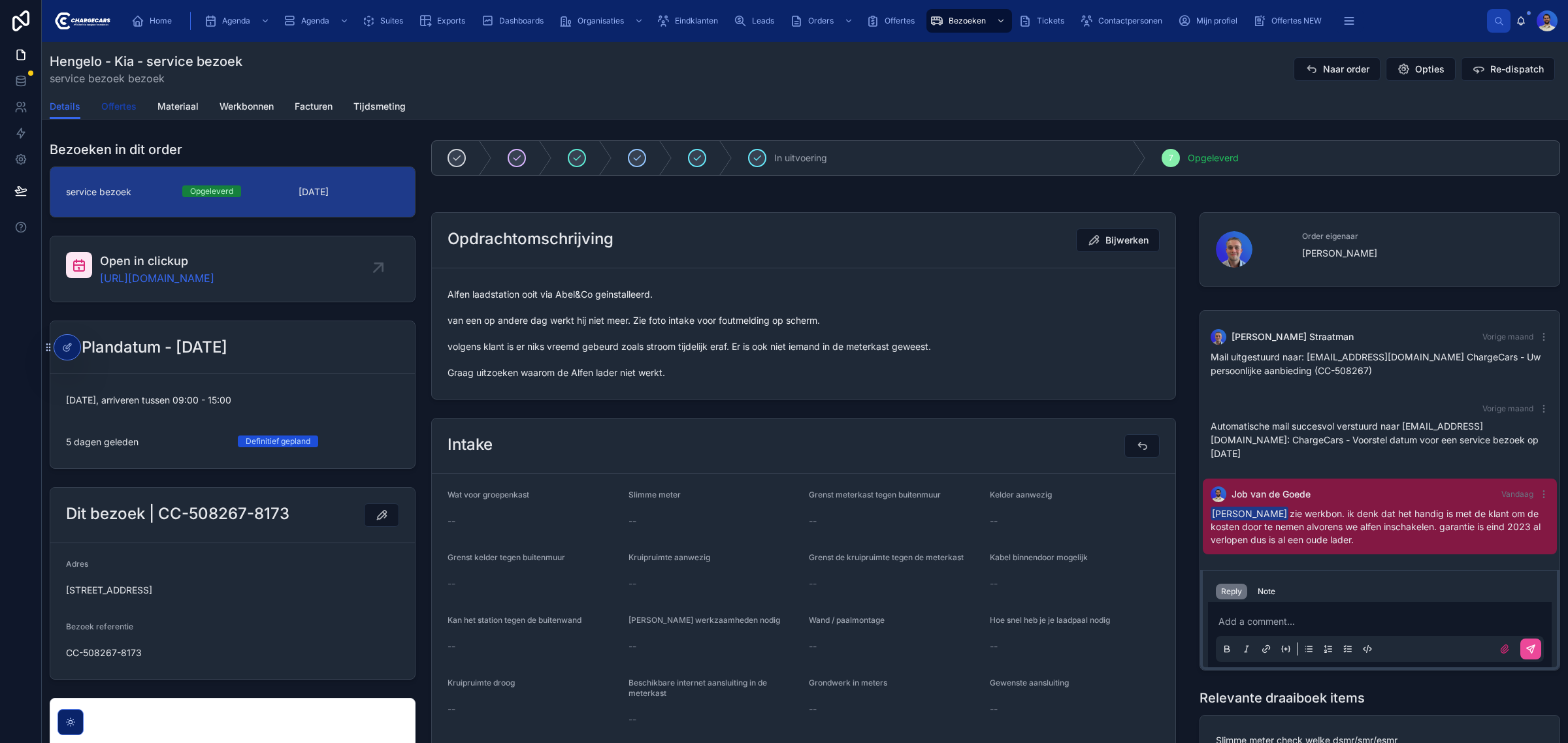
click at [124, 103] on span "Offertes" at bounding box center [119, 106] width 35 height 13
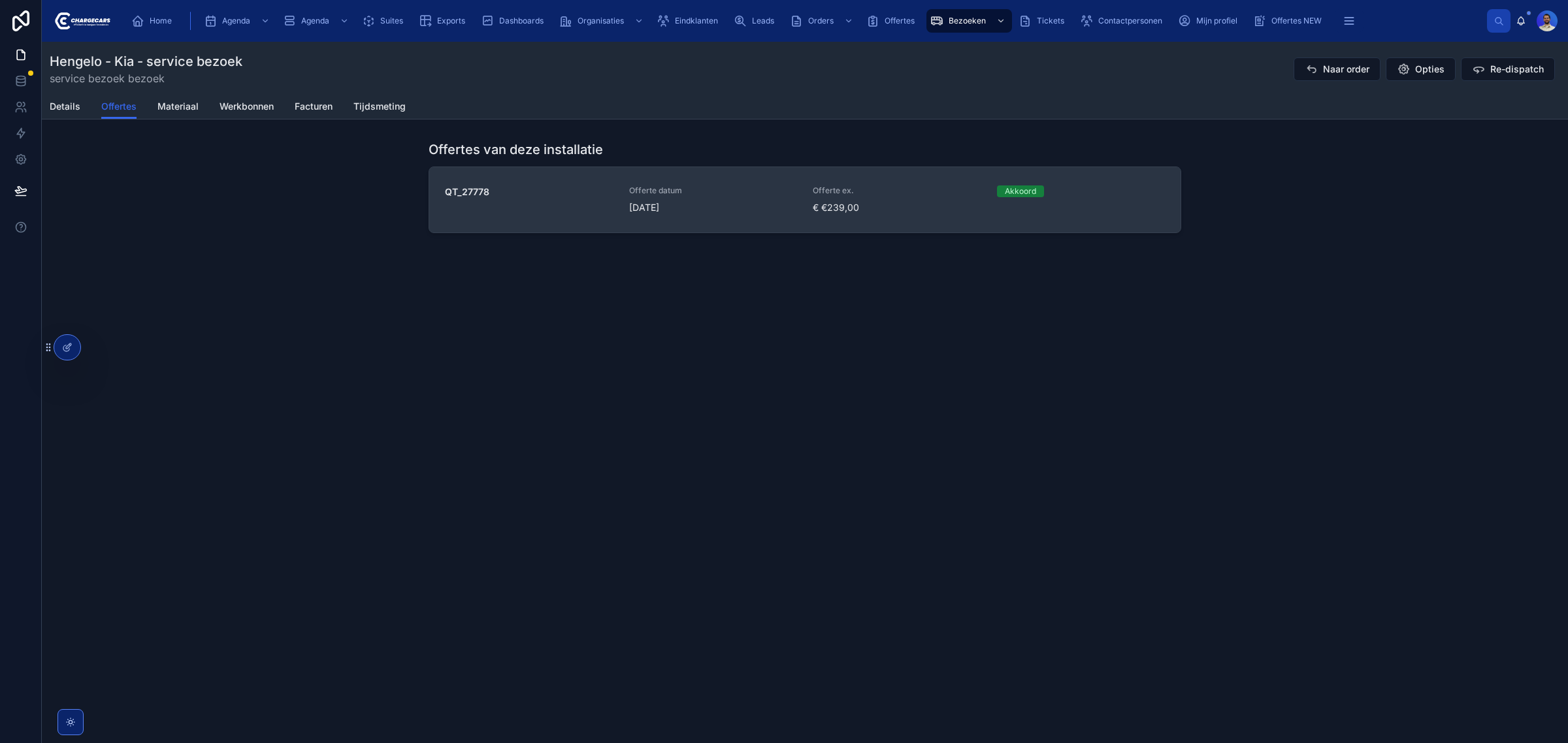
click at [729, 204] on span "11-8-2025" at bounding box center [713, 207] width 168 height 13
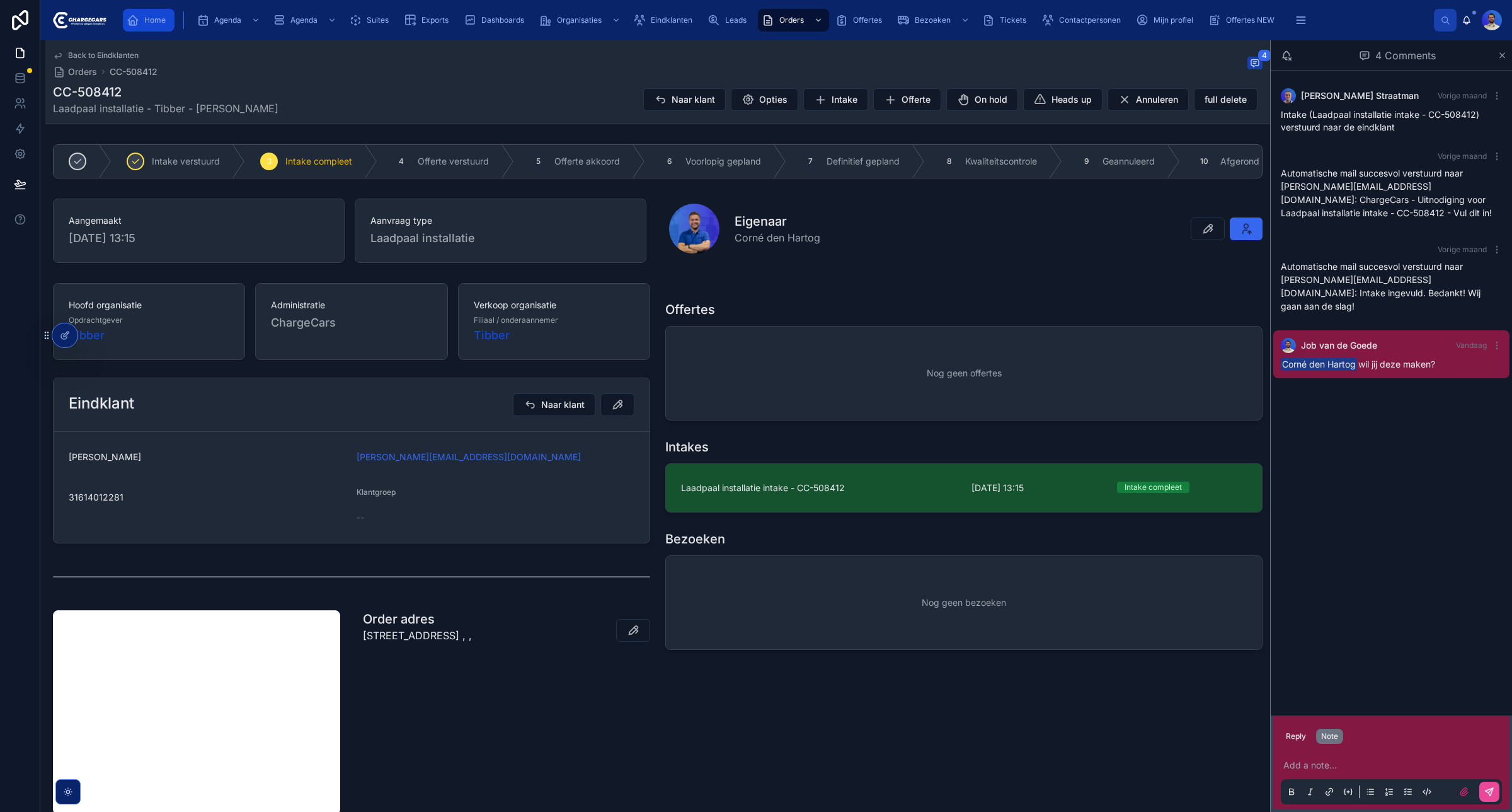
click at [133, 23] on icon "scrollable content" at bounding box center [132, 20] width 12 height 12
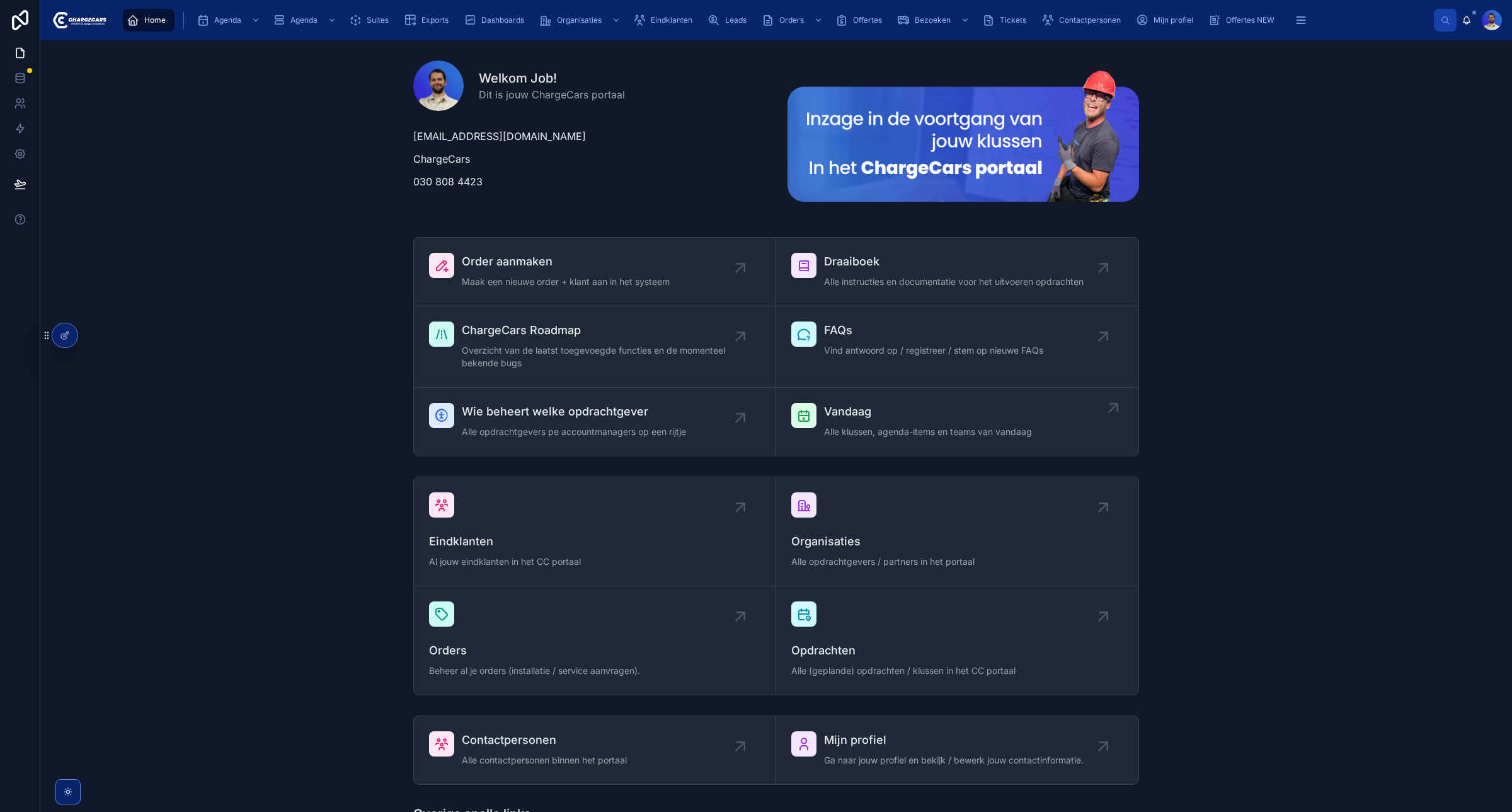
click at [882, 431] on span "Alle klussen, agenda-items en teams van vandaag" at bounding box center [928, 431] width 208 height 12
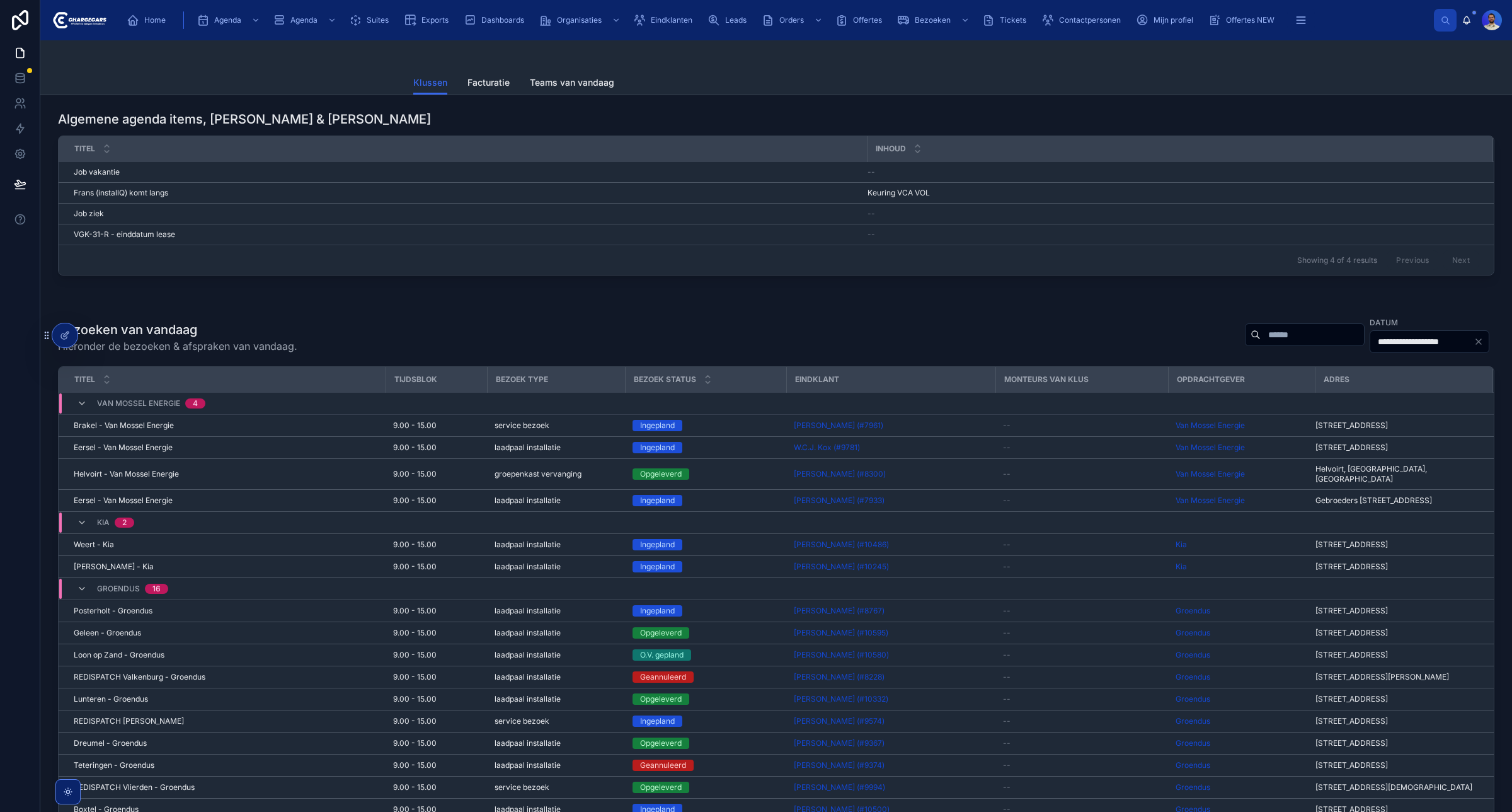
click at [1260, 334] on input "text" at bounding box center [1312, 334] width 104 height 18
type input "********"
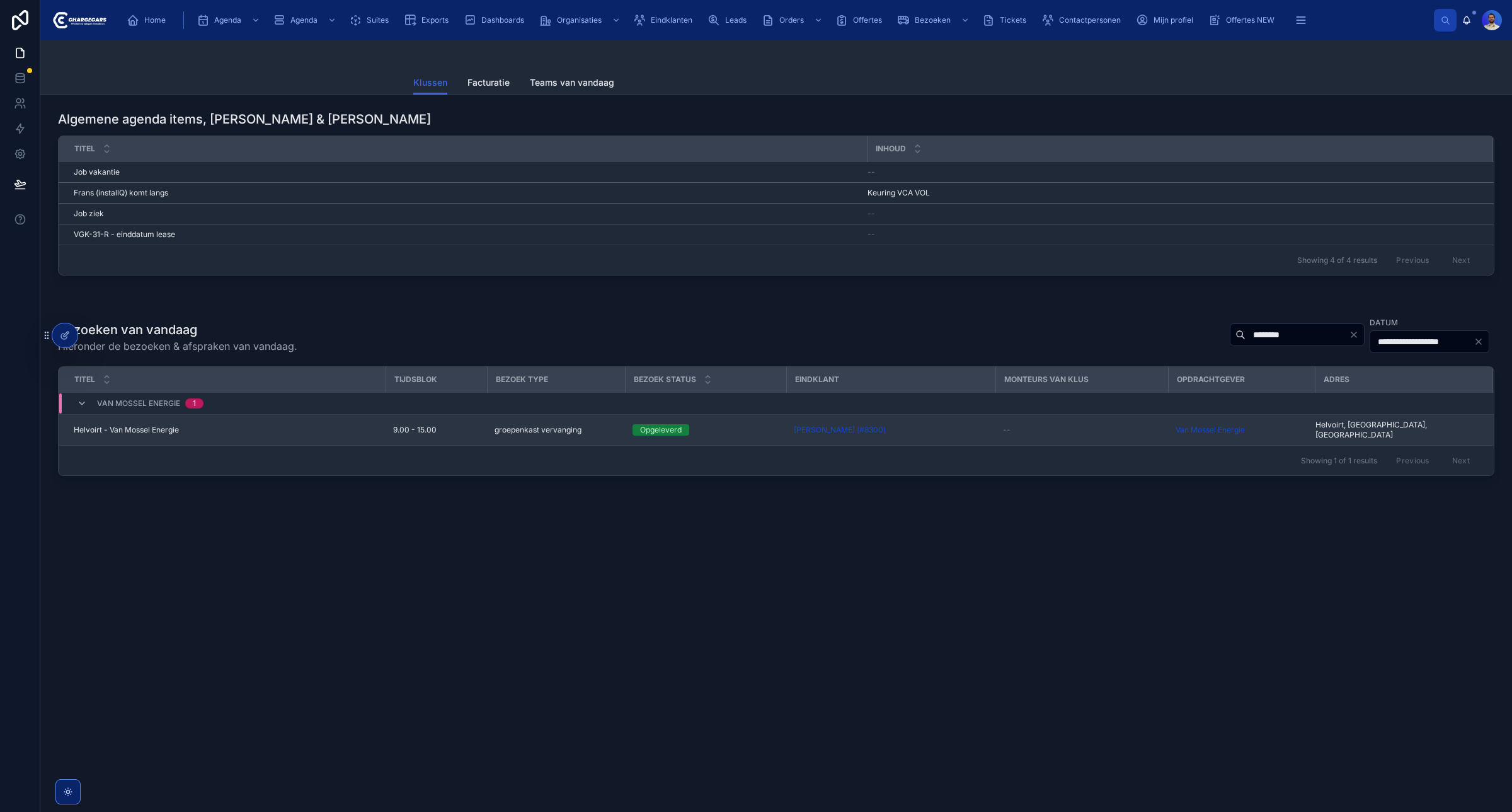
click at [372, 429] on div "Helvoirt - Van Mossel Energie Helvoirt - Van Mossel Energie" at bounding box center [226, 429] width 304 height 10
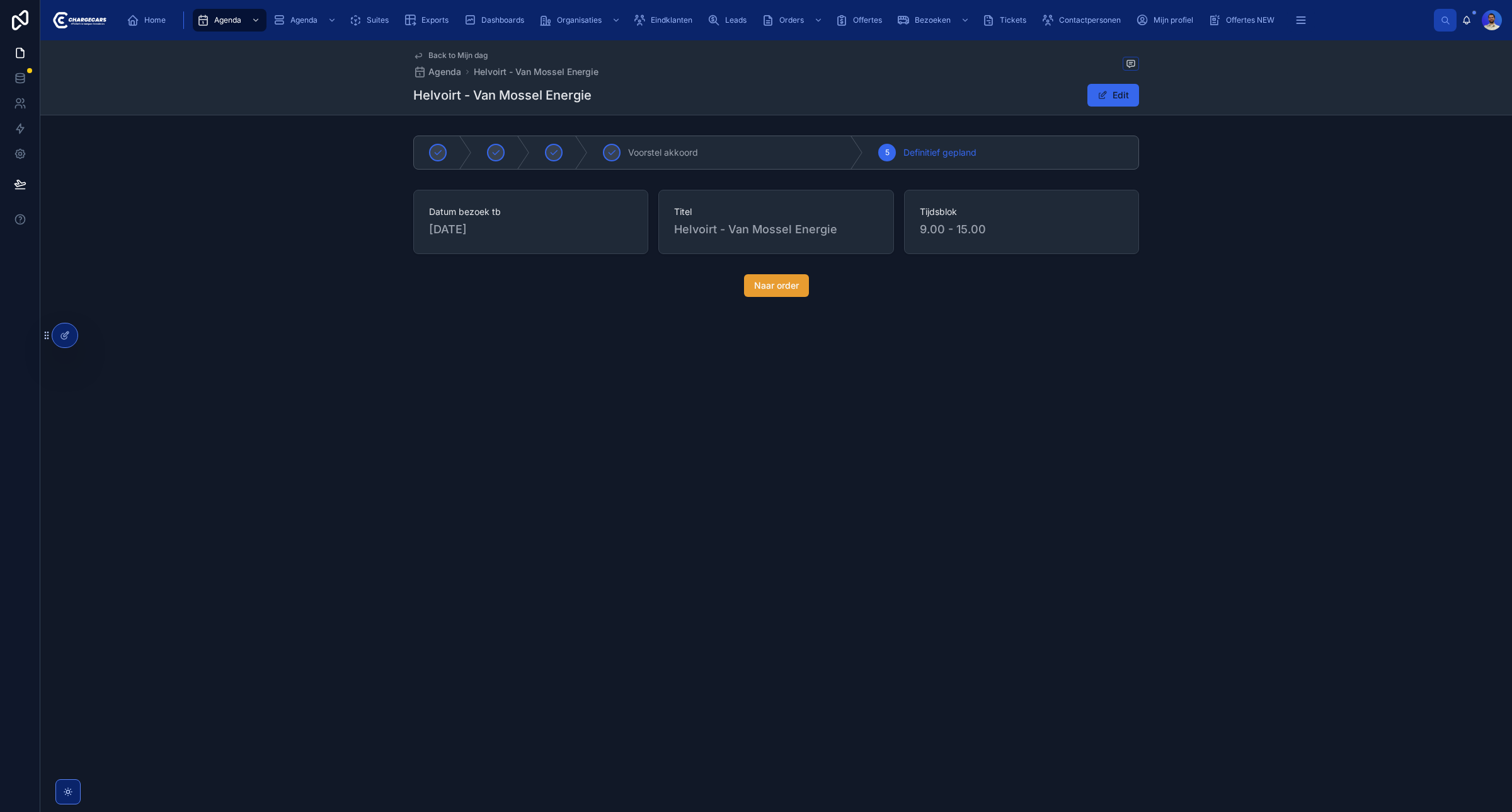
click at [784, 282] on span "Naar order" at bounding box center [776, 285] width 45 height 12
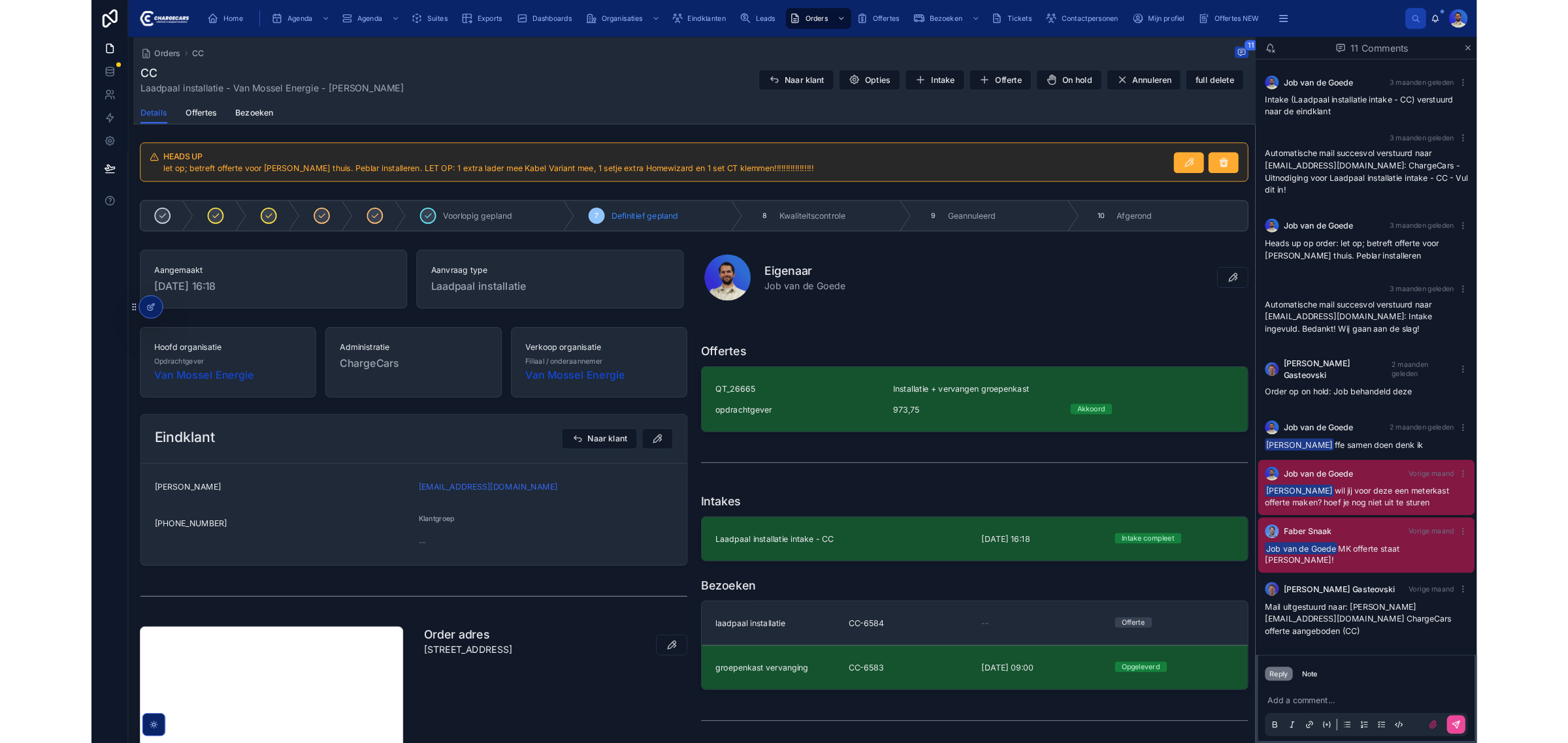
scroll to position [131, 0]
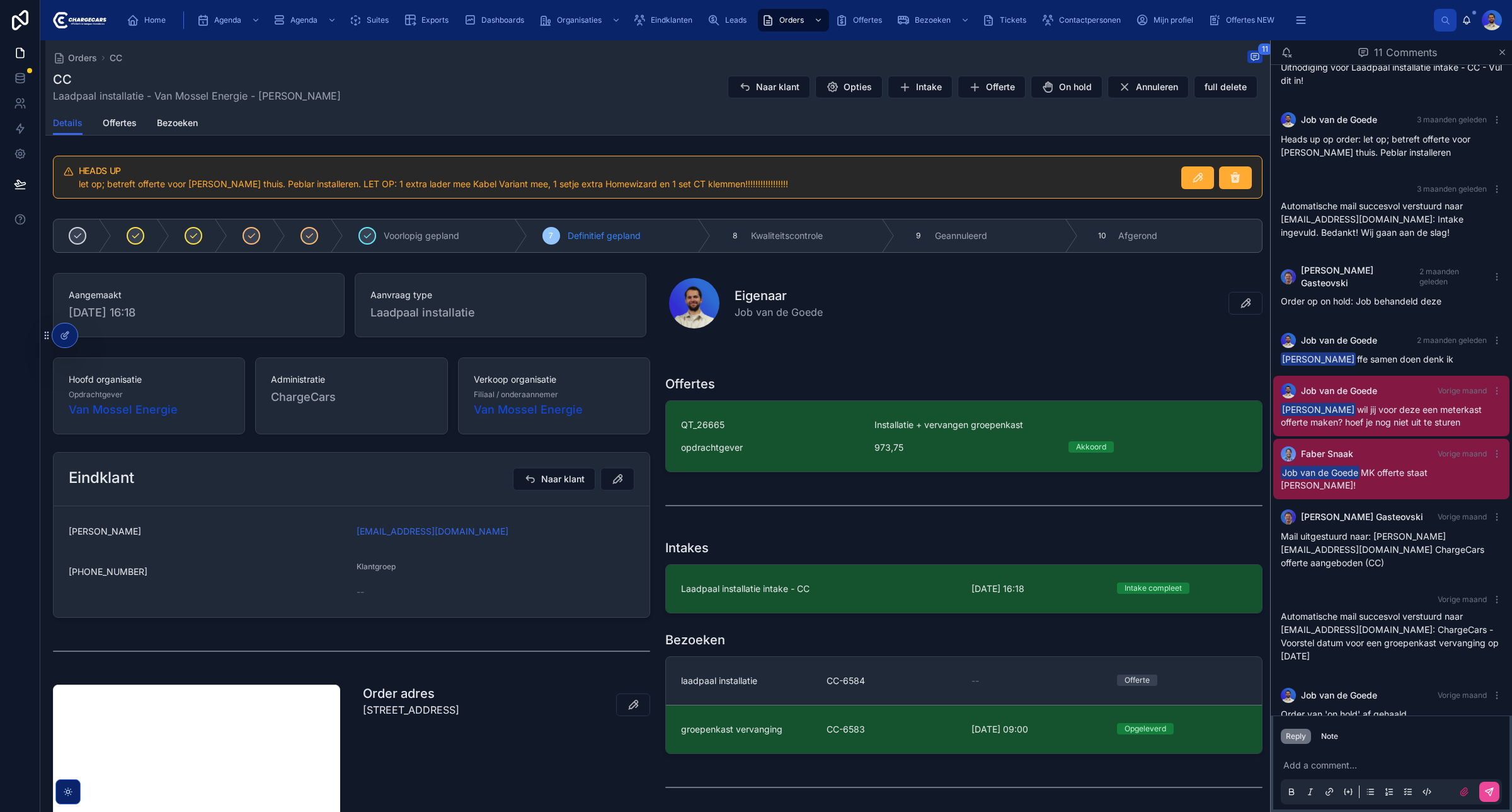
click at [447, 712] on p "6 Hazelaar , 5268 HK, Helvoirt" at bounding box center [411, 709] width 96 height 15
copy p "6 Hazelaar , 5268 HK, Helvoirt"
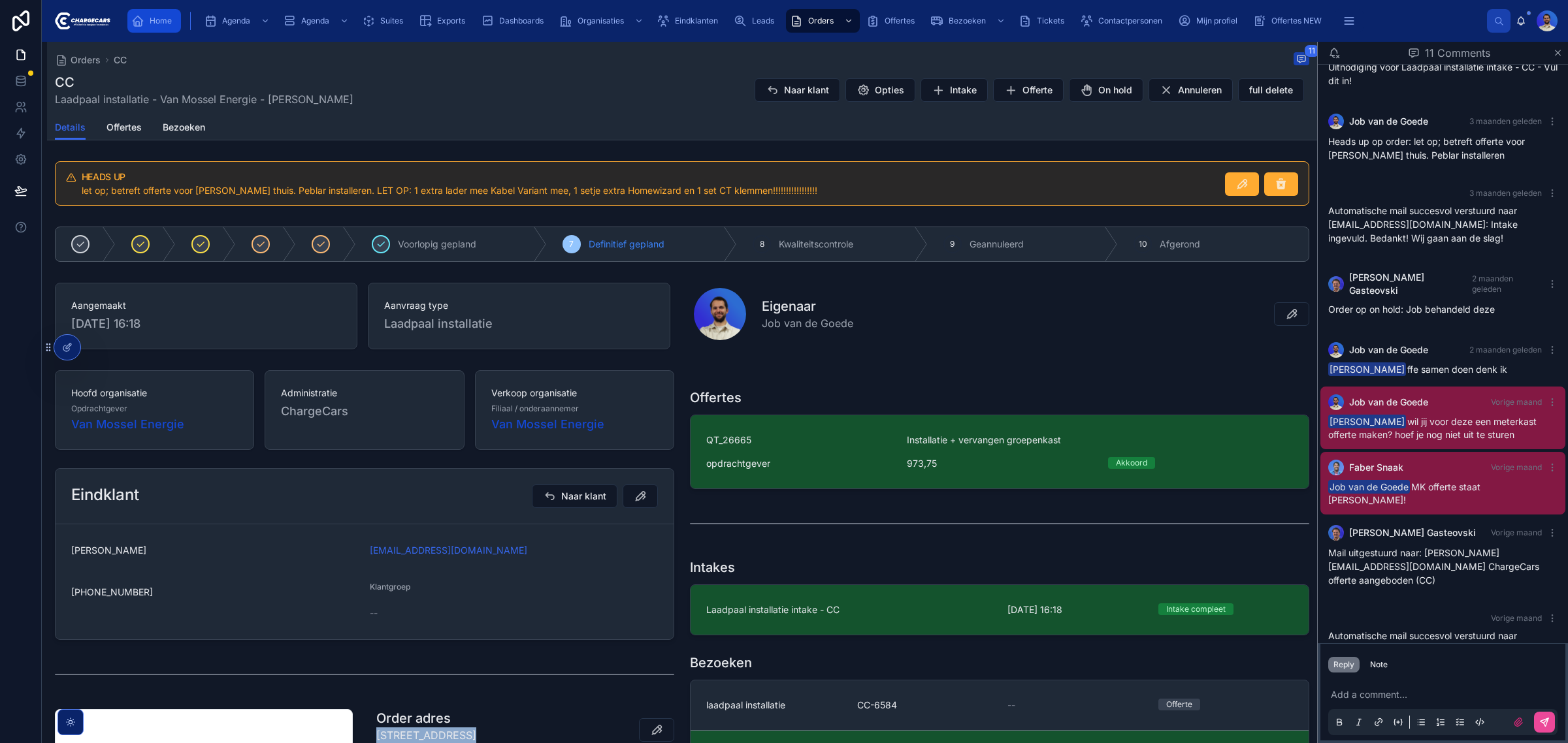
click at [145, 24] on div "Home" at bounding box center [154, 20] width 46 height 21
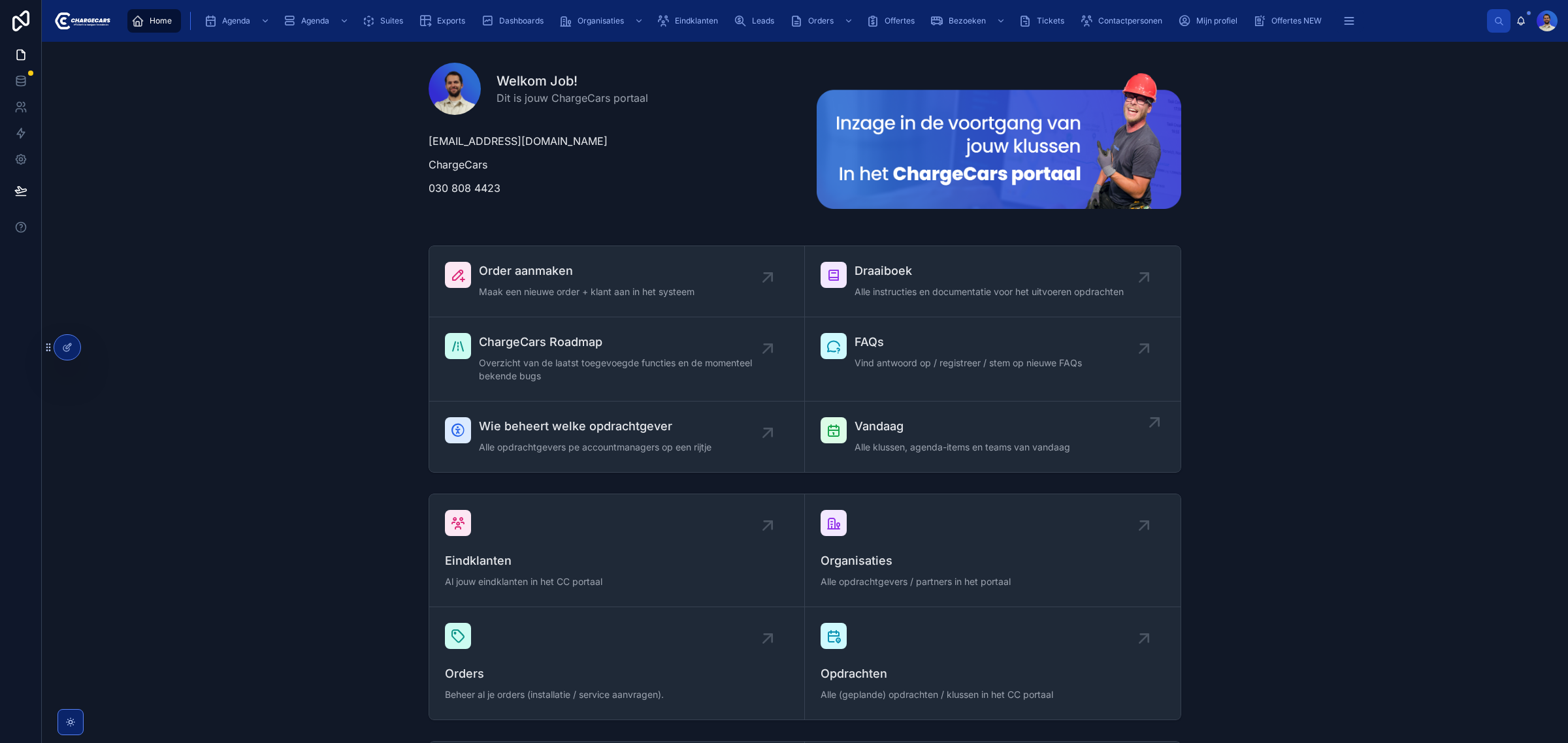
click at [928, 424] on span "Vandaag" at bounding box center [962, 427] width 215 height 18
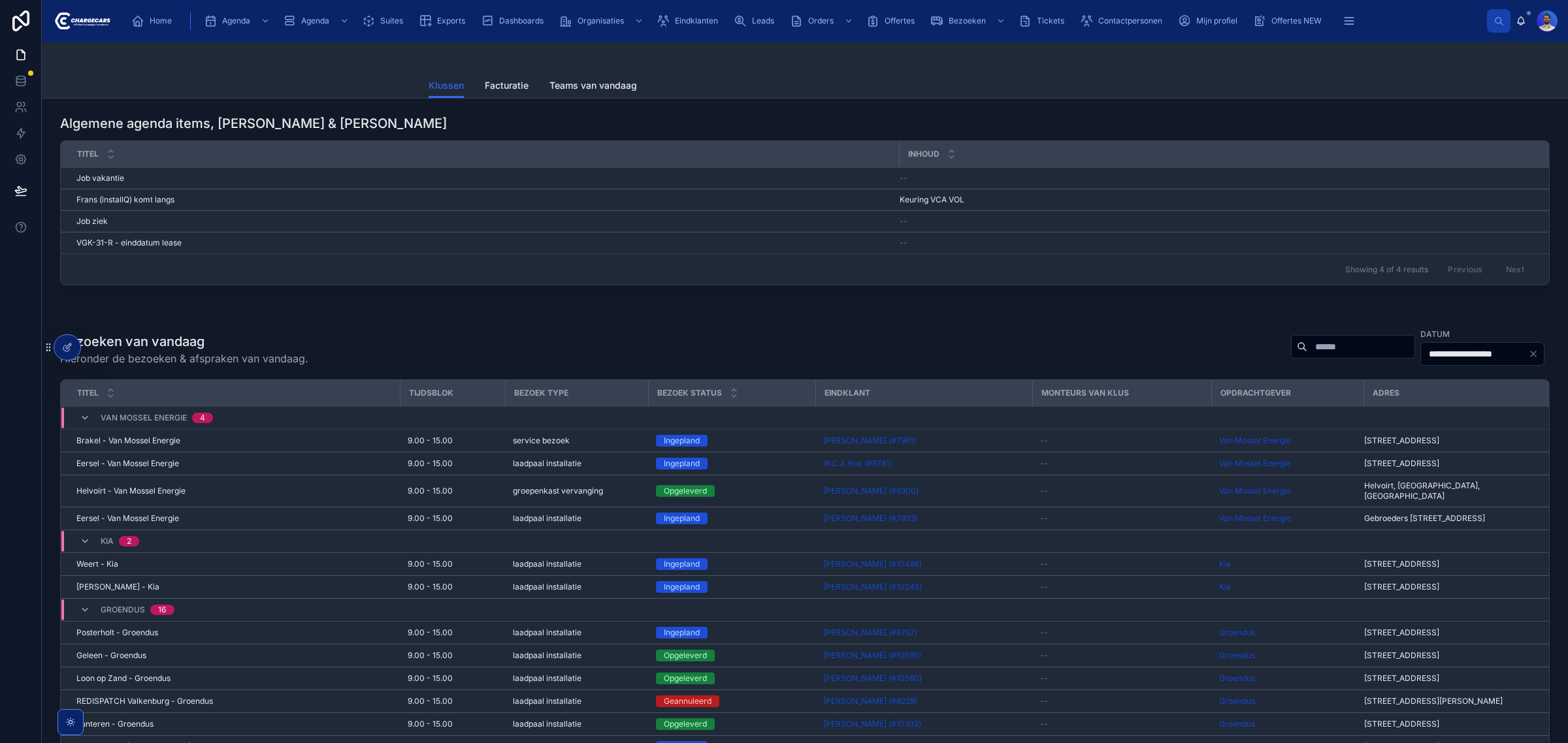
click at [1307, 354] on input "text" at bounding box center [1361, 346] width 107 height 18
type input "*****"
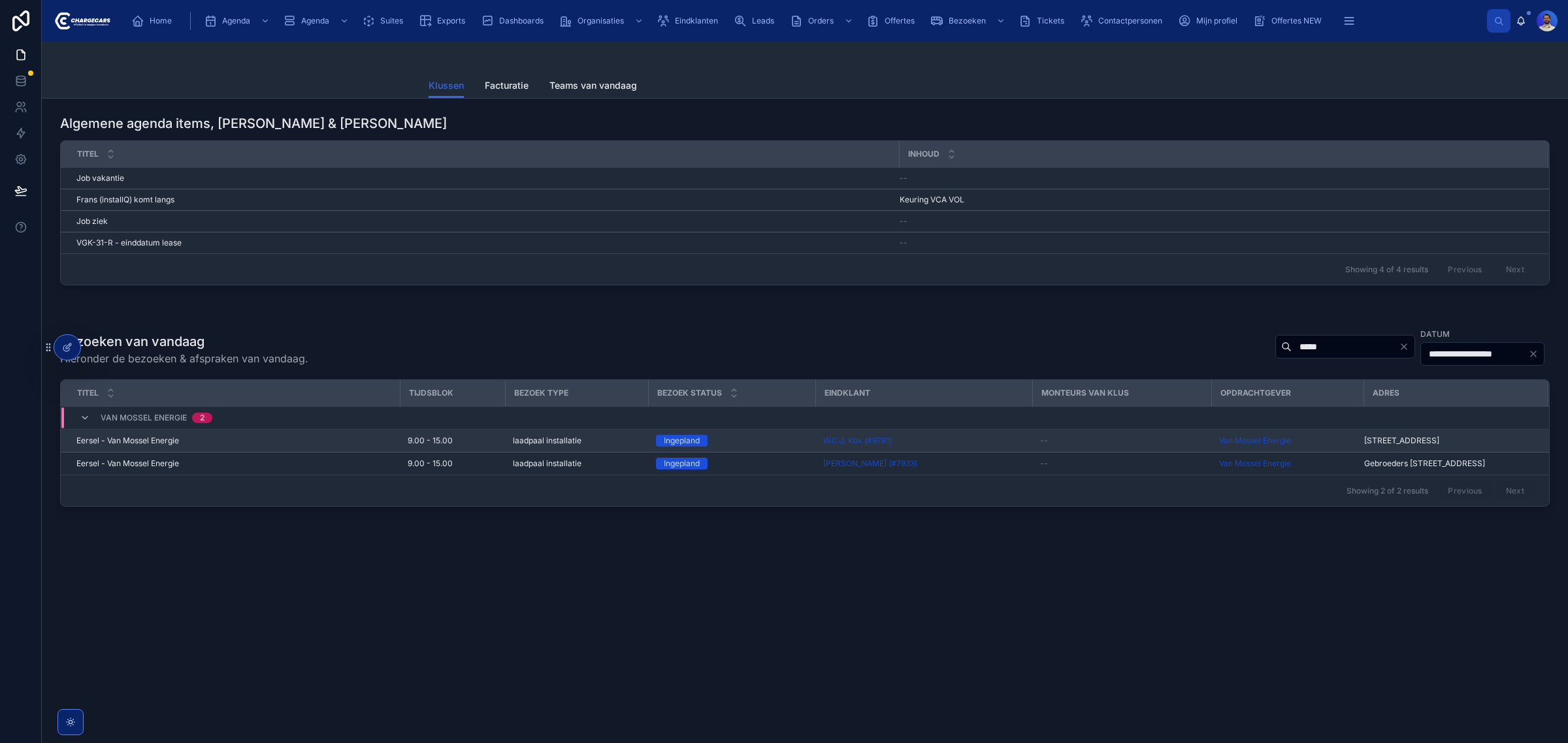
click at [580, 439] on span "laadpaal installatie" at bounding box center [547, 440] width 69 height 10
click at [764, 460] on td "Ingepland" at bounding box center [732, 464] width 167 height 23
click at [766, 469] on div "Ingepland" at bounding box center [732, 463] width 152 height 12
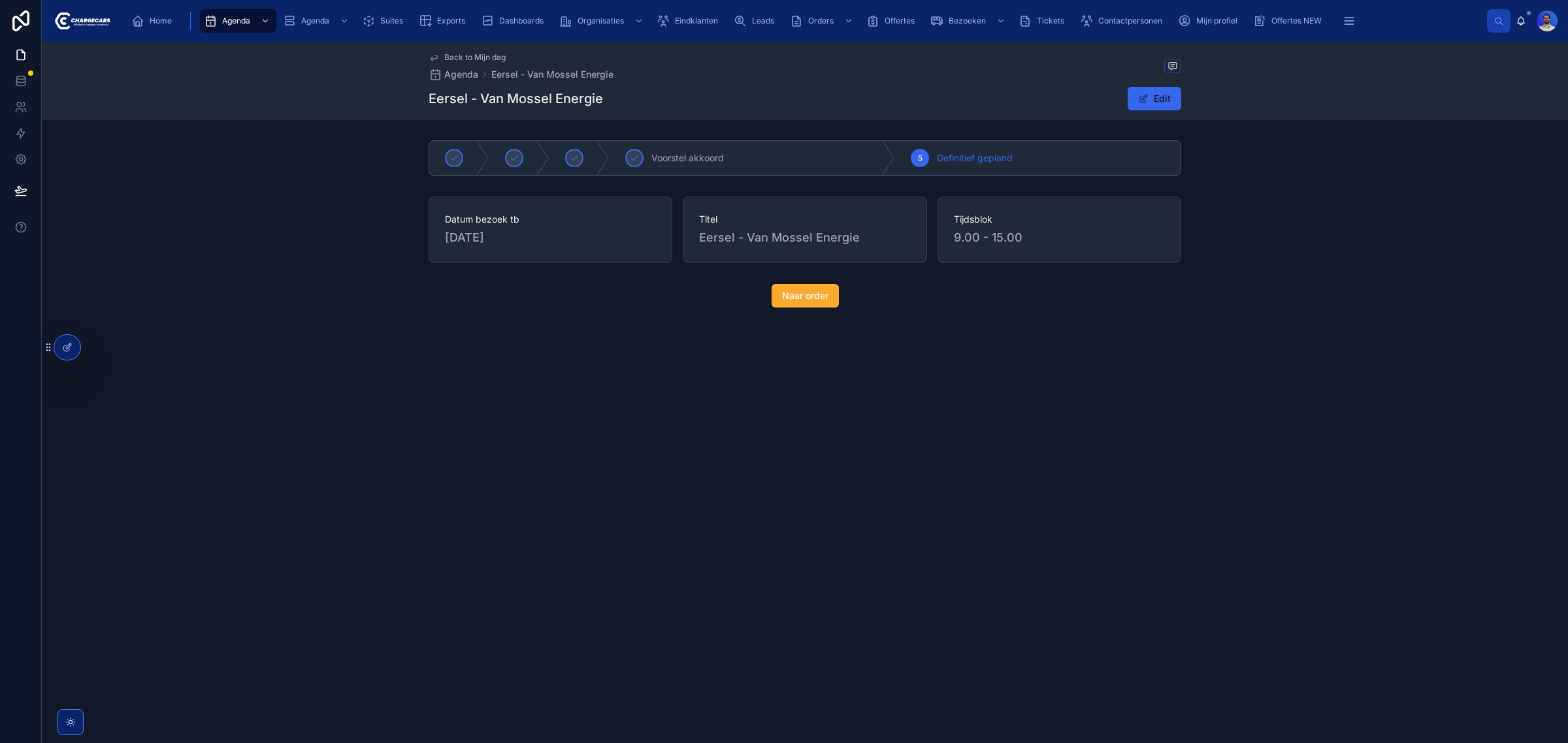
drag, startPoint x: 842, startPoint y: 287, endPoint x: 818, endPoint y: 283, distance: 24.3
click at [844, 285] on div "Naar order" at bounding box center [804, 295] width 1510 height 24
click at [783, 298] on span "Naar order" at bounding box center [805, 295] width 46 height 13
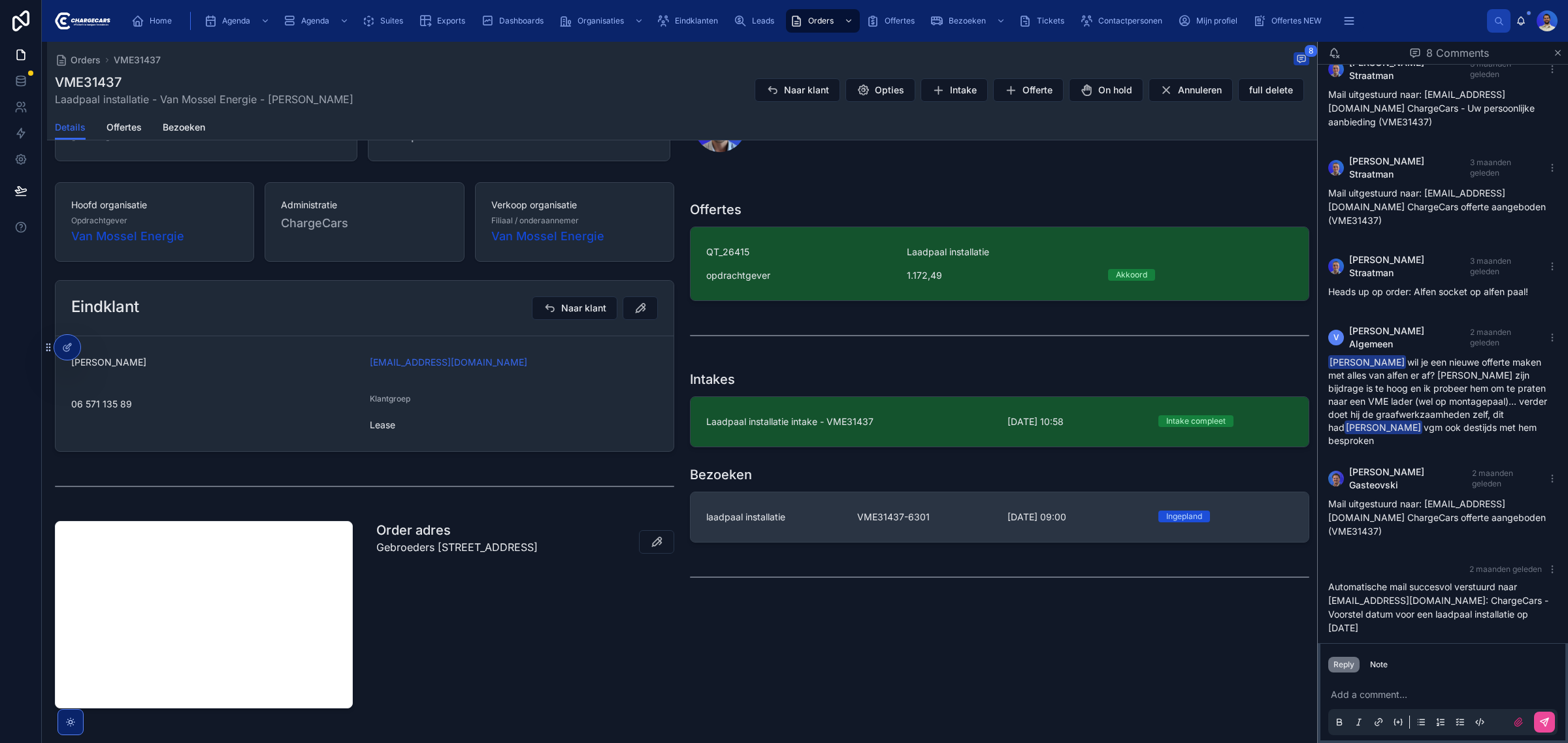
scroll to position [243, 0]
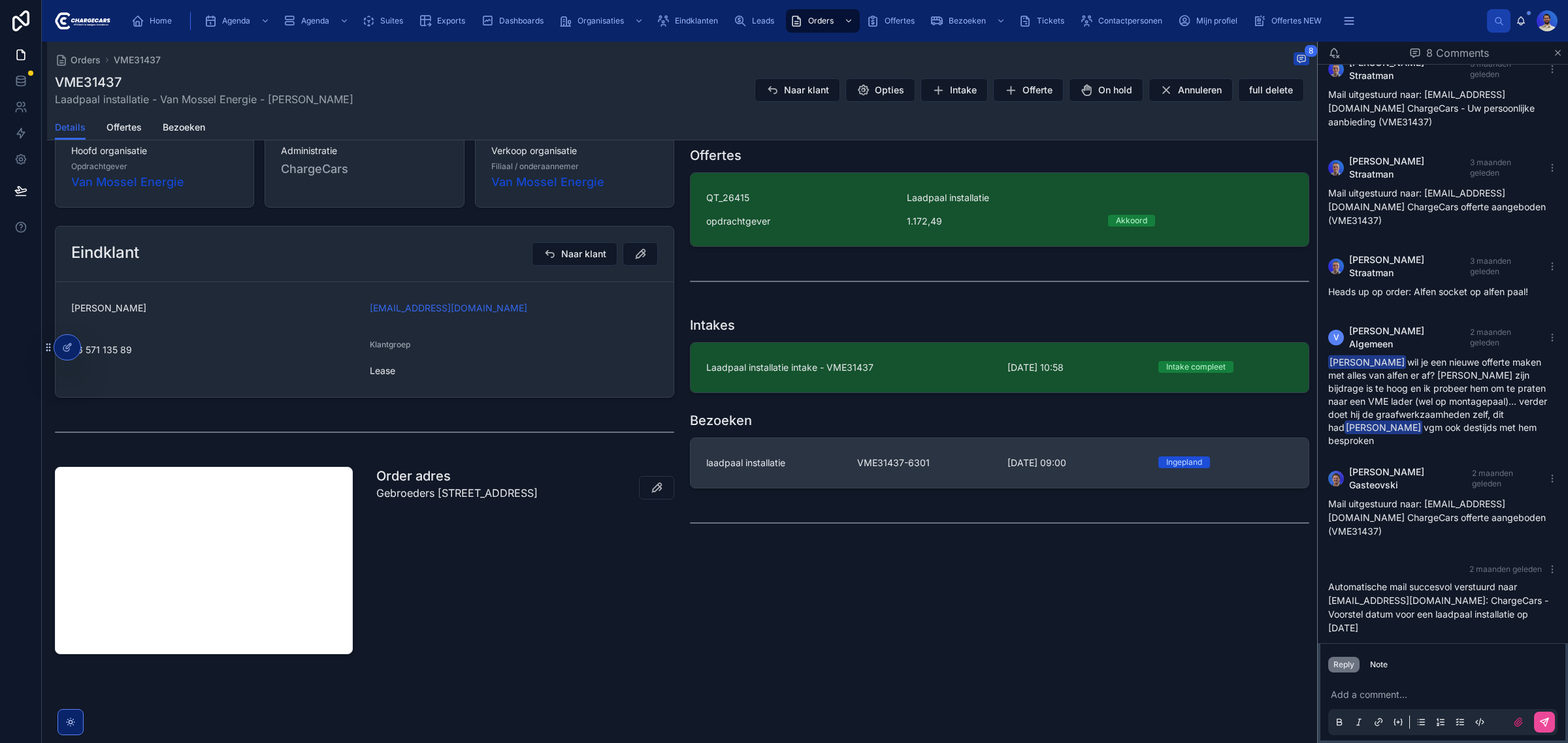
click at [880, 450] on link "laadpaal installatie VME31437-6301 2-9-2025 09:00 Ingepland" at bounding box center [1000, 463] width 618 height 50
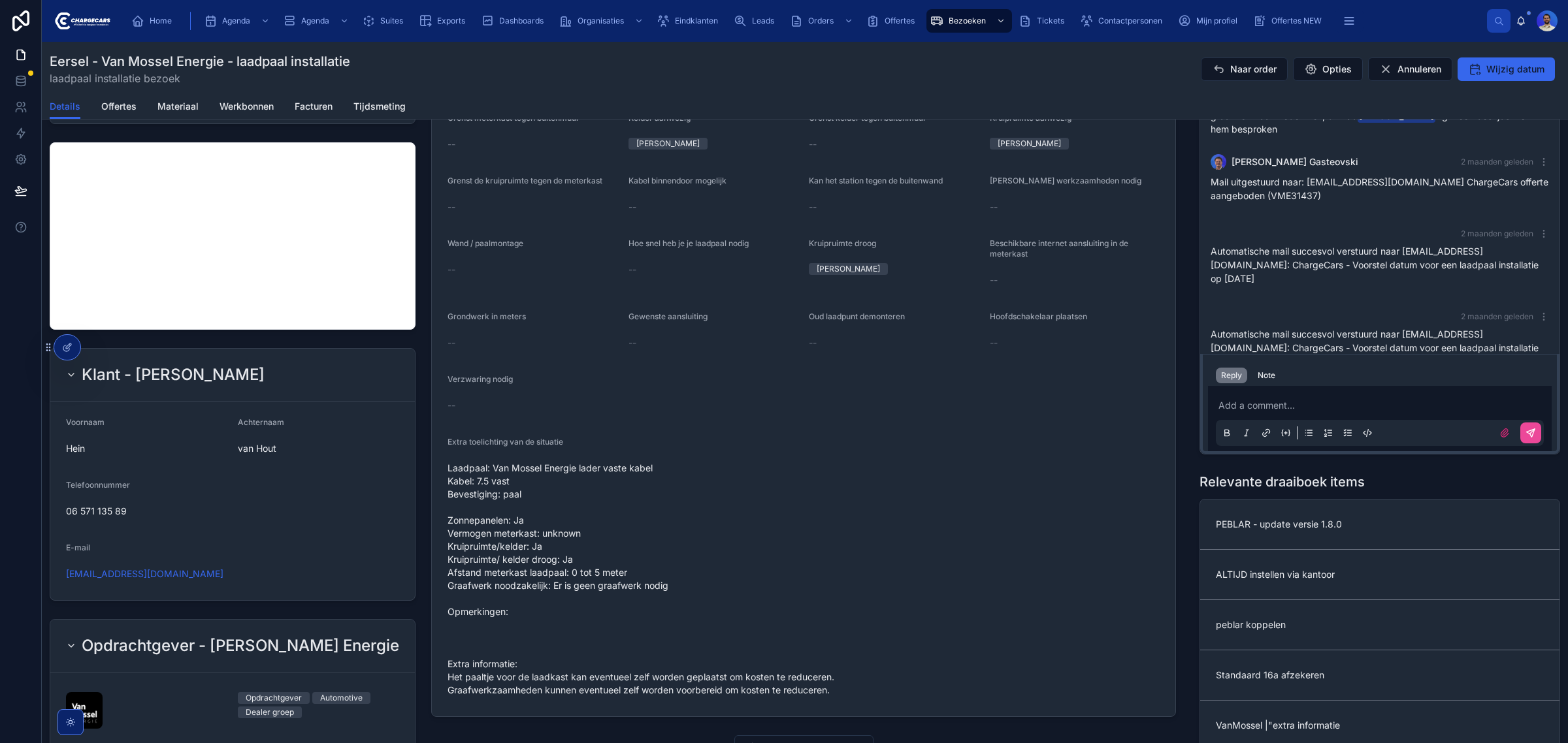
scroll to position [571, 0]
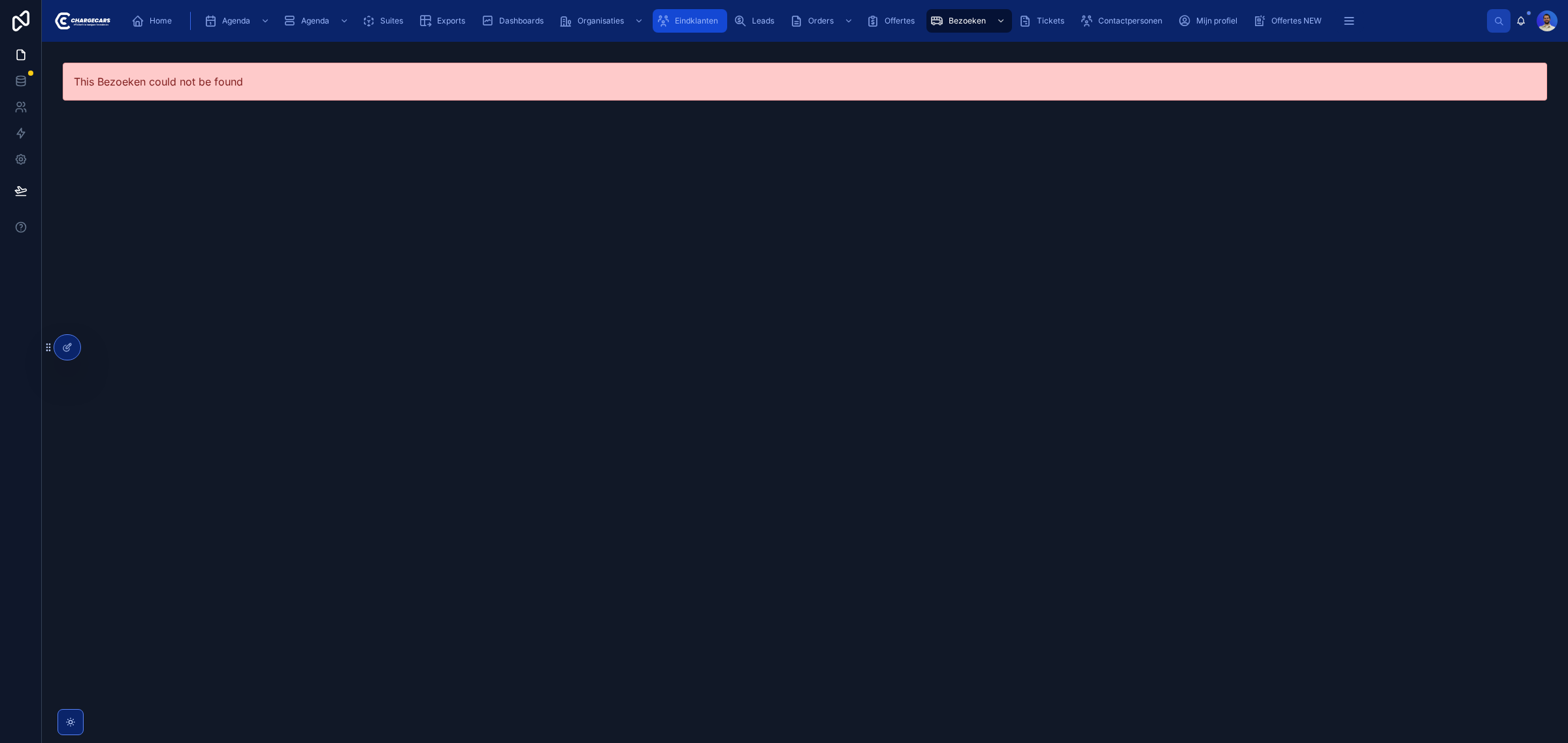
click at [678, 14] on div "Eindklanten" at bounding box center [690, 20] width 67 height 21
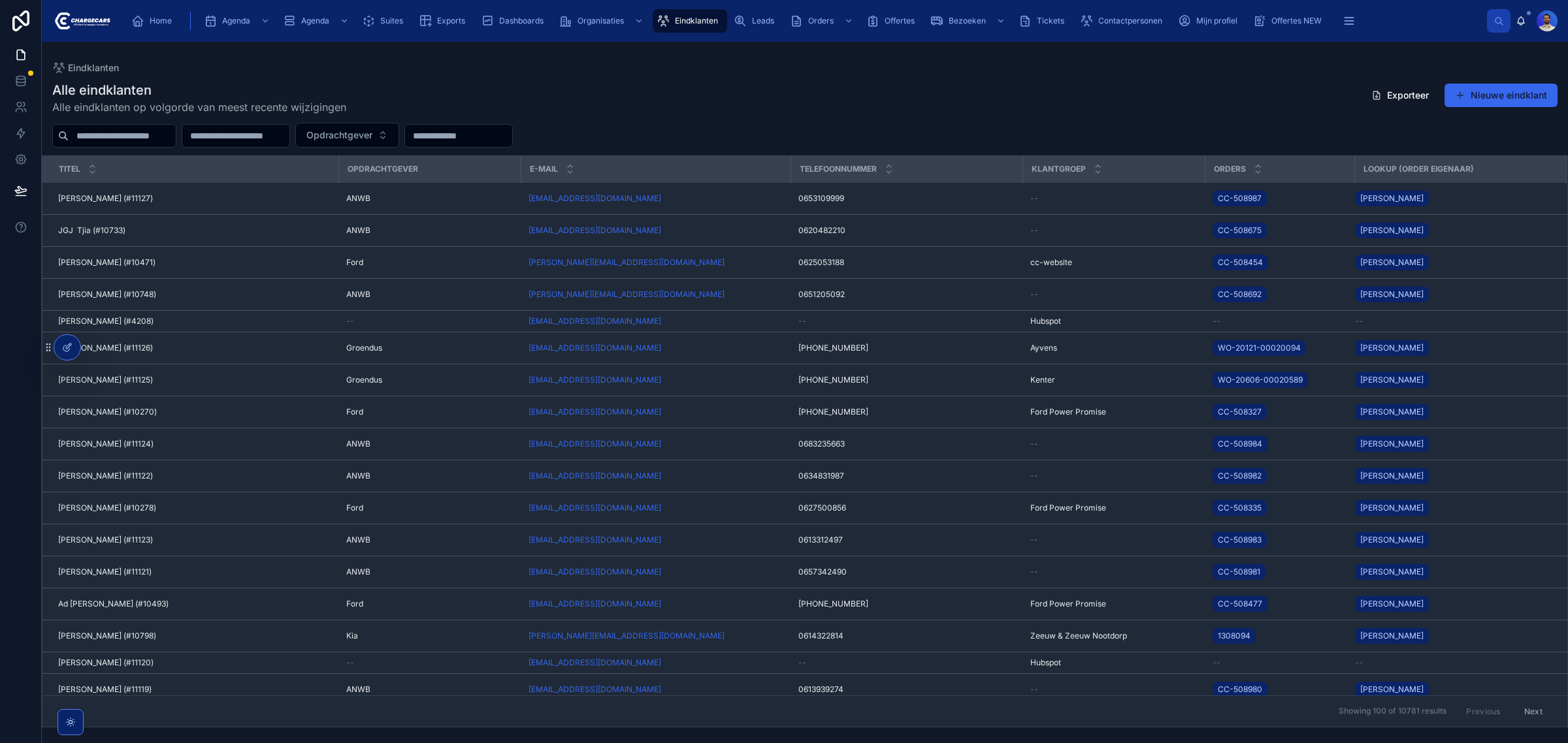
click at [136, 139] on input "text" at bounding box center [122, 136] width 107 height 18
type input "**********"
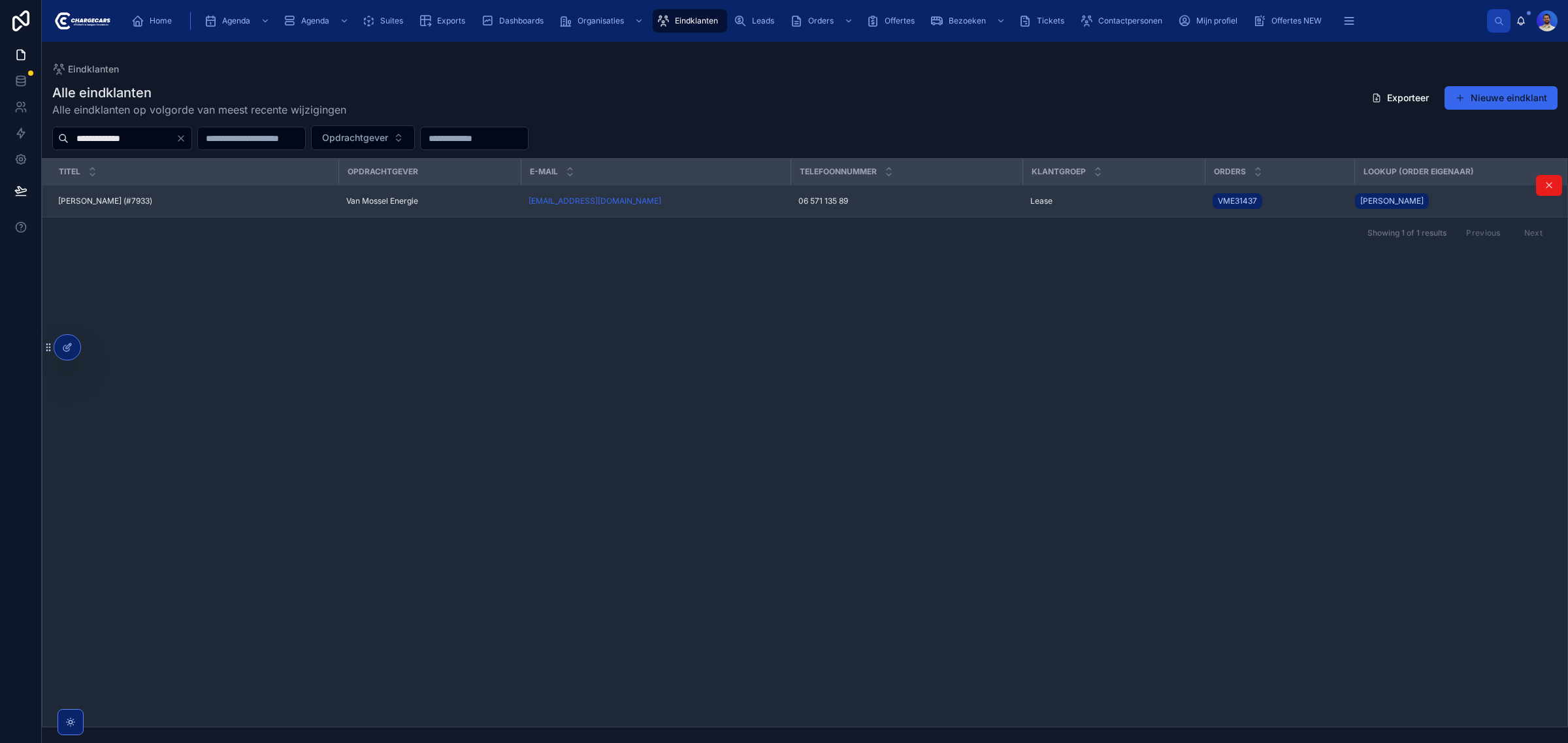
click at [103, 206] on span "[PERSON_NAME] (#7933)" at bounding box center [105, 201] width 94 height 10
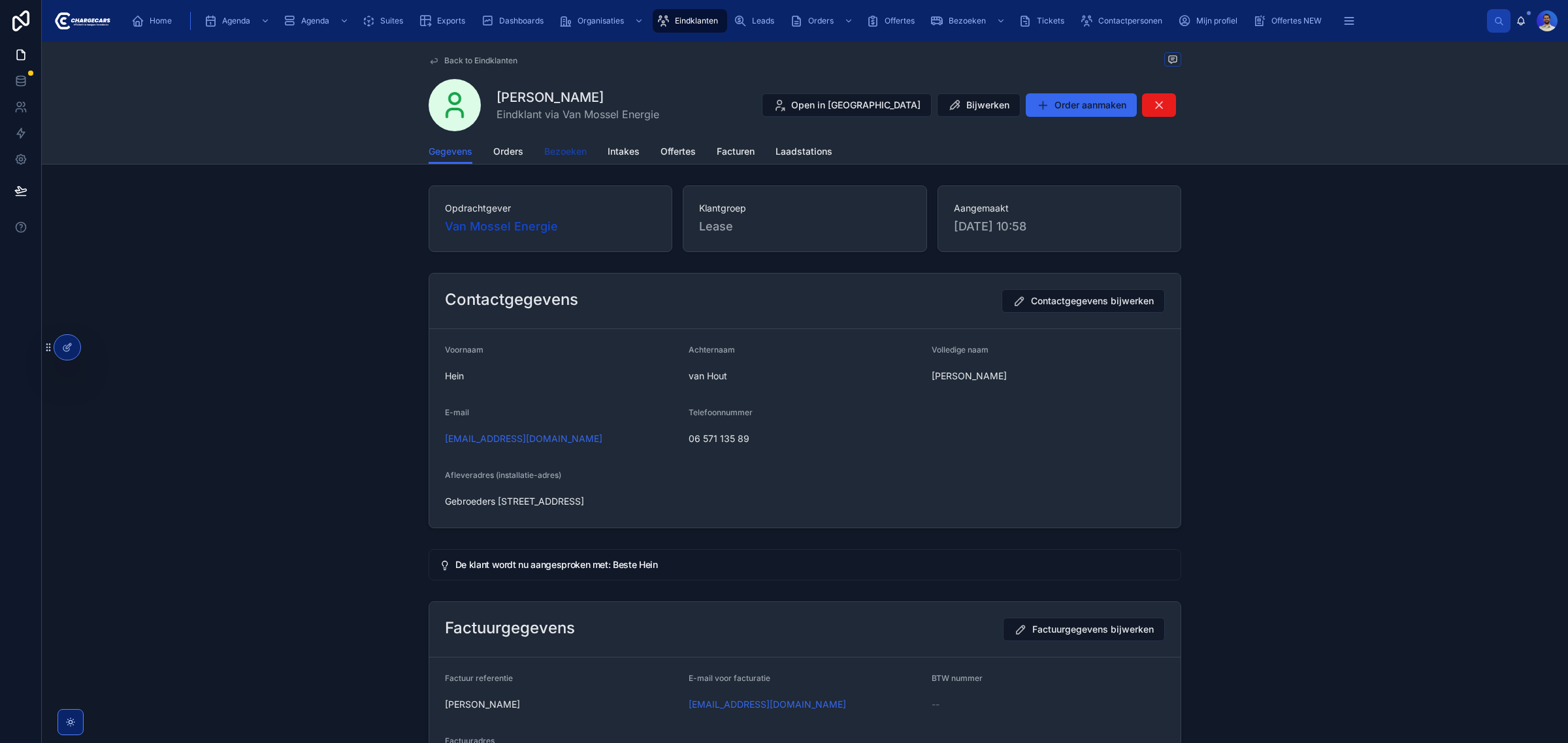
click at [569, 153] on span "Bezoeken" at bounding box center [565, 151] width 43 height 13
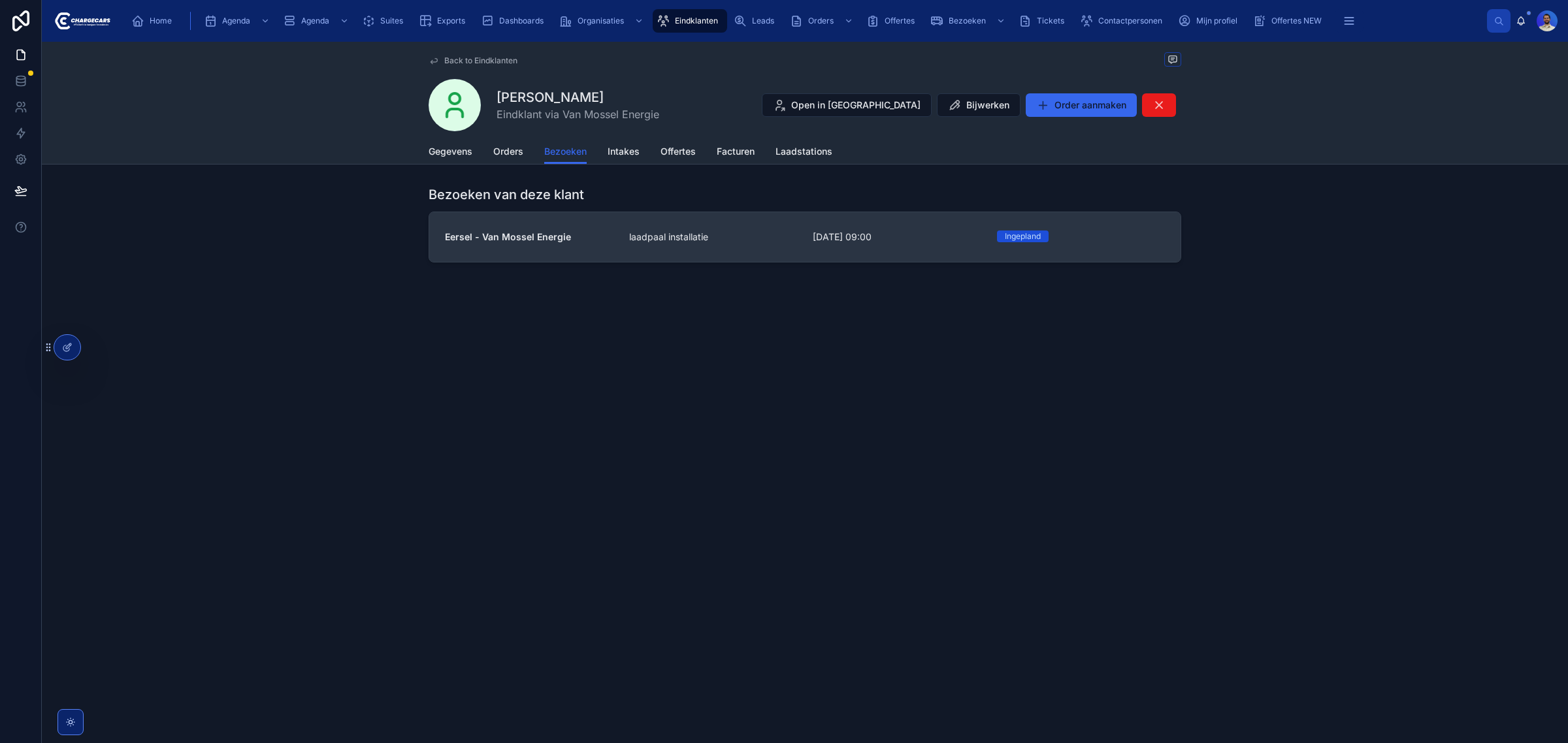
click at [647, 242] on span "laadpaal installatie" at bounding box center [669, 236] width 79 height 13
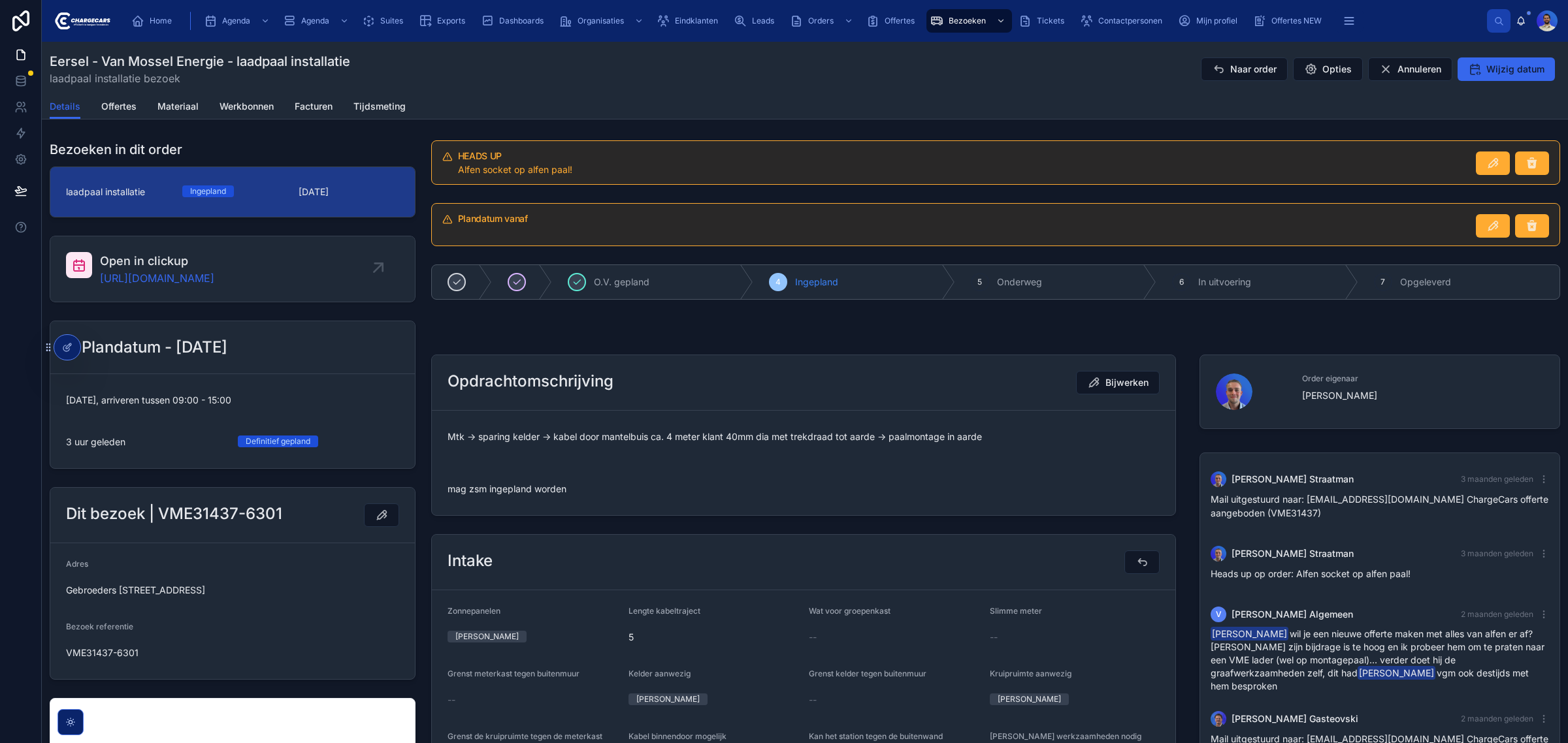
click at [616, 435] on span "Mtk -> sparing kelder -> kabel door mantelbuis ca. 4 meter klant 40mm dia met t…" at bounding box center [804, 463] width 712 height 65
click at [618, 333] on div at bounding box center [995, 336] width 1145 height 10
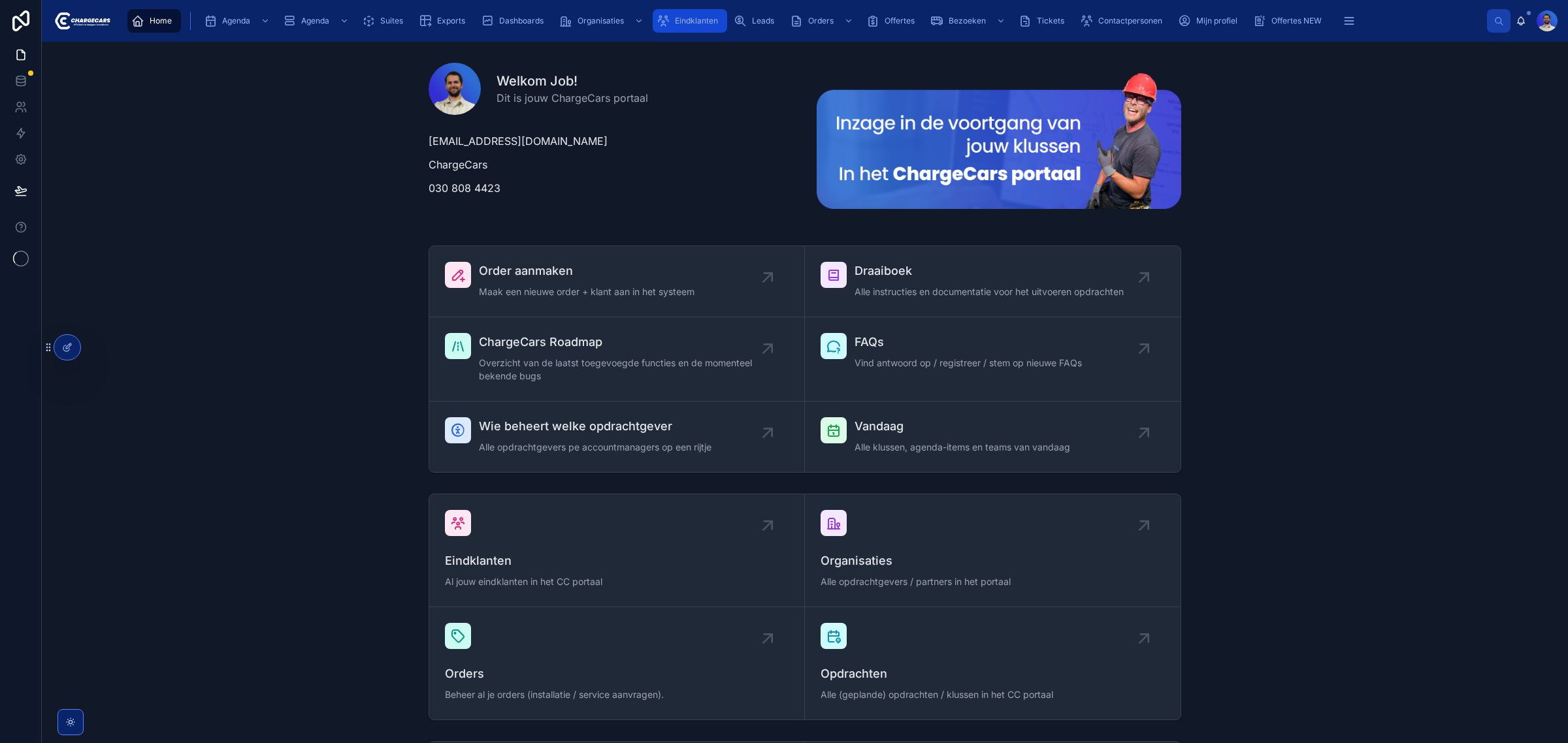
click at [693, 18] on span "Eindklanten" at bounding box center [696, 20] width 43 height 10
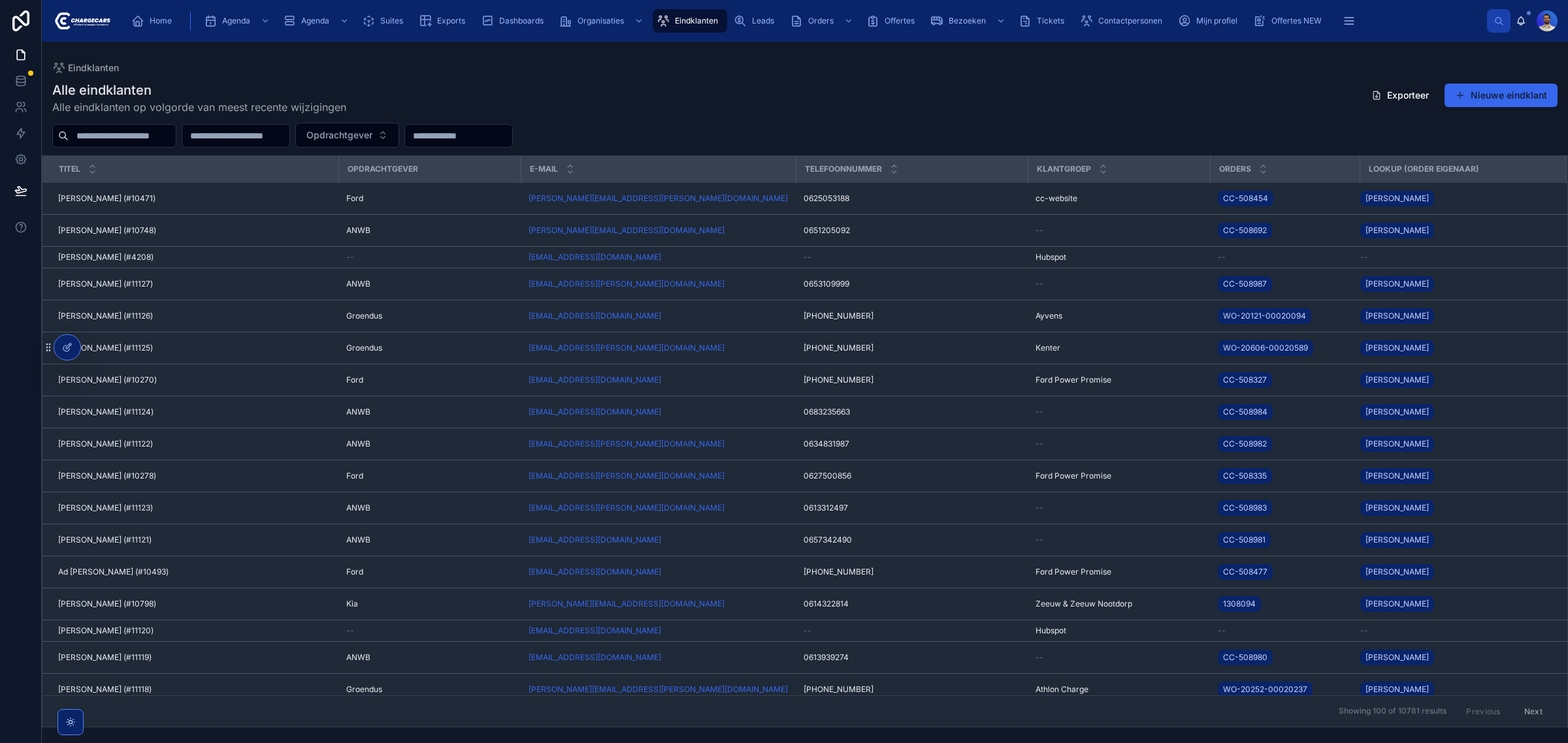
click at [501, 142] on input "text" at bounding box center [459, 136] width 107 height 18
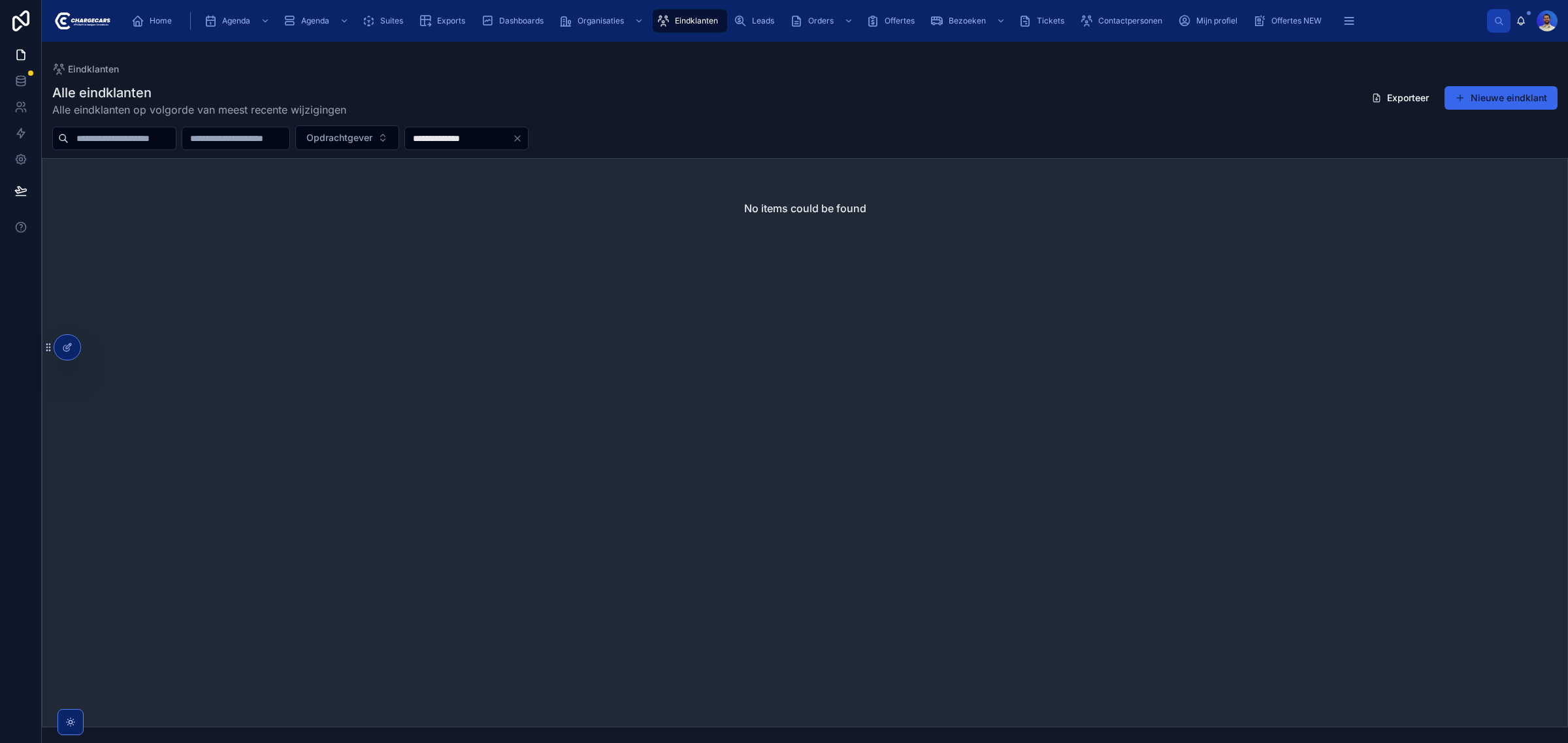
click at [512, 144] on input "**********" at bounding box center [459, 138] width 107 height 18
type input "******"
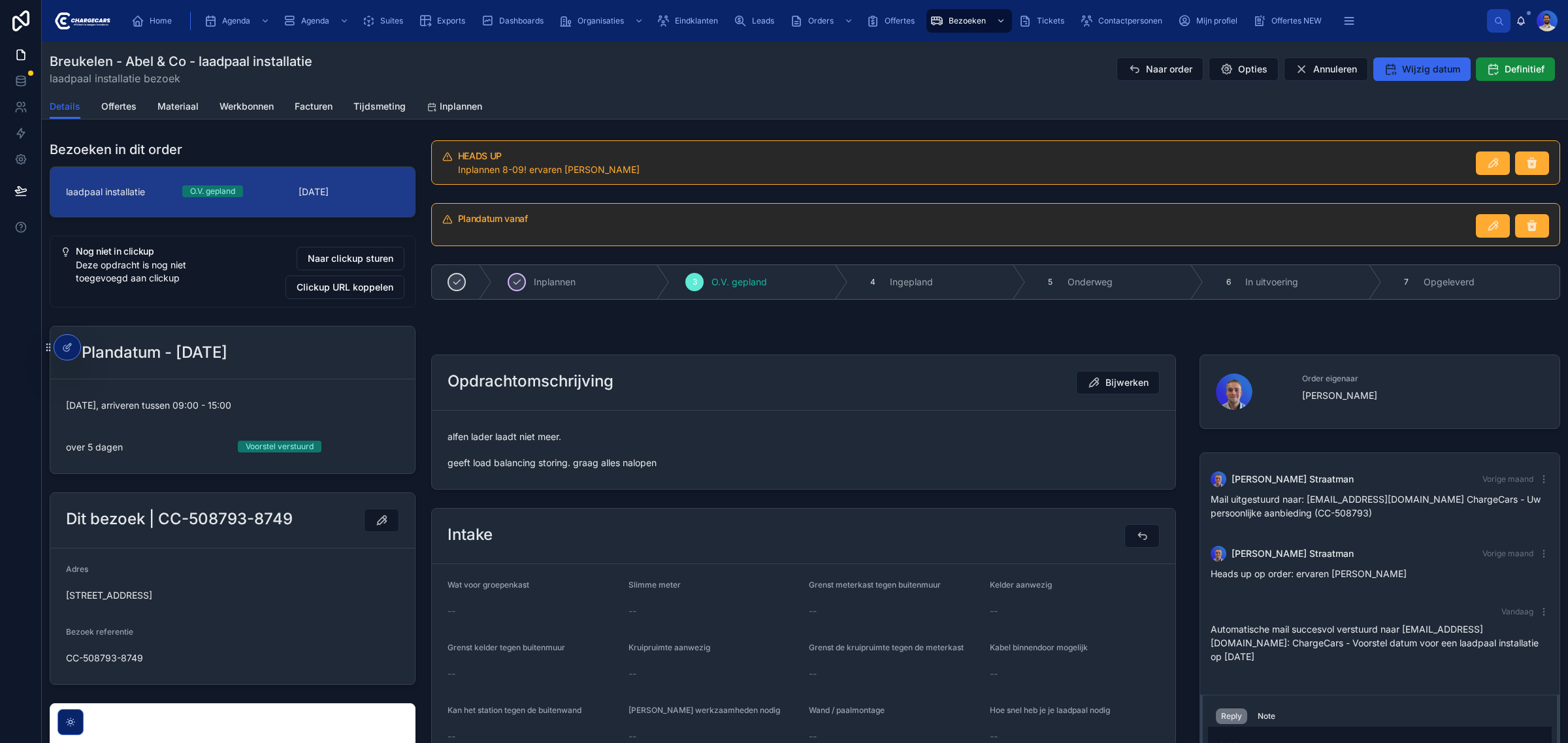
click at [527, 446] on span "alfen lader laadt niet meer. geeft load balancing storing. graag alles nalopen" at bounding box center [804, 450] width 712 height 39
click at [1147, 77] on button "Naar order" at bounding box center [1160, 69] width 87 height 24
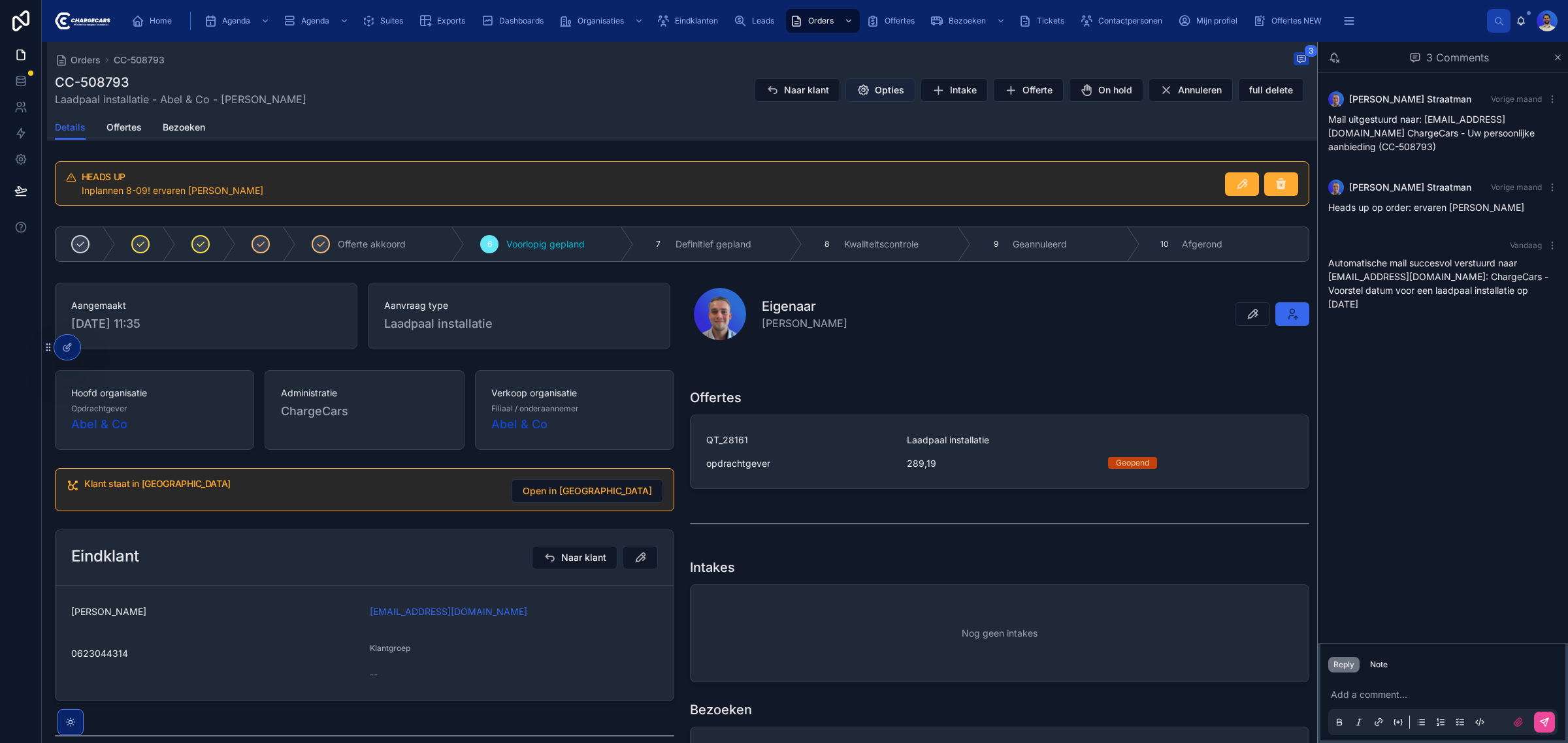
click at [875, 87] on span "Opties" at bounding box center [889, 90] width 29 height 13
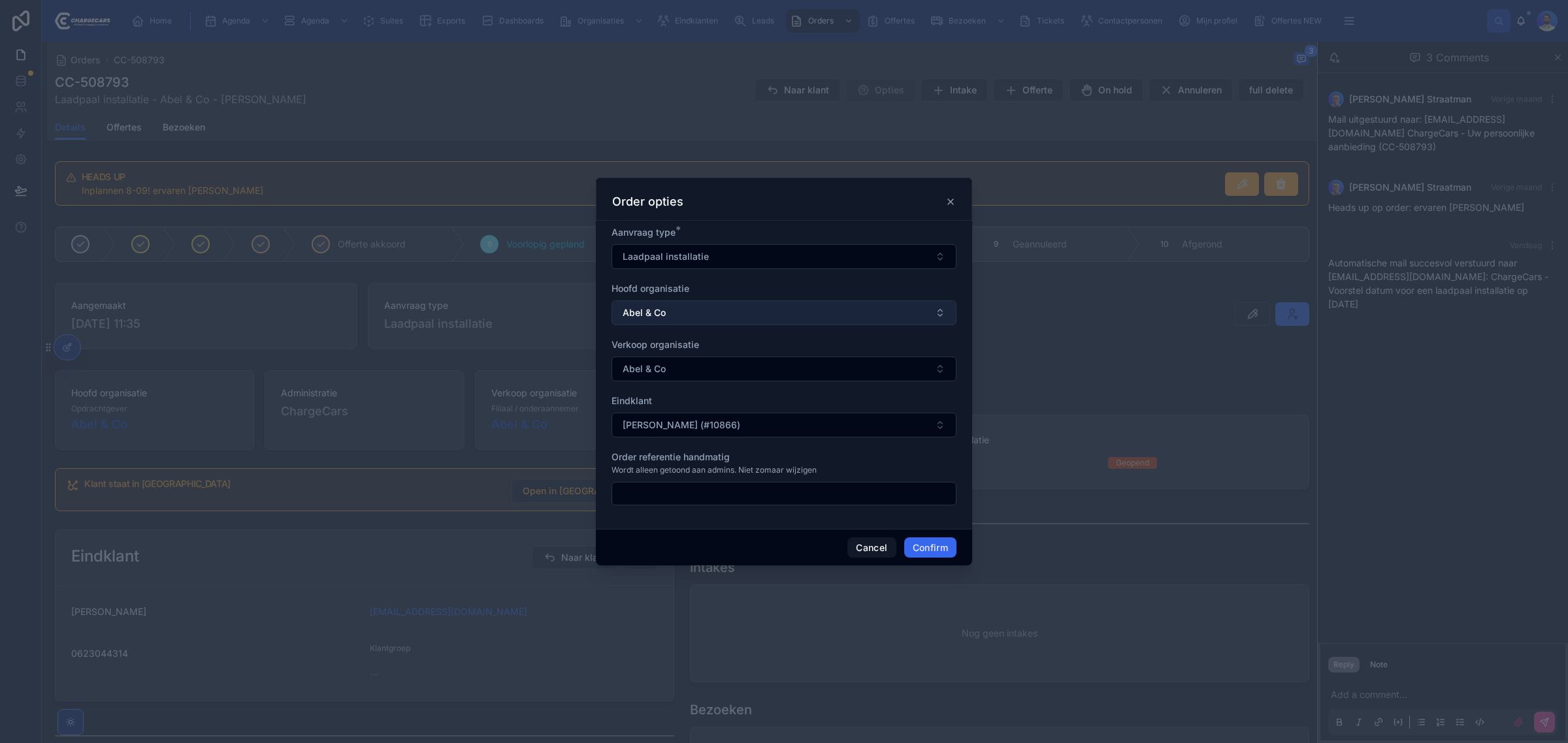
click at [696, 311] on button "Abel & Co" at bounding box center [784, 312] width 345 height 25
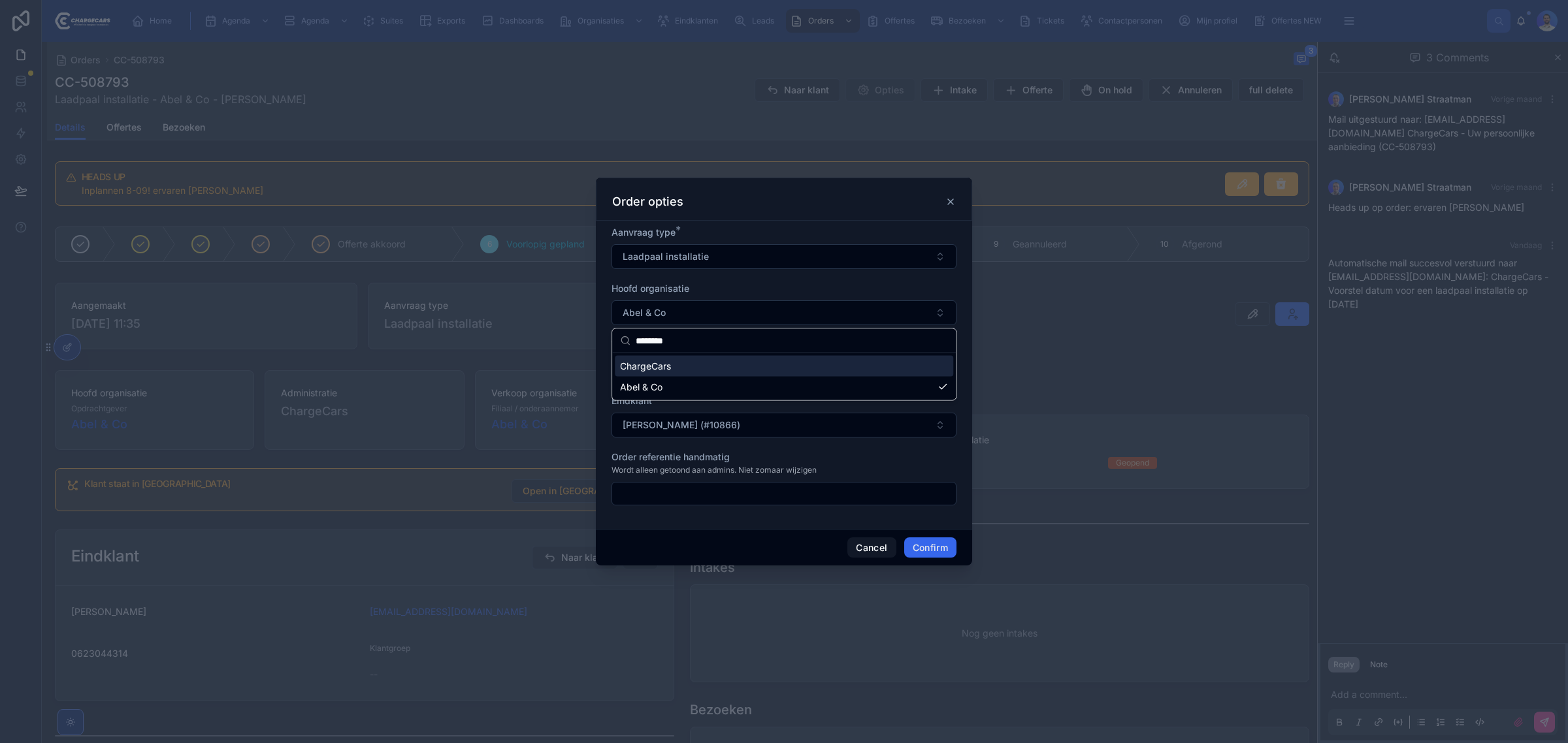
type input "********"
click at [652, 367] on span "ChargeCars" at bounding box center [645, 366] width 51 height 13
click at [712, 376] on button "Abel & Co" at bounding box center [784, 369] width 345 height 25
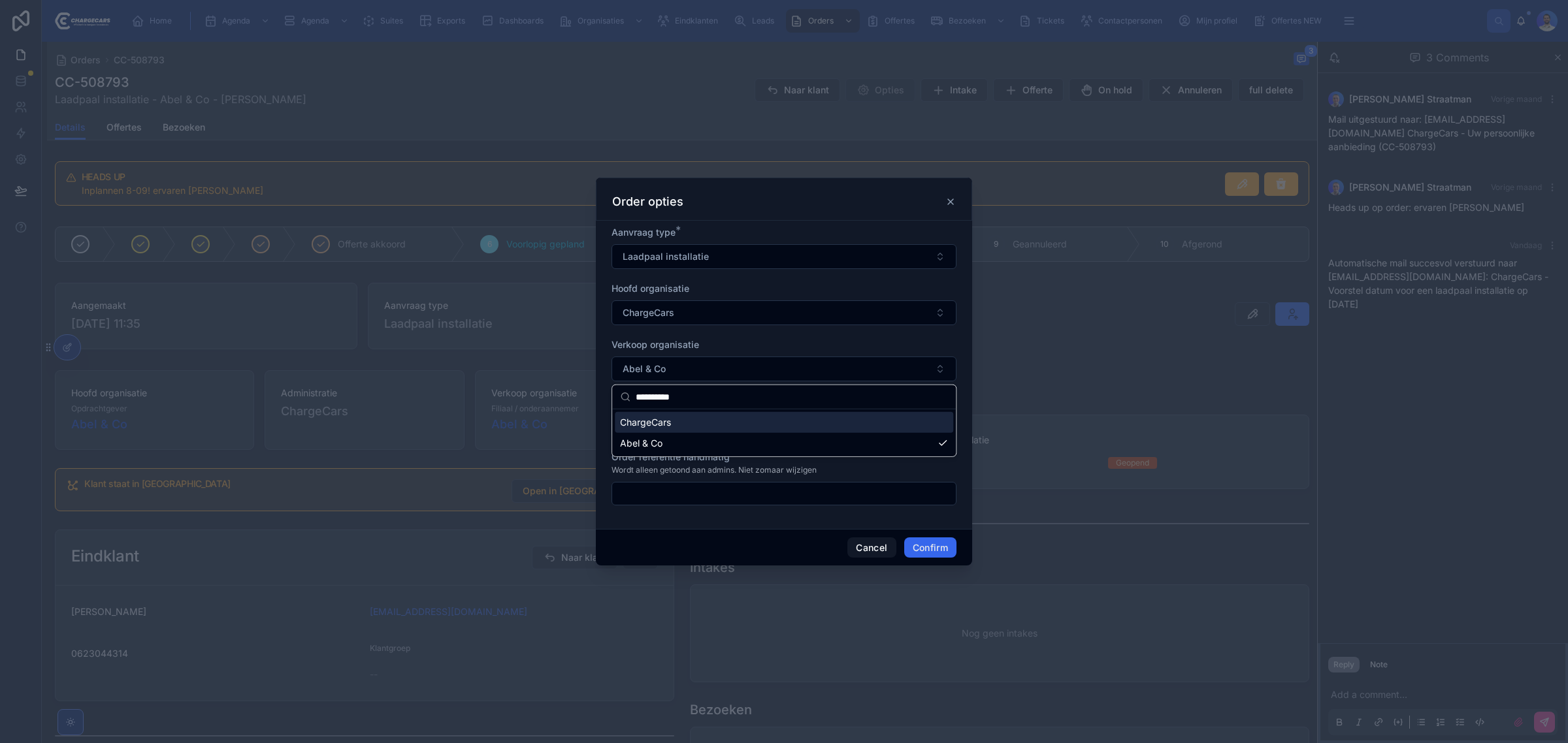
type input "**********"
click at [681, 419] on div "ChargeCars" at bounding box center [784, 422] width 338 height 21
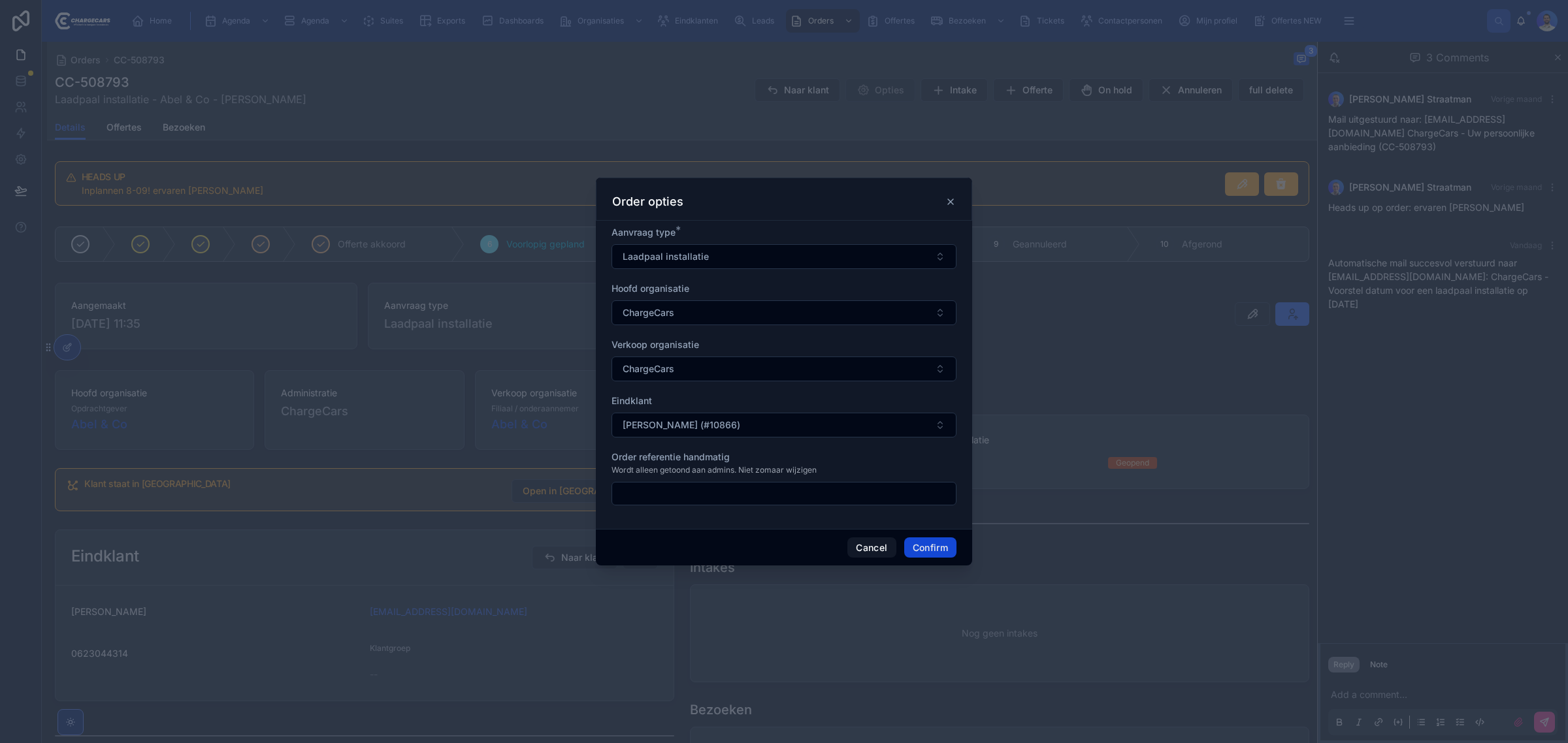
click at [922, 544] on button "Confirm" at bounding box center [930, 547] width 52 height 21
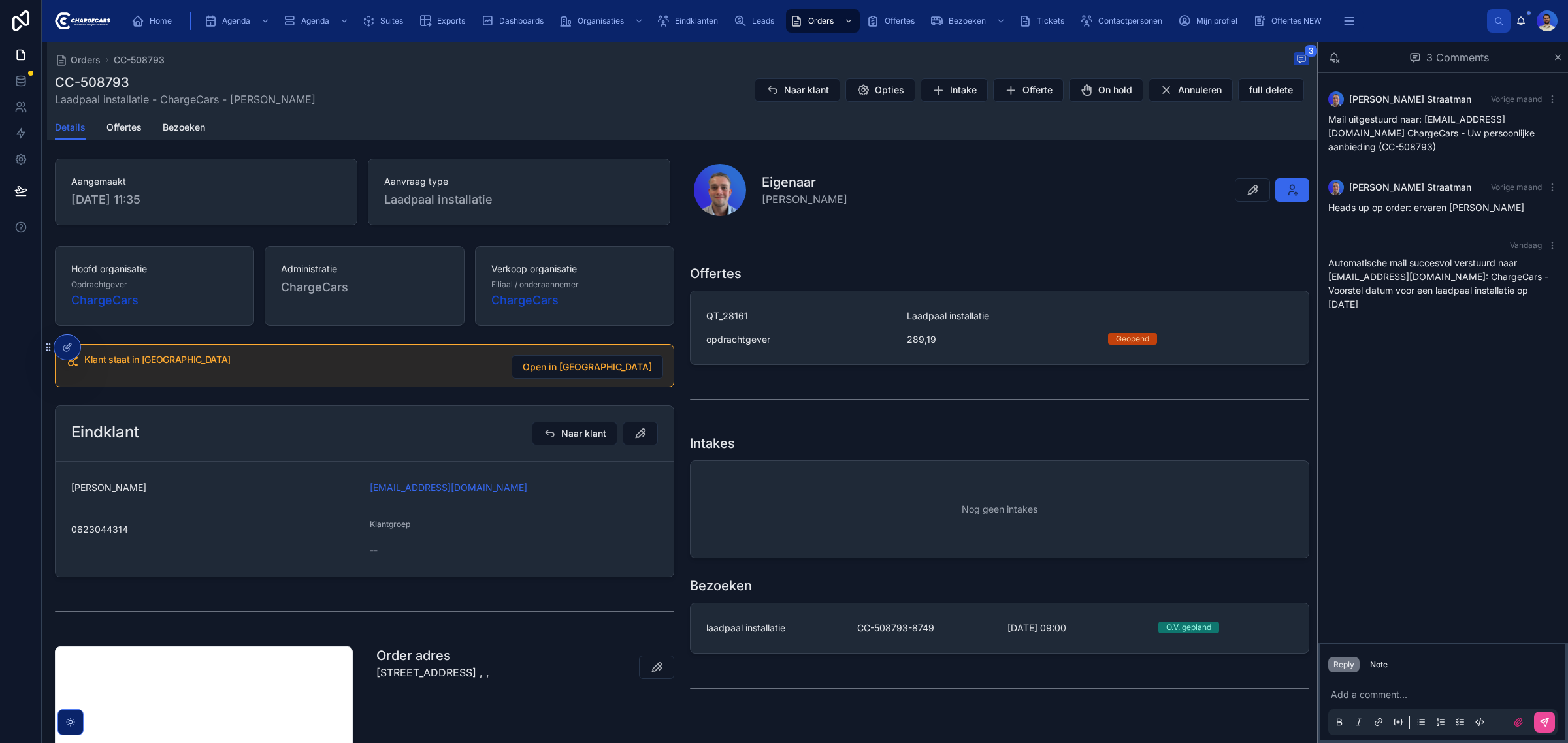
scroll to position [304, 0]
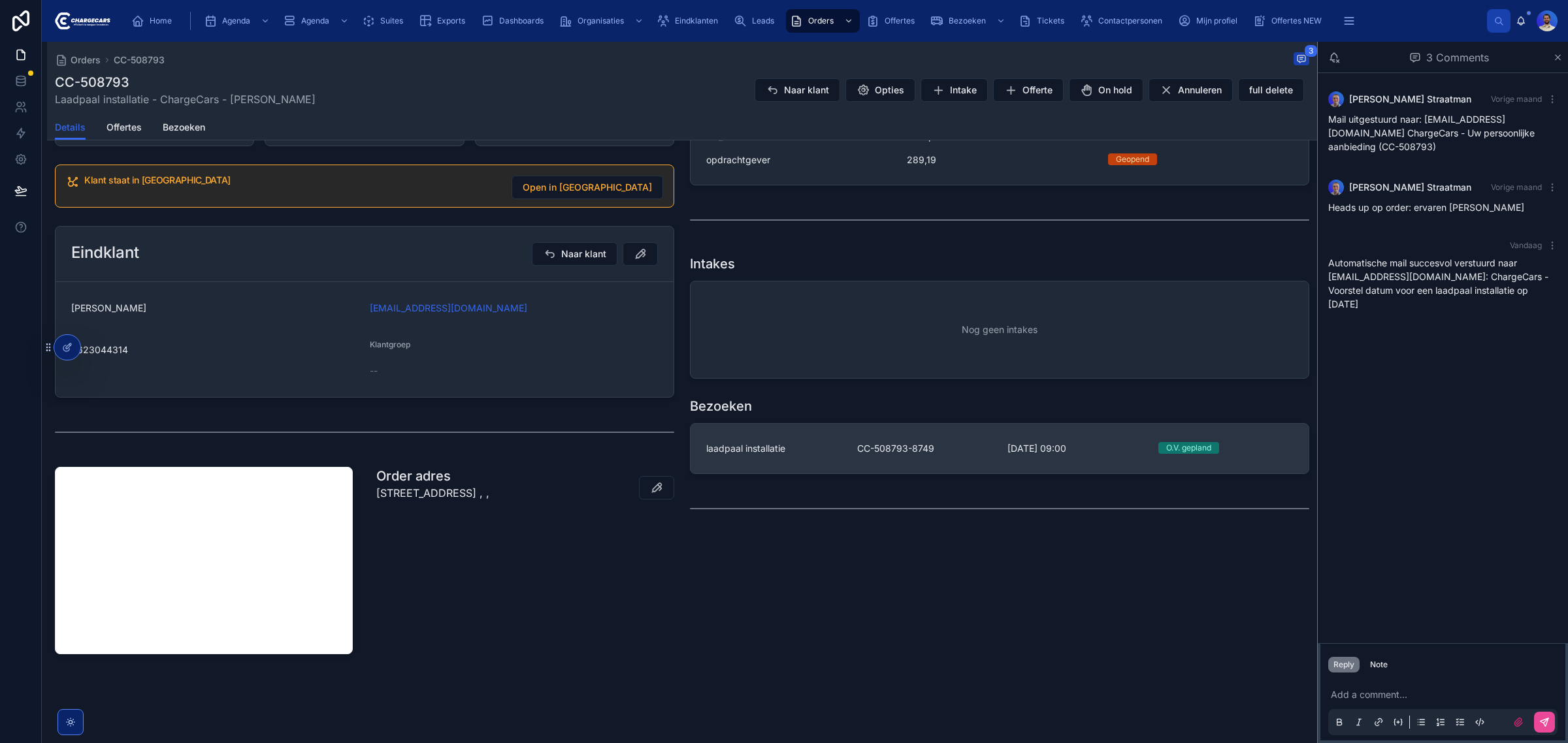
click at [851, 445] on div "laadpaal installatie CC-508793-8749 8-9-2025 09:00 O.V. gepland" at bounding box center [1000, 448] width 587 height 13
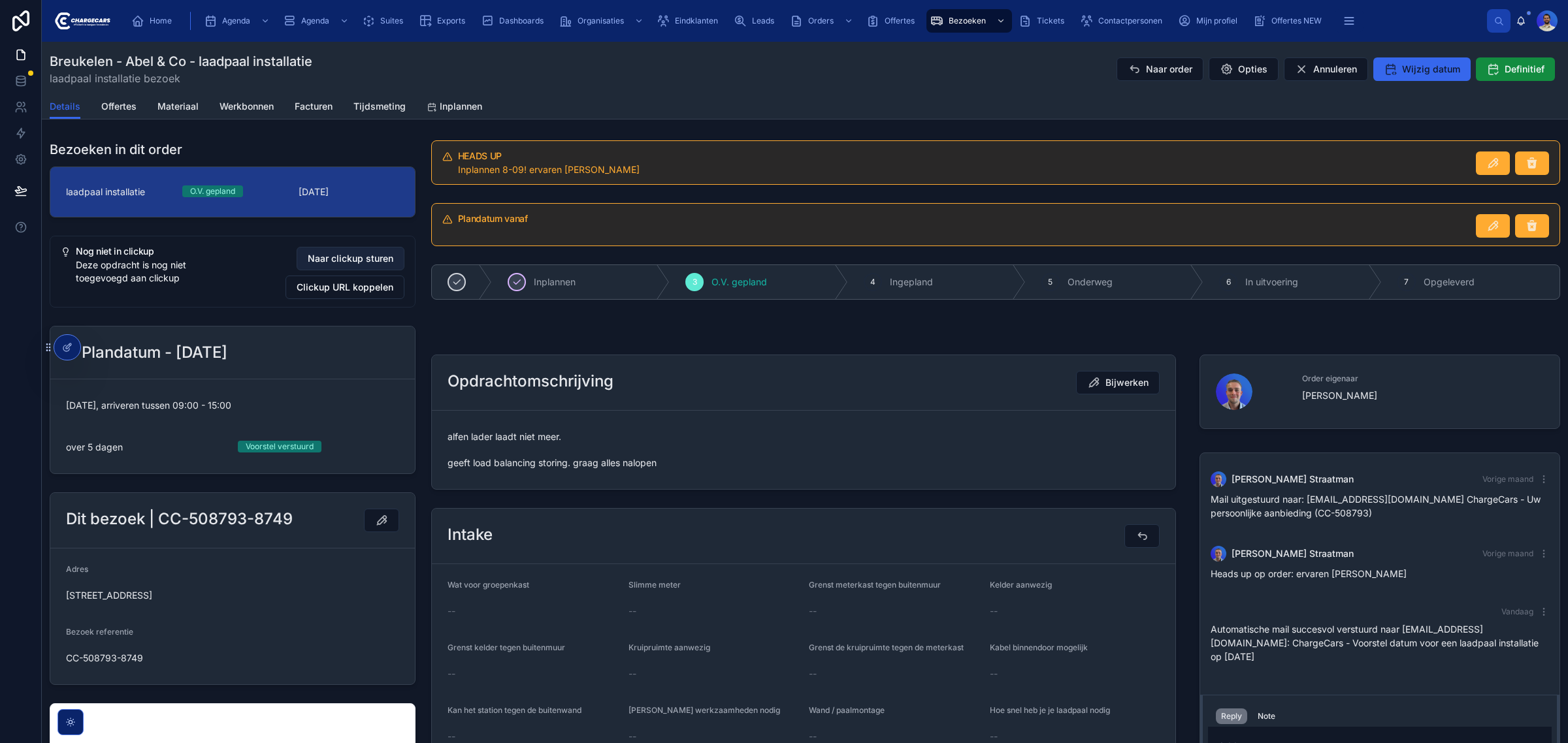
click at [341, 258] on span "Naar clickup sturen" at bounding box center [351, 258] width 86 height 13
click at [893, 482] on form "alfen lader laadt niet meer. geeft load balancing storing. graag alles nalopen" at bounding box center [804, 450] width 743 height 78
click at [359, 264] on span "Naar clickup sturen" at bounding box center [351, 258] width 86 height 13
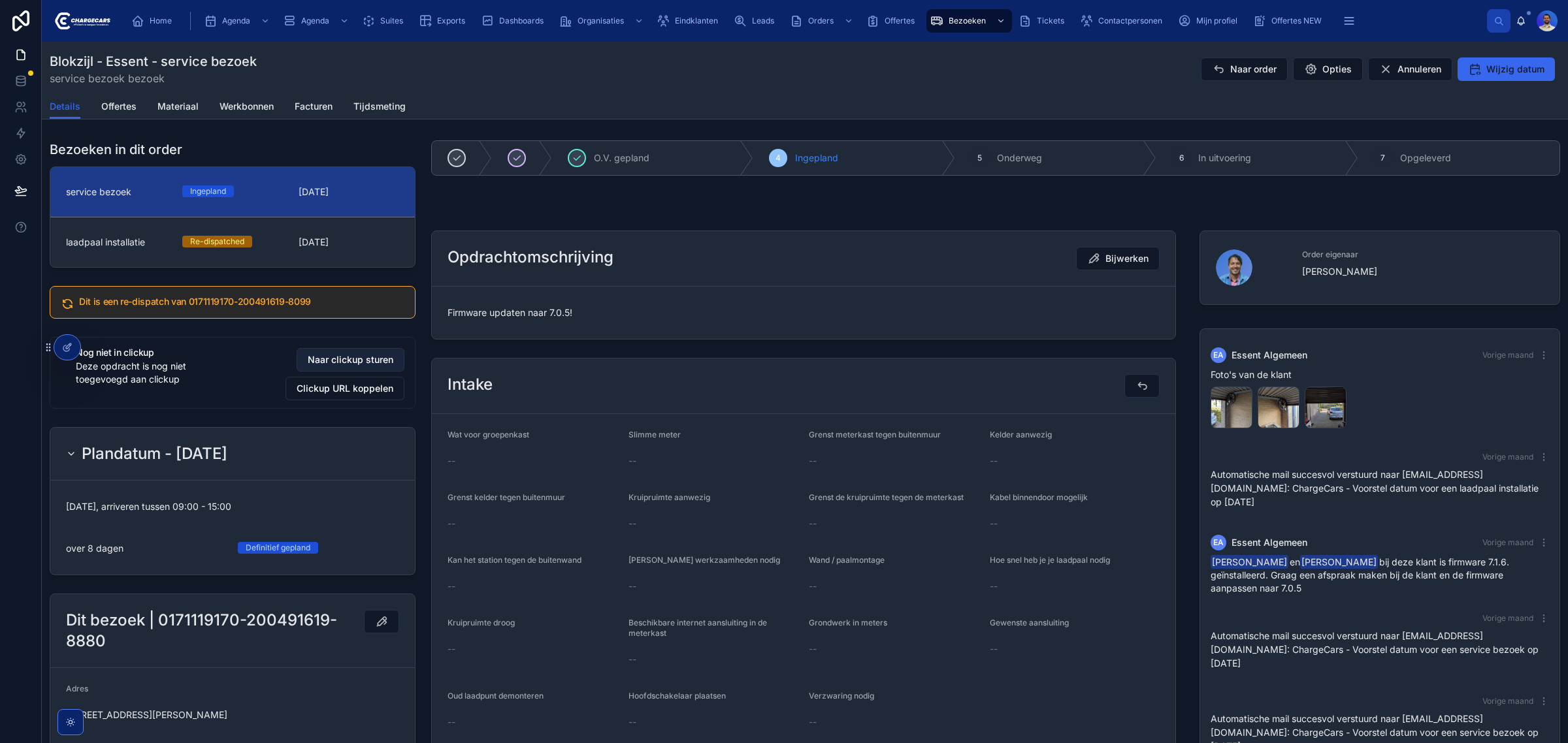
click at [351, 357] on span "Naar clickup sturen" at bounding box center [351, 359] width 86 height 13
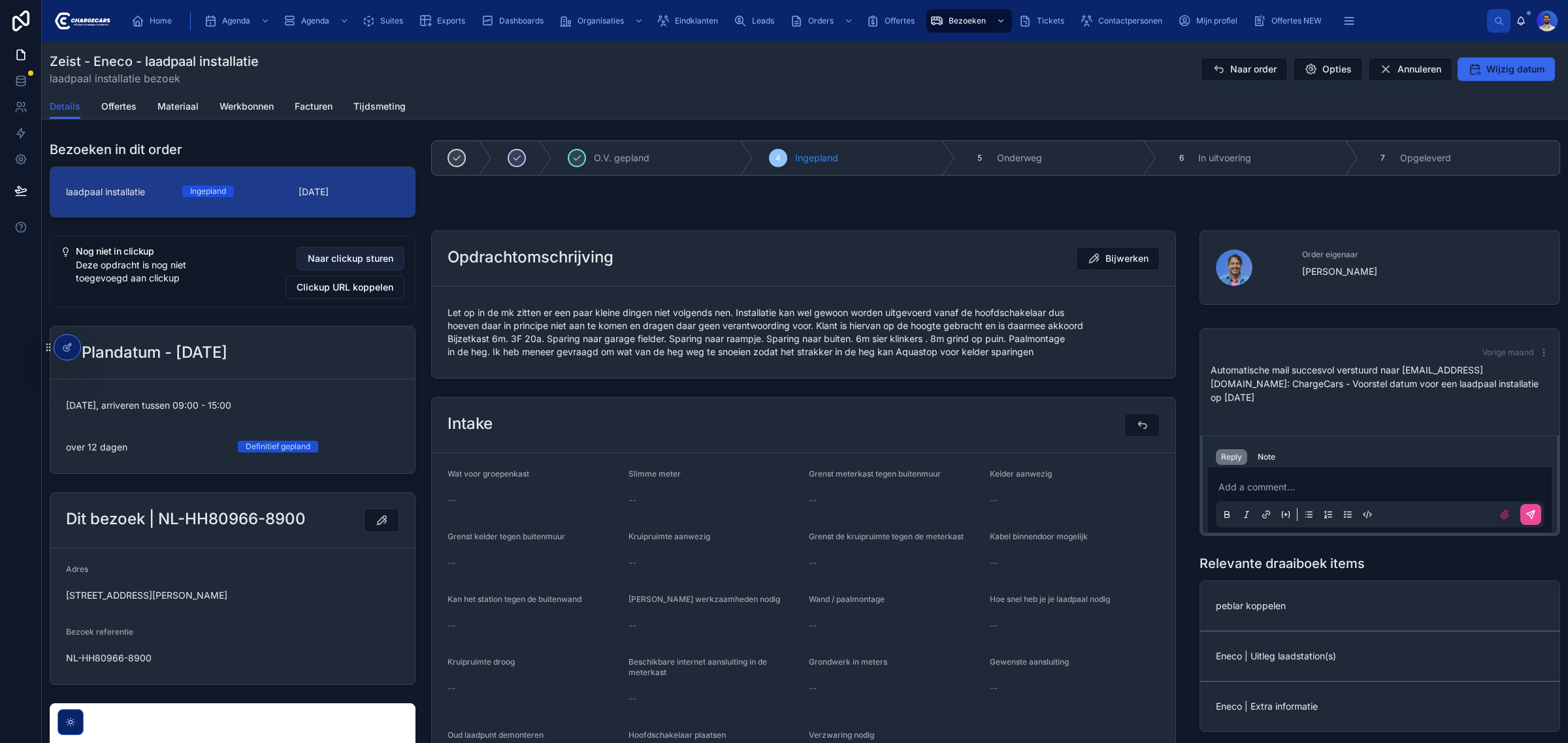
click at [358, 255] on span "Naar clickup sturen" at bounding box center [351, 258] width 86 height 13
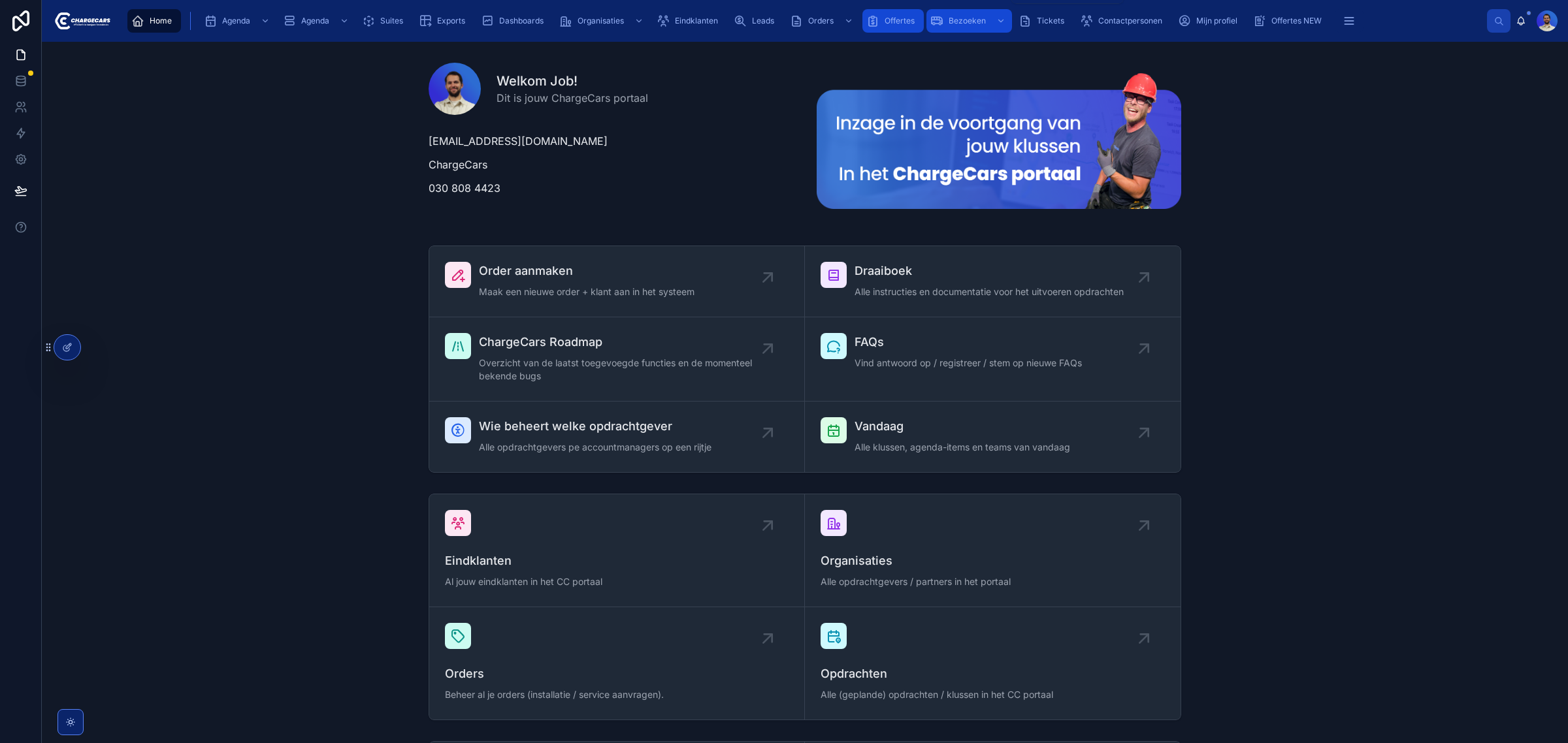
click at [946, 23] on div "Bezoeken" at bounding box center [969, 20] width 77 height 21
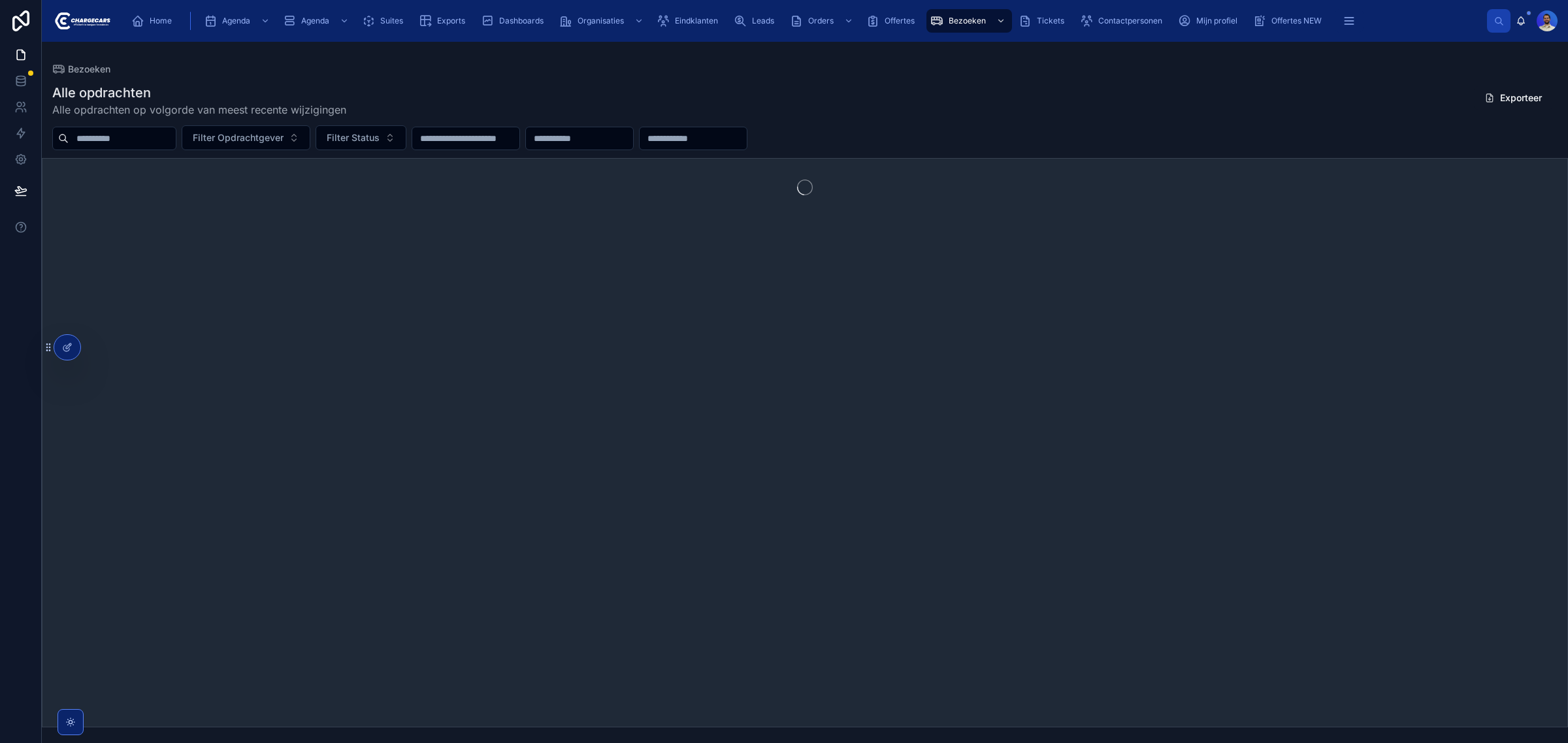
click at [131, 141] on input "text" at bounding box center [122, 138] width 107 height 18
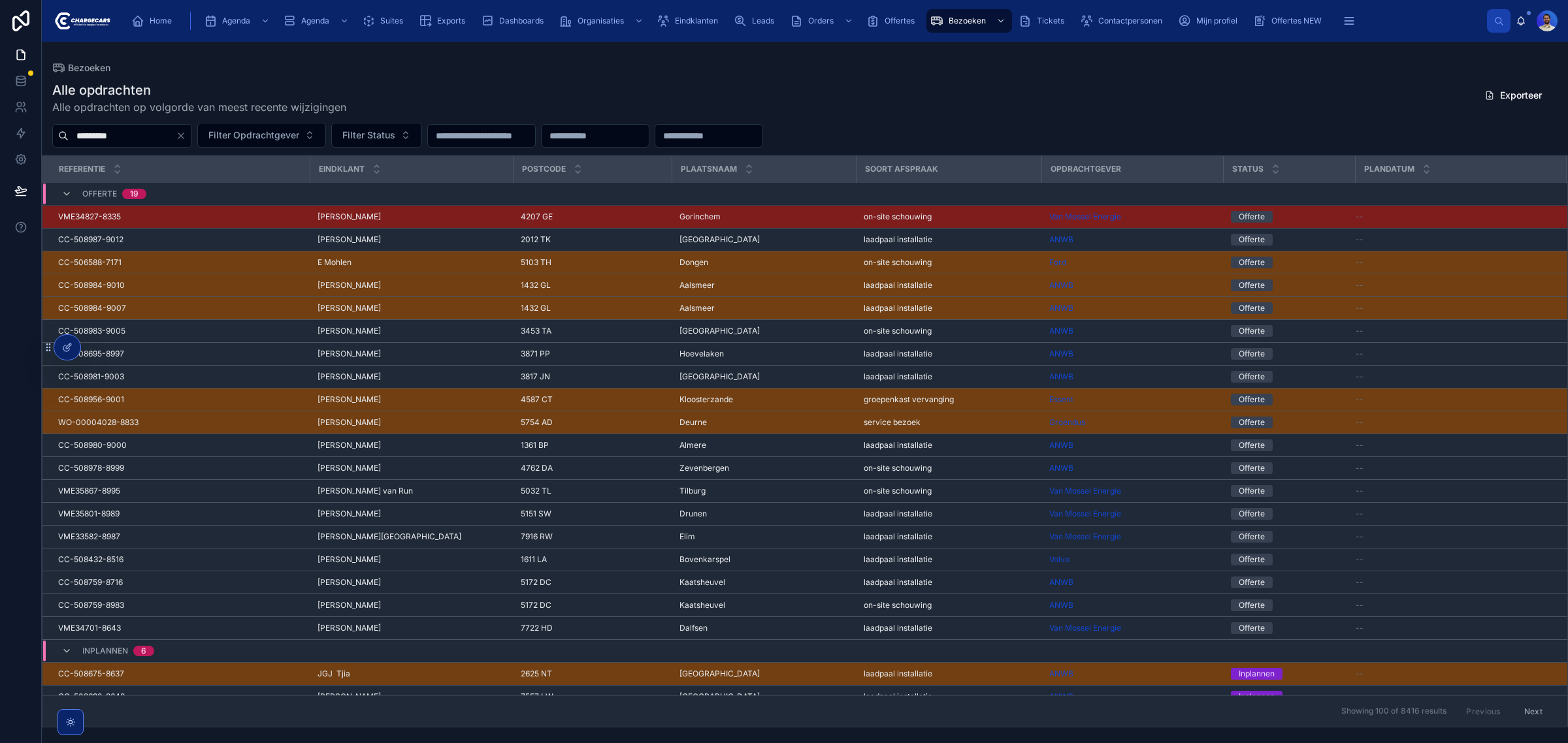
type input "*********"
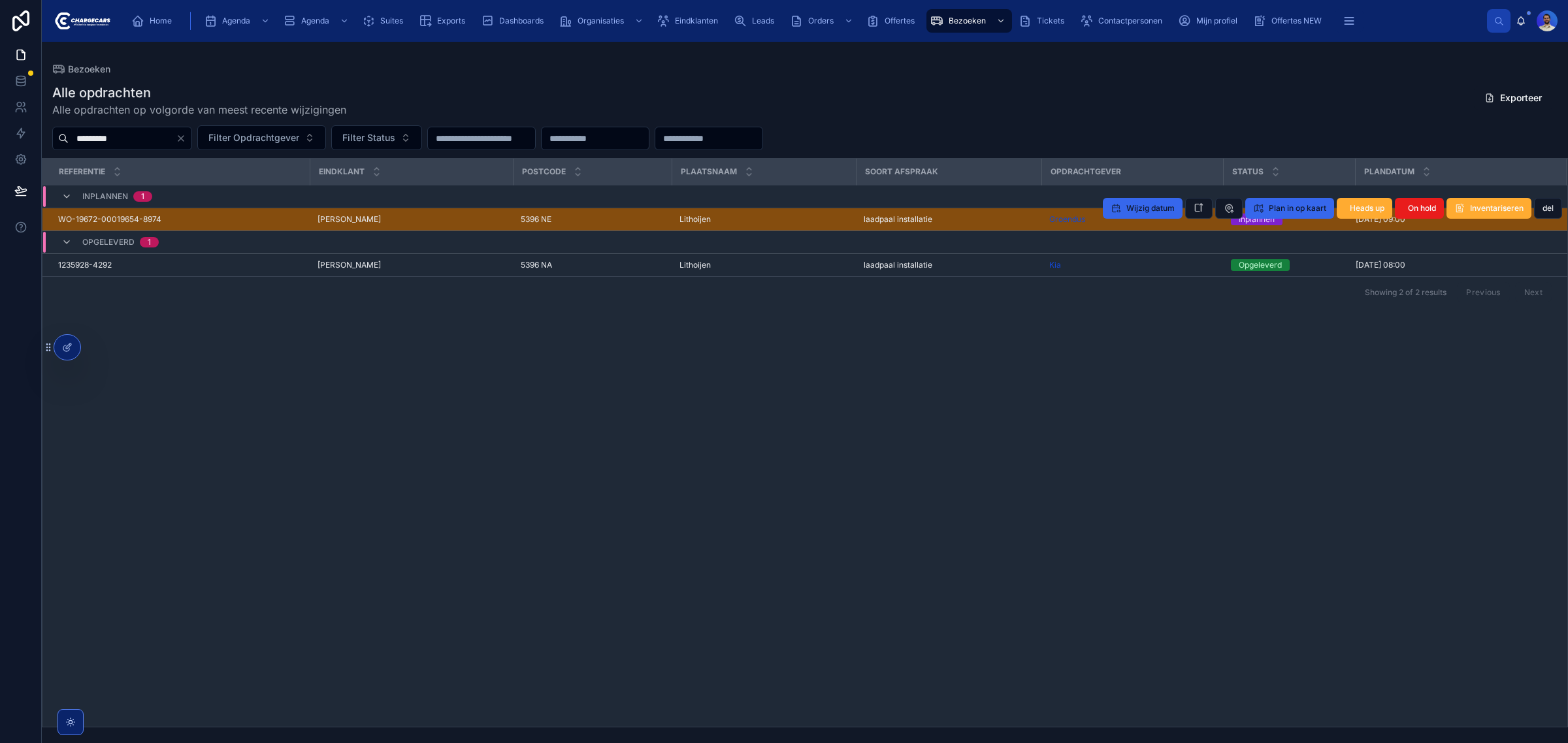
click at [821, 224] on div "Lithoijen Lithoijen" at bounding box center [764, 219] width 168 height 10
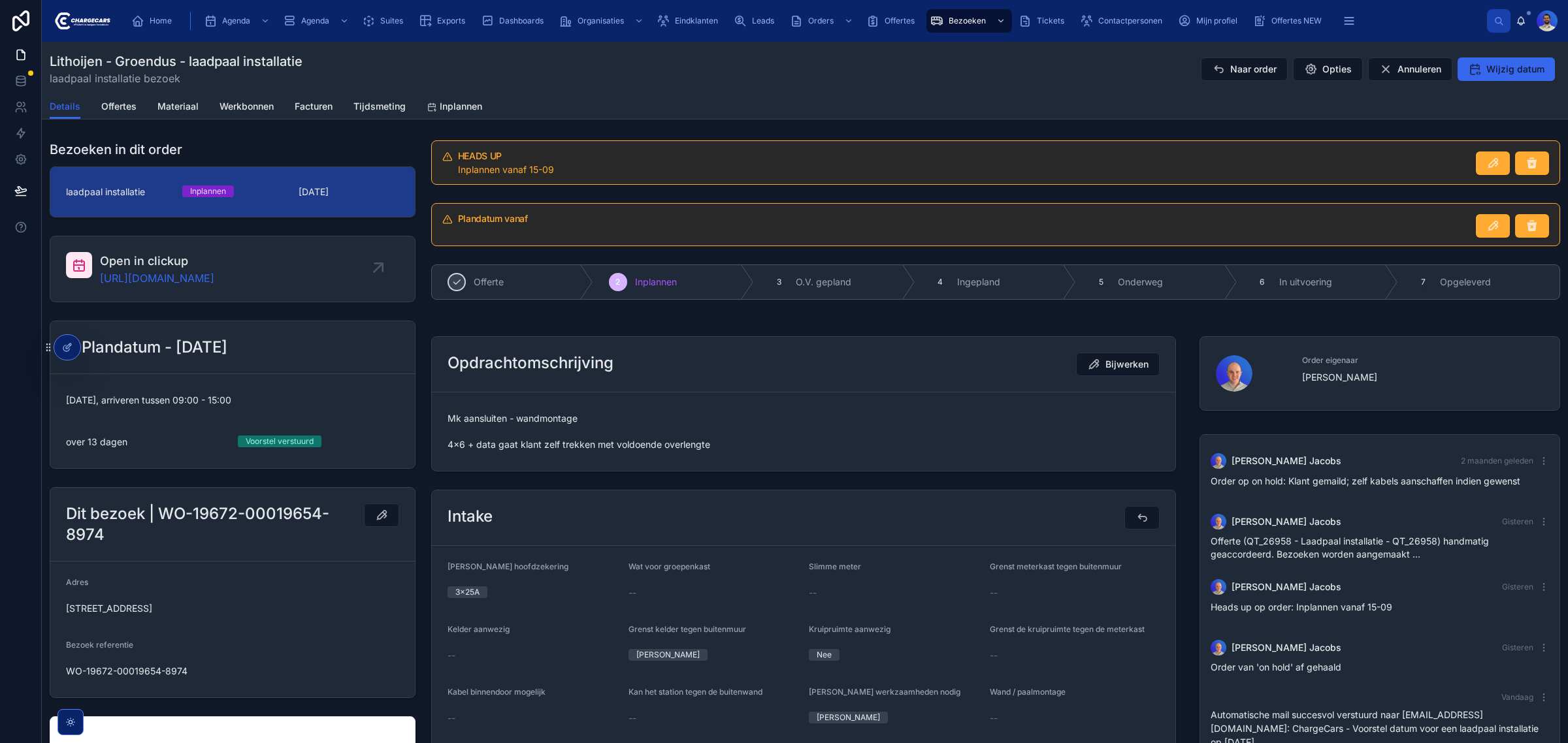
click at [639, 285] on span "Inplannen" at bounding box center [656, 282] width 42 height 13
click at [748, 429] on span "Mk aansluiten - wandmontage 4x6 + data gaat klant zelf trekken met voldoende ov…" at bounding box center [804, 432] width 712 height 39
click at [666, 24] on icon "scrollable content" at bounding box center [663, 20] width 13 height 13
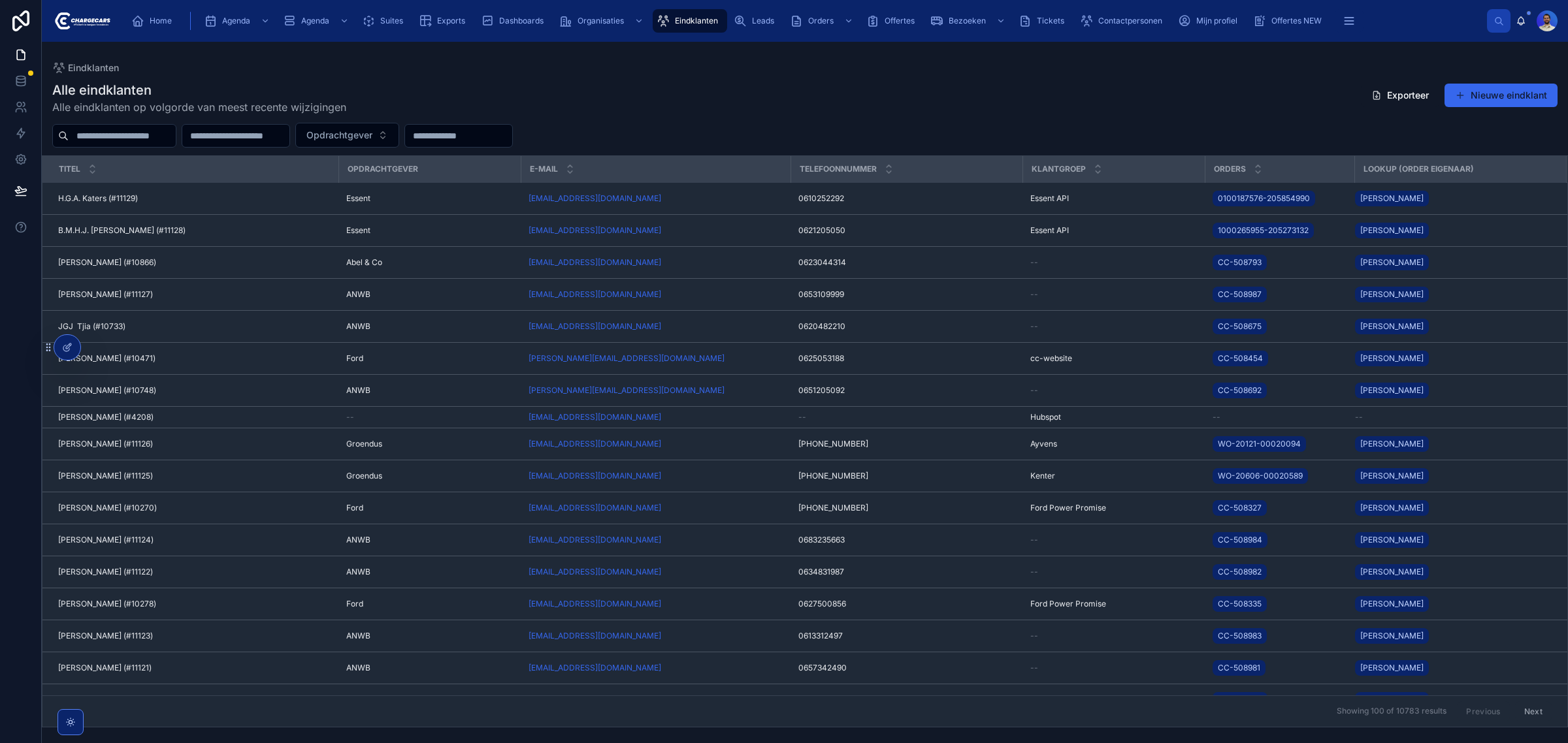
click at [152, 135] on input "text" at bounding box center [122, 136] width 107 height 18
type input "*********"
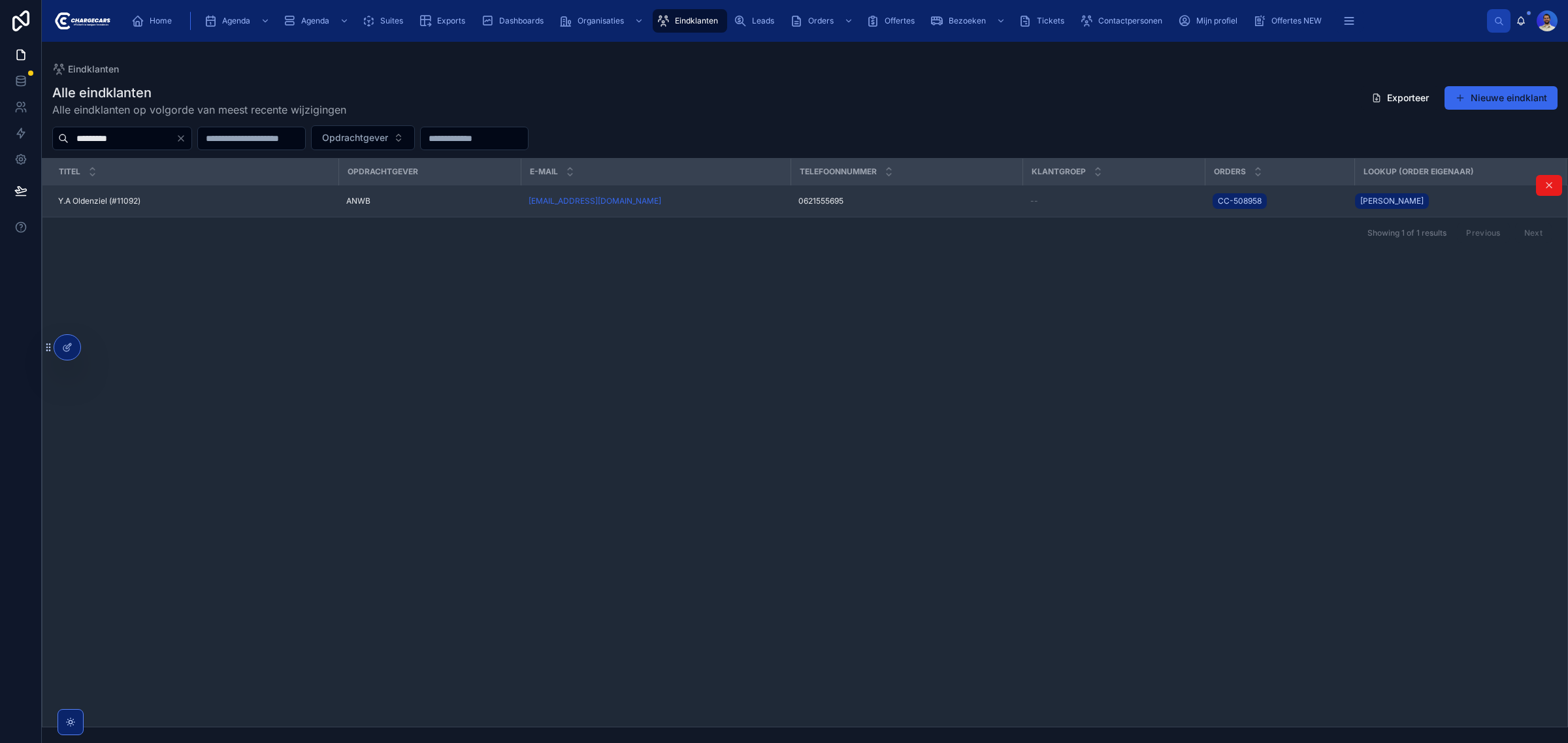
click at [136, 200] on span "Y.A Oldenziel (#11092)" at bounding box center [99, 201] width 82 height 10
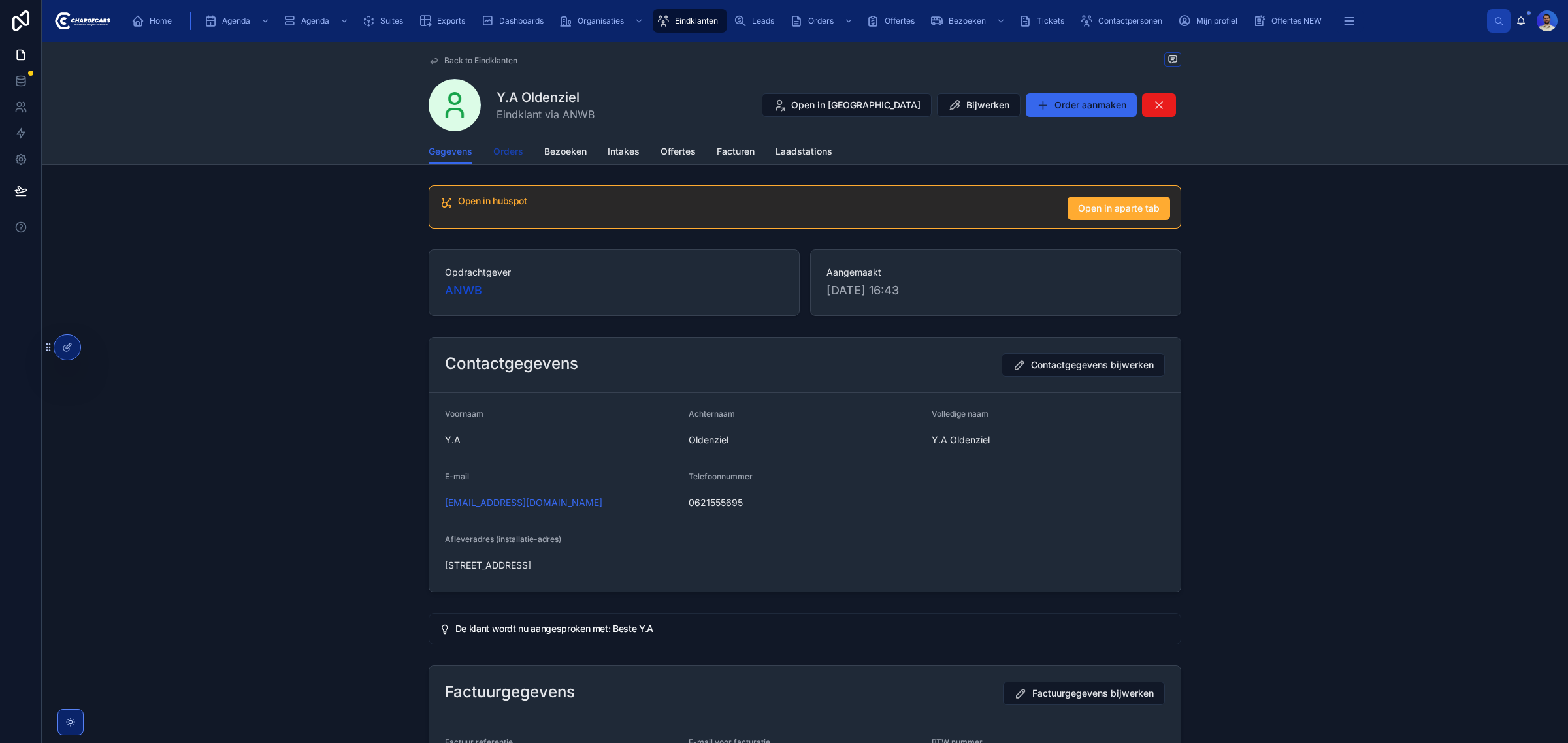
click at [498, 153] on span "Orders" at bounding box center [508, 151] width 30 height 13
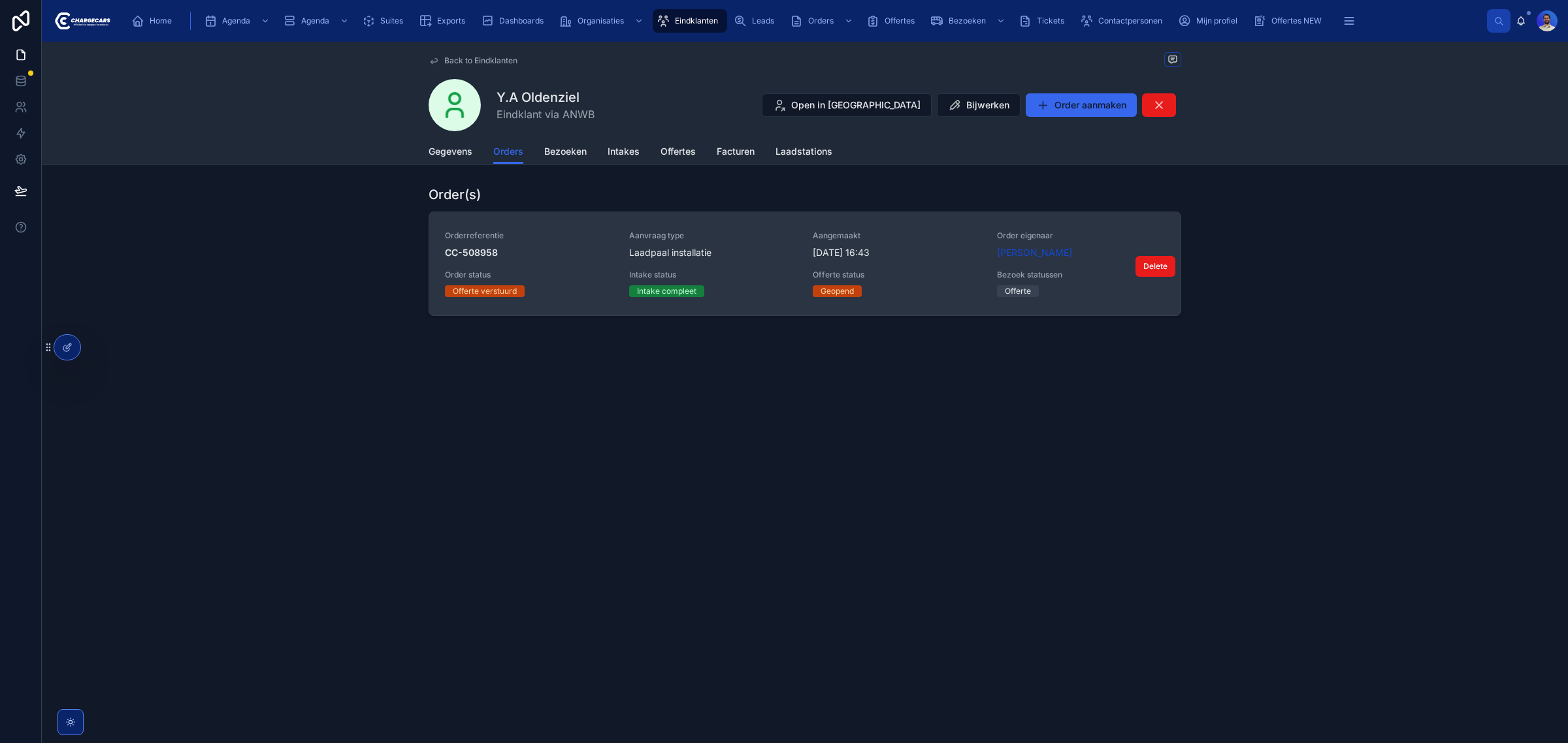
click at [929, 259] on span "[DATE] 16:43" at bounding box center [897, 253] width 168 height 13
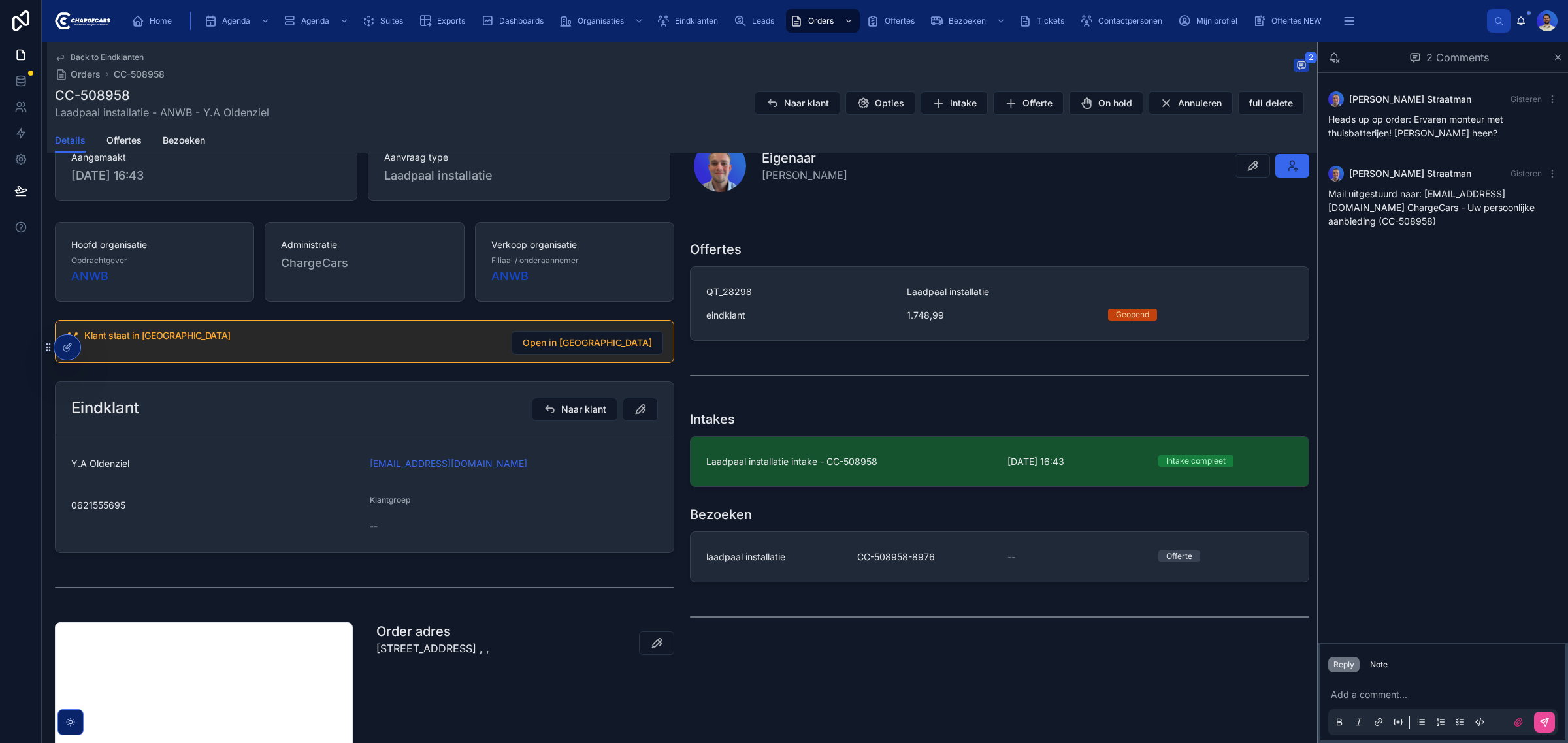
scroll to position [163, 0]
click at [92, 503] on span "0621555695" at bounding box center [215, 503] width 288 height 13
copy span "0621555695"
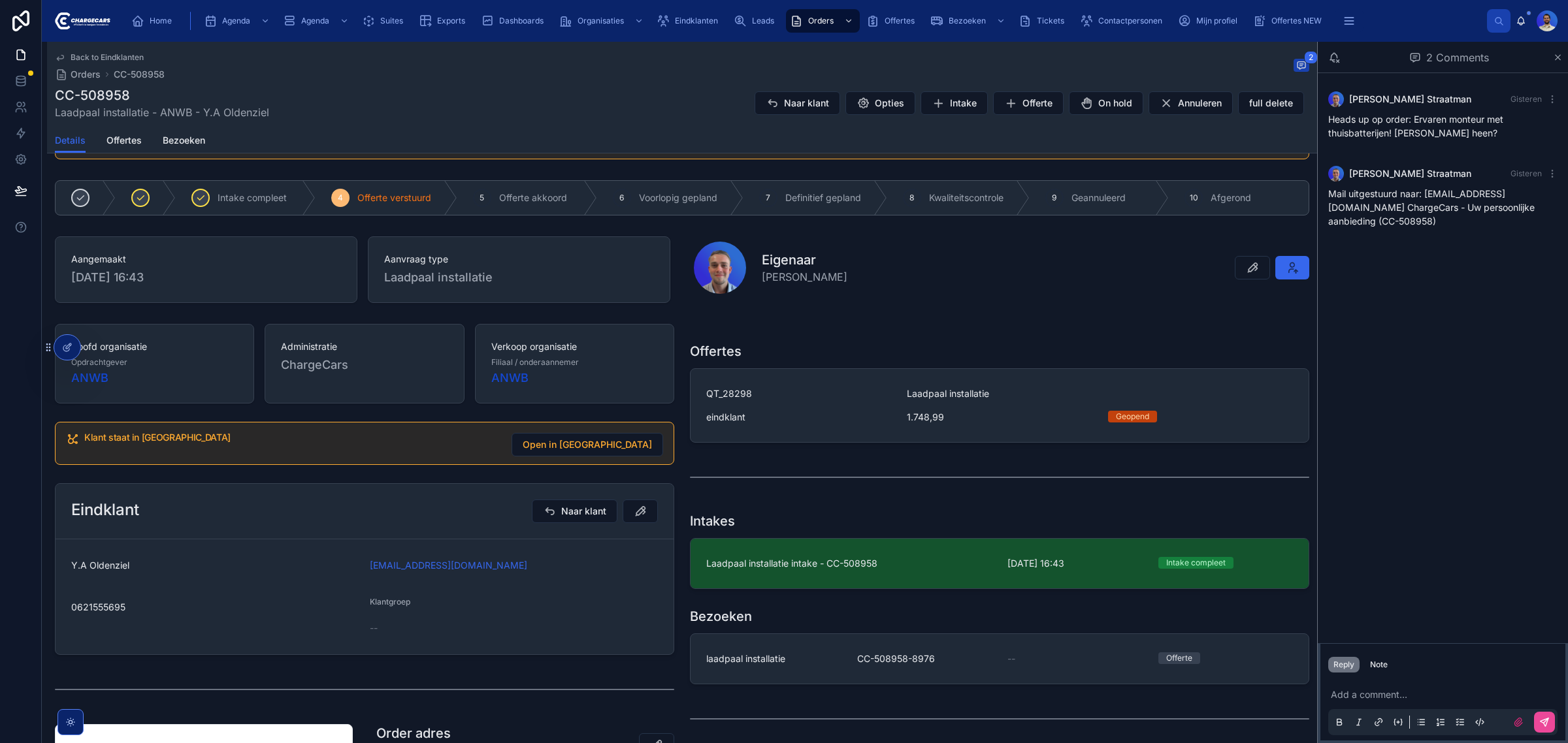
scroll to position [0, 0]
